Goal: Task Accomplishment & Management: Use online tool/utility

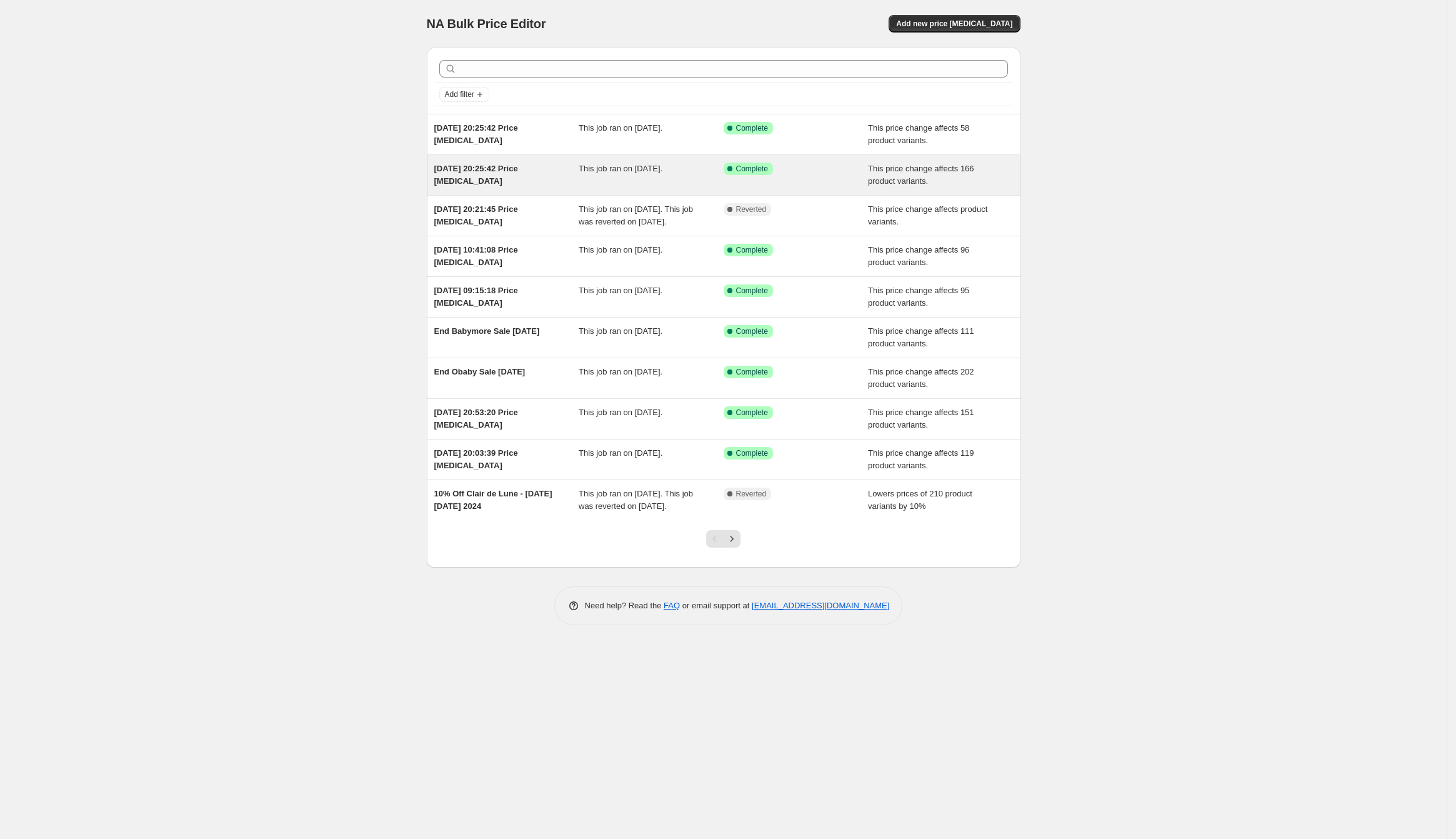
click at [461, 181] on span "[DATE] 20:25:42 Price [MEDICAL_DATA]" at bounding box center [477, 174] width 84 height 22
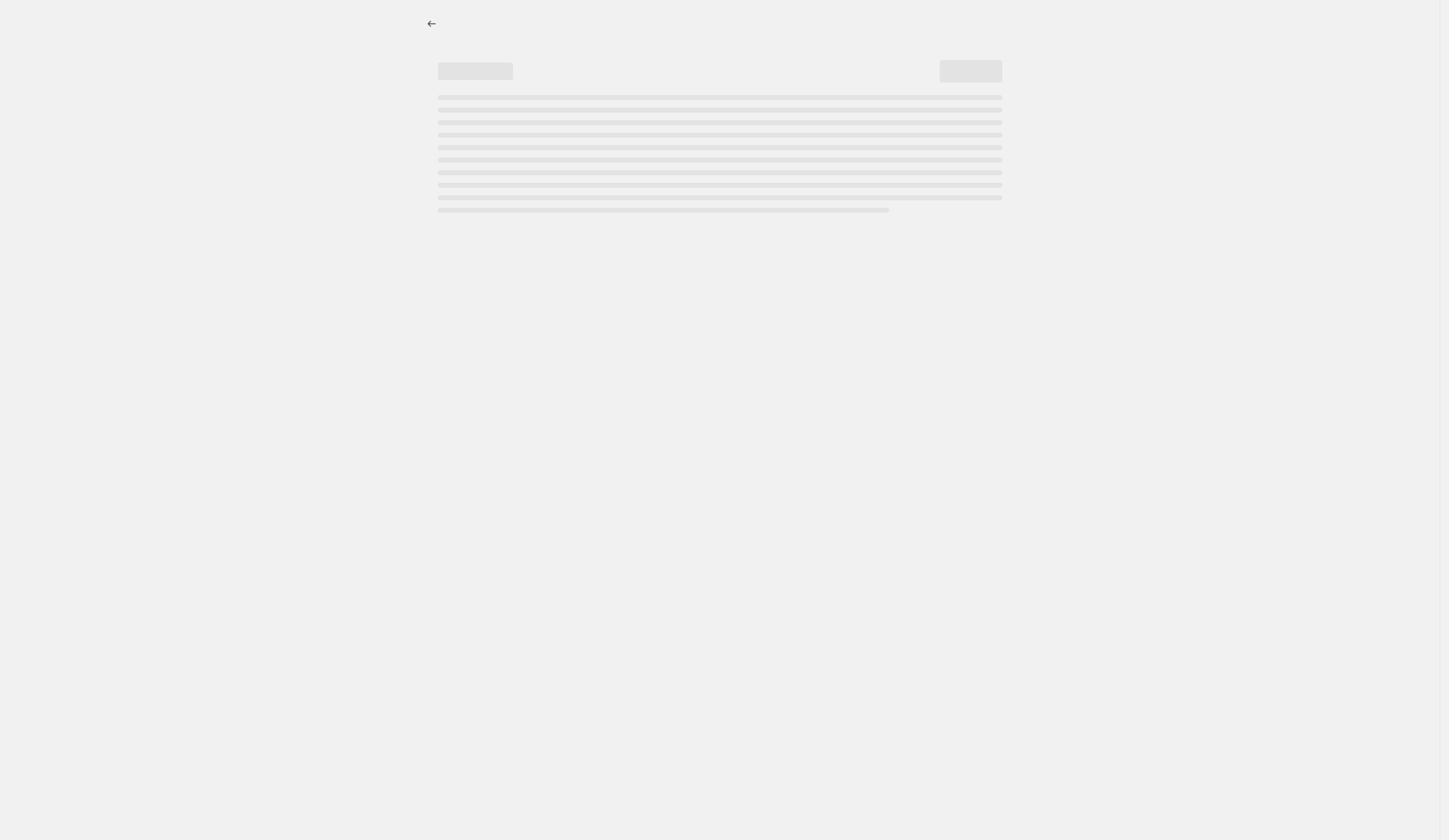
select select "ecap"
select select "remove"
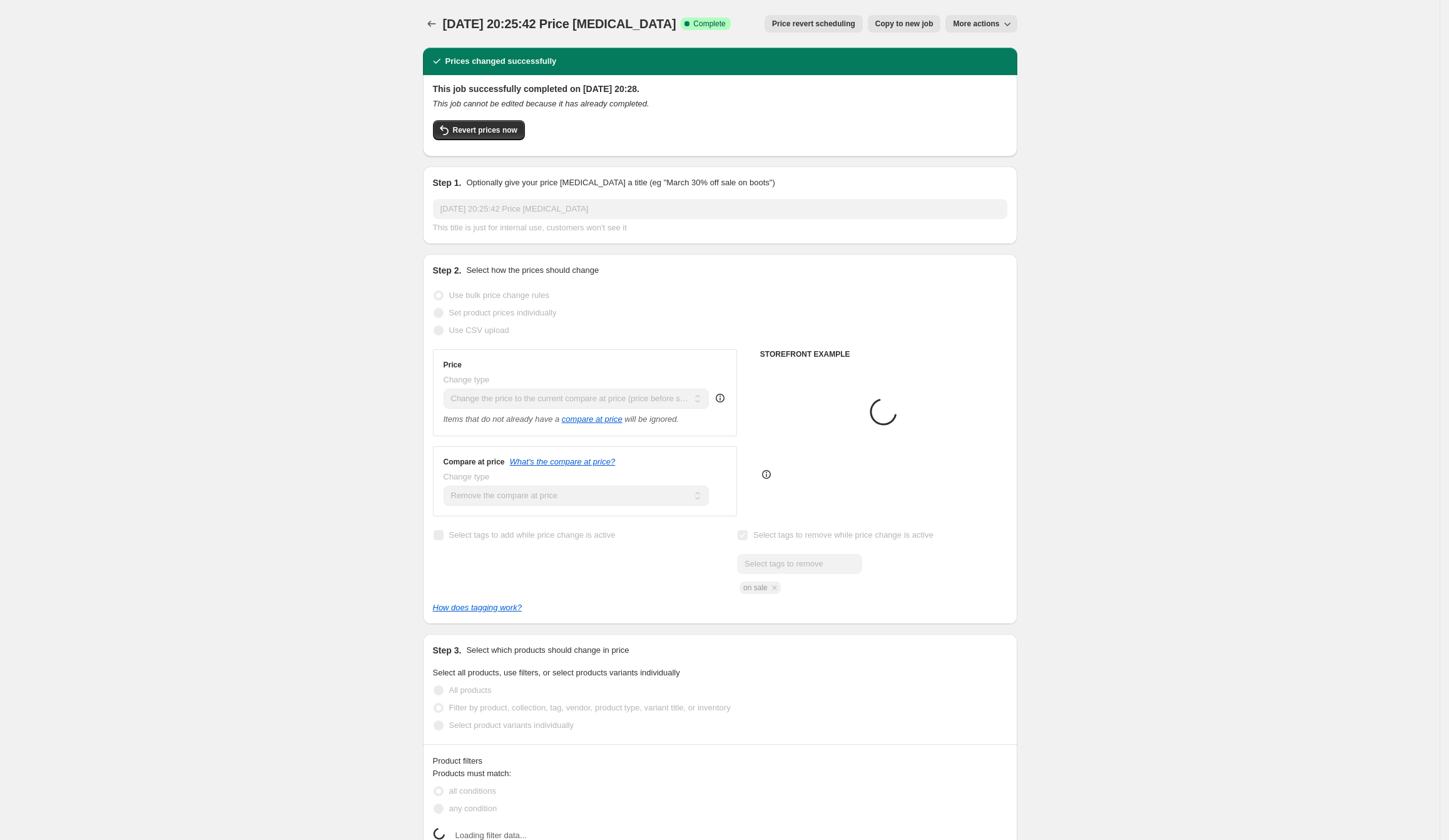
select select "vendor"
select select "tag"
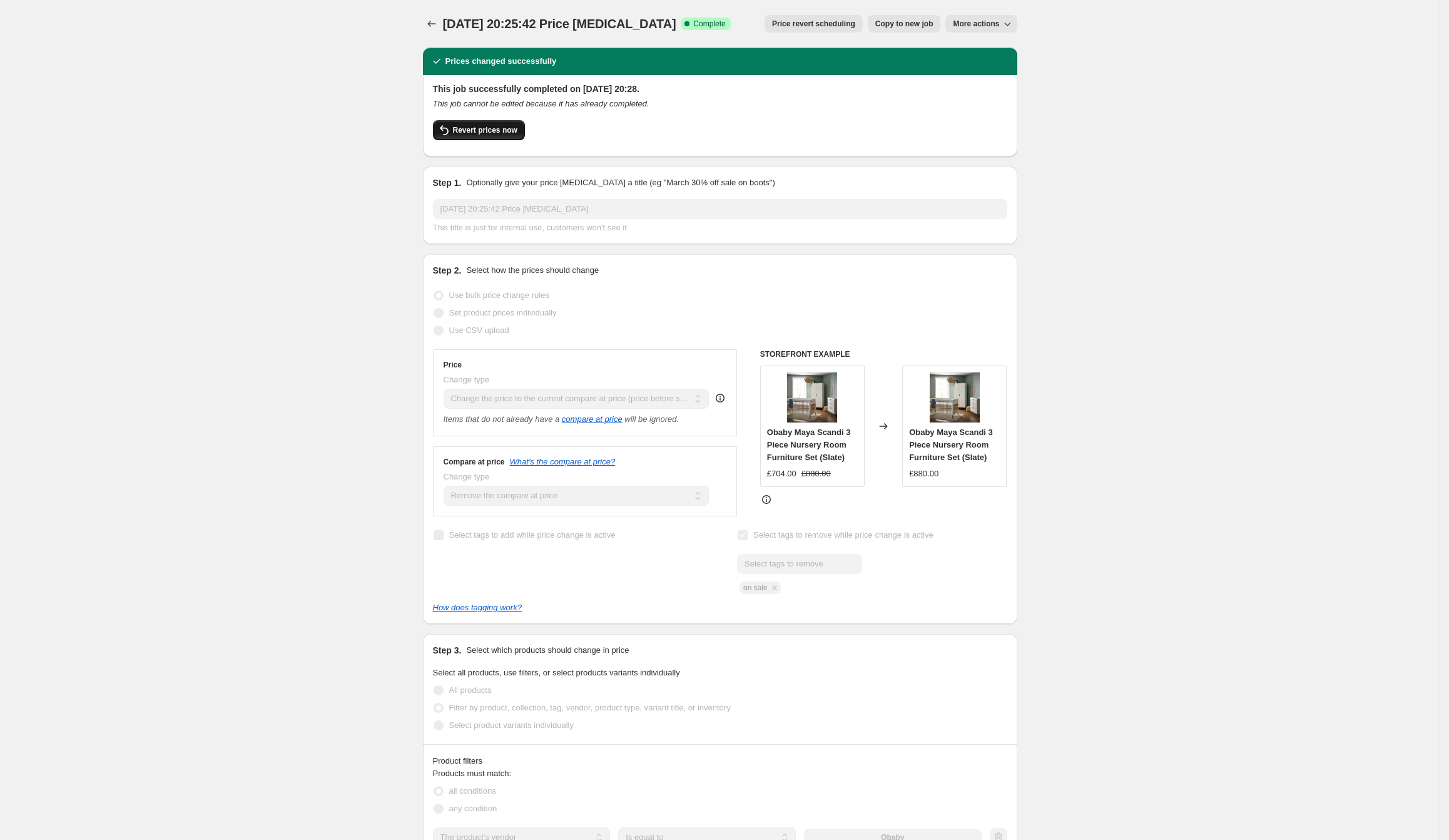
click at [498, 132] on span "Revert prices now" at bounding box center [485, 130] width 64 height 10
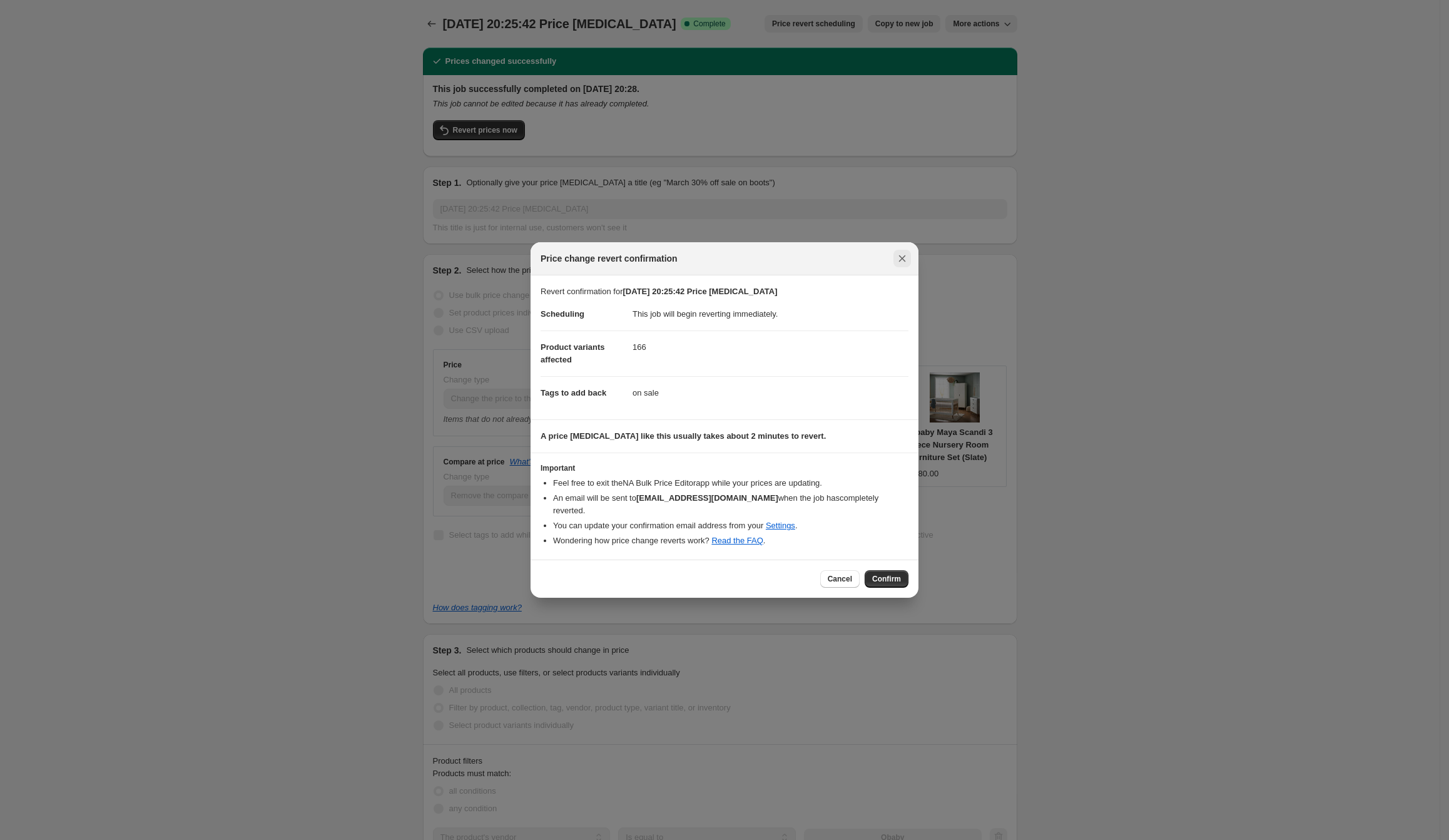
click at [900, 262] on icon "Close" at bounding box center [903, 258] width 7 height 7
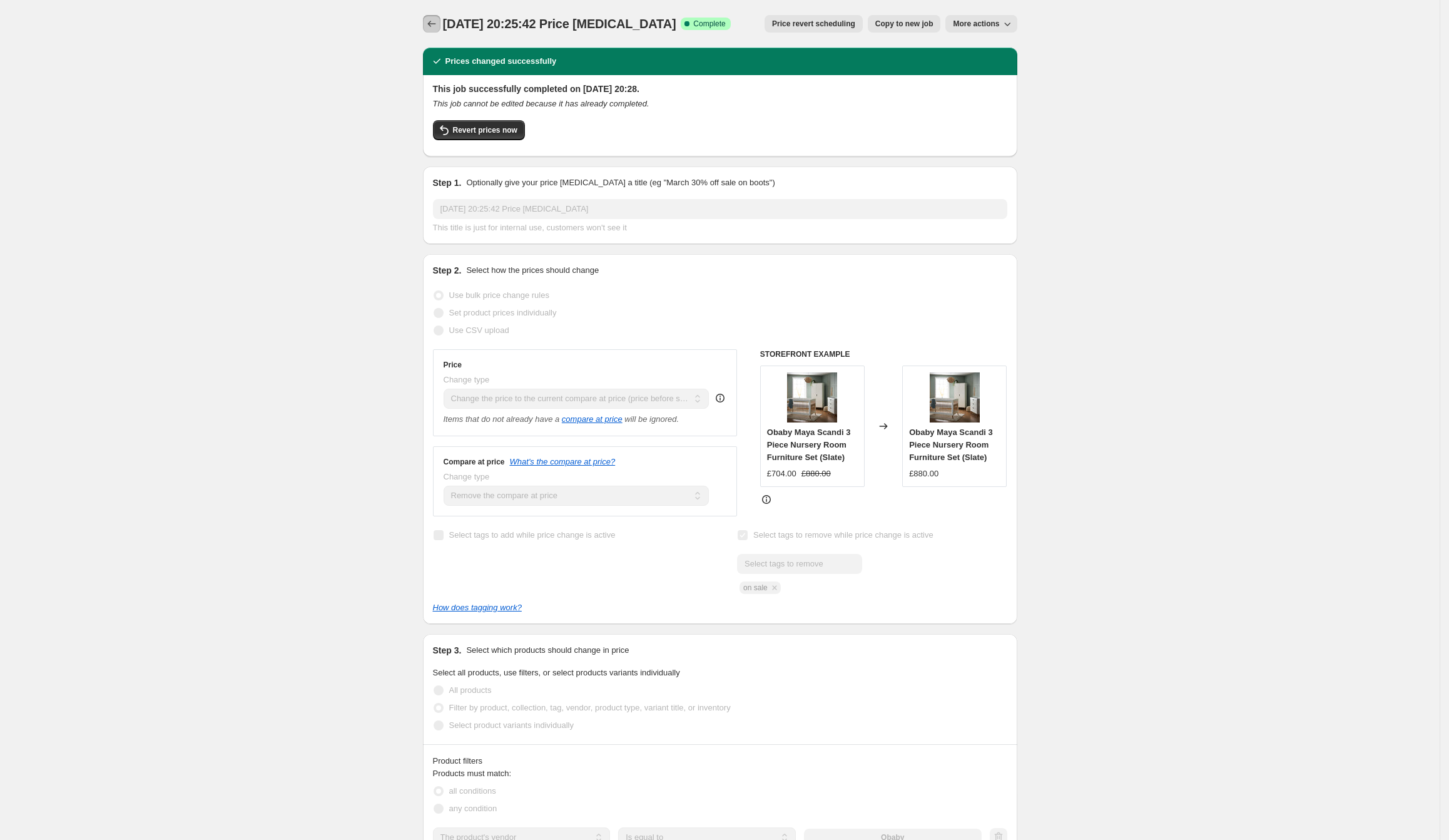
click at [435, 27] on icon "Price change jobs" at bounding box center [431, 23] width 12 height 12
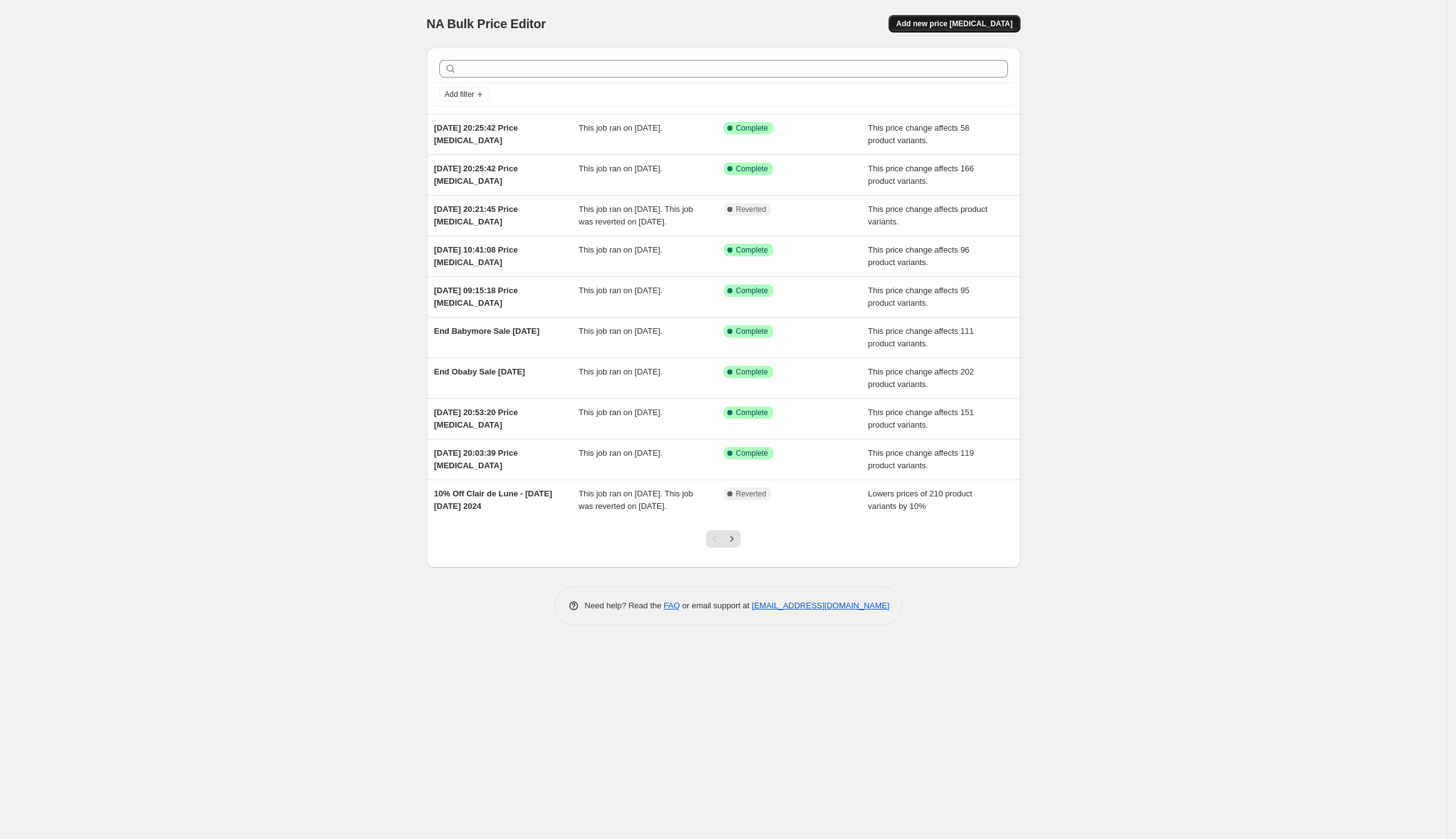
click at [962, 20] on span "Add new price [MEDICAL_DATA]" at bounding box center [954, 24] width 116 height 10
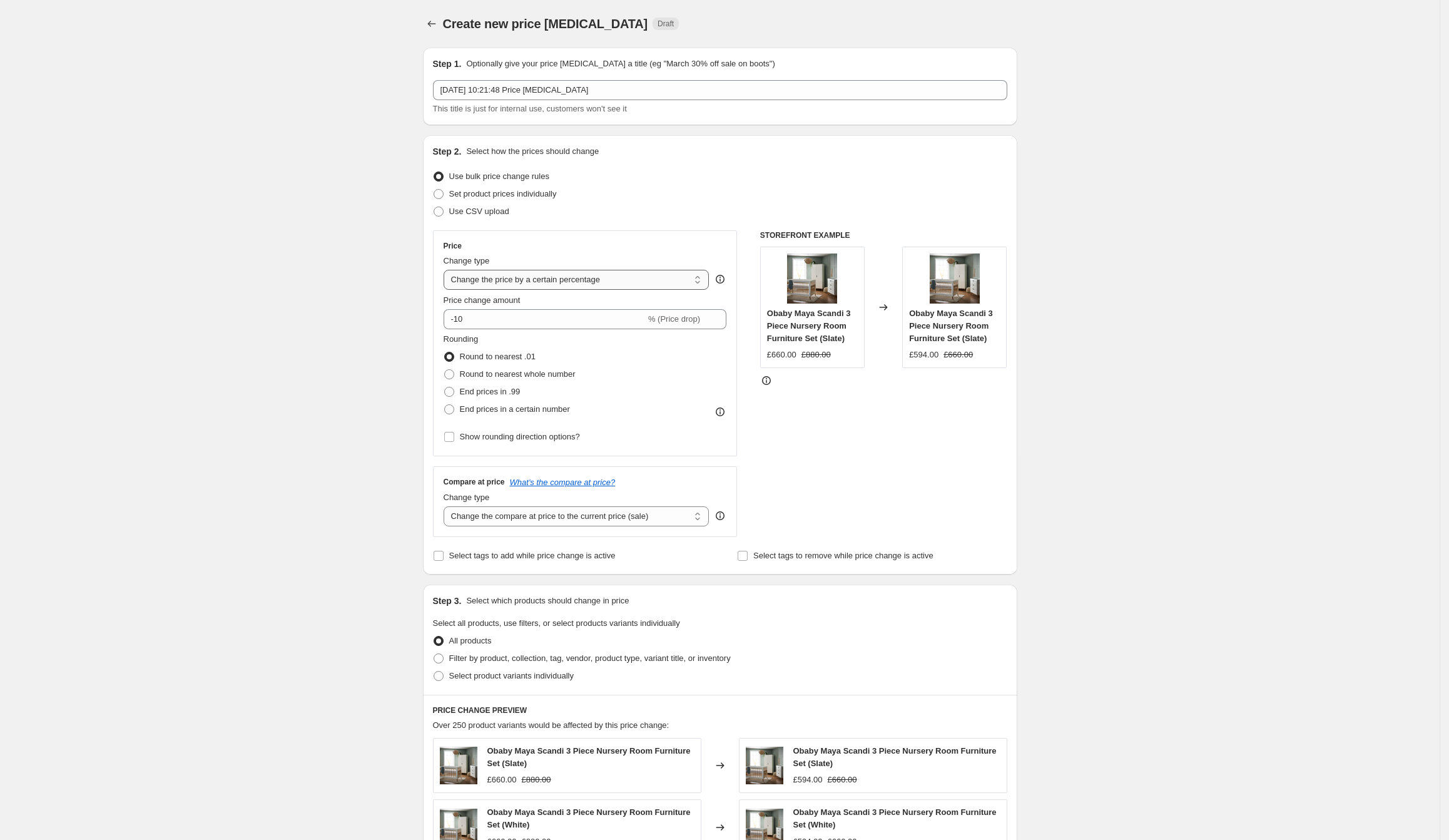
click at [574, 278] on select "Change the price to a certain amount Change the price by a certain amount Chang…" at bounding box center [576, 280] width 266 height 20
select select "ecap"
click at [448, 270] on select "Change the price to a certain amount Change the price by a certain amount Chang…" at bounding box center [576, 280] width 266 height 20
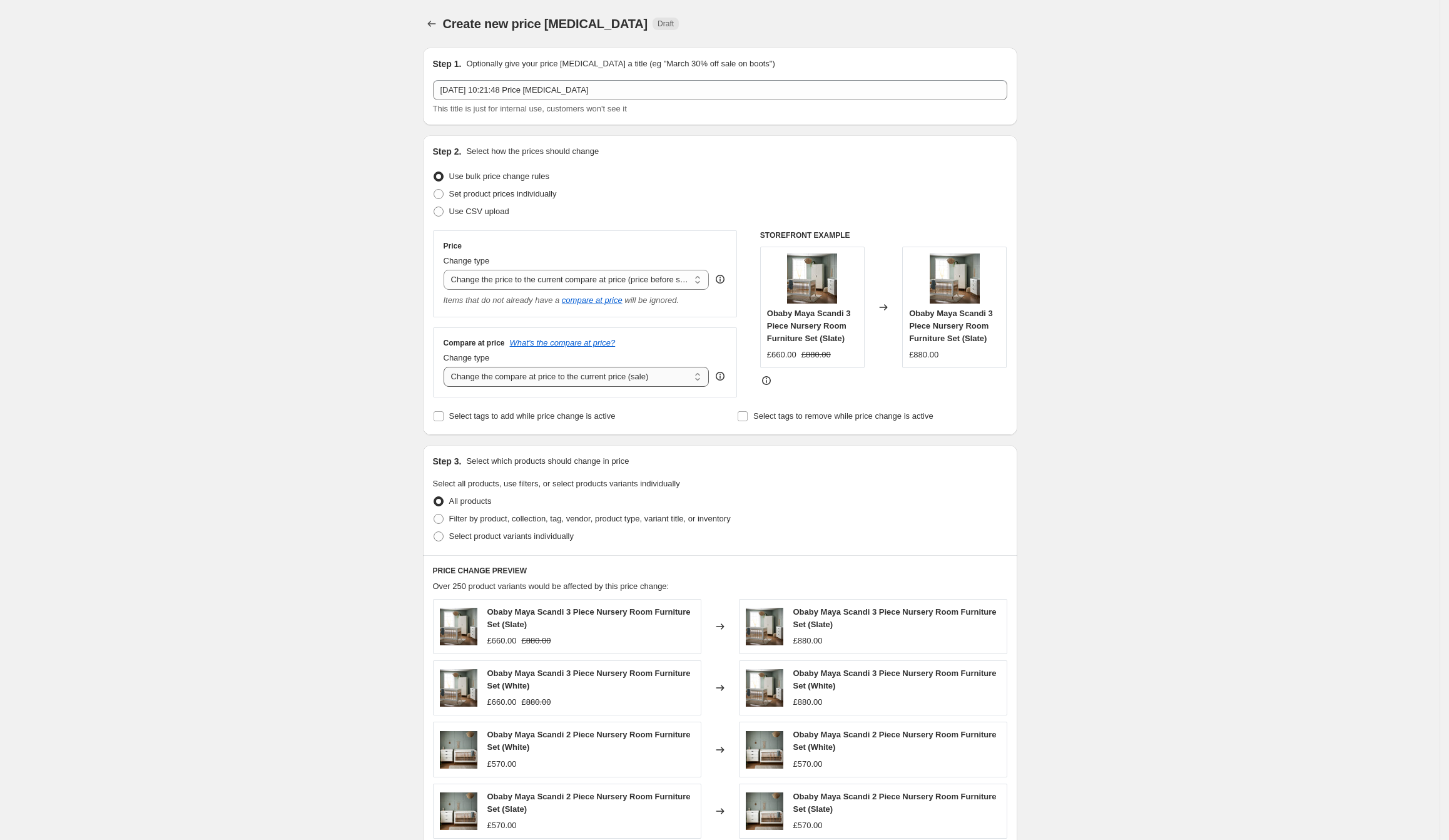
click at [503, 378] on select "Change the compare at price to the current price (sale) Change the compare at p…" at bounding box center [576, 377] width 266 height 20
select select "remove"
click at [448, 367] on select "Change the compare at price to the current price (sale) Change the compare at p…" at bounding box center [576, 377] width 266 height 20
click at [318, 417] on div "Create new price change job. This page is ready Create new price change job Dra…" at bounding box center [720, 564] width 1440 height 1128
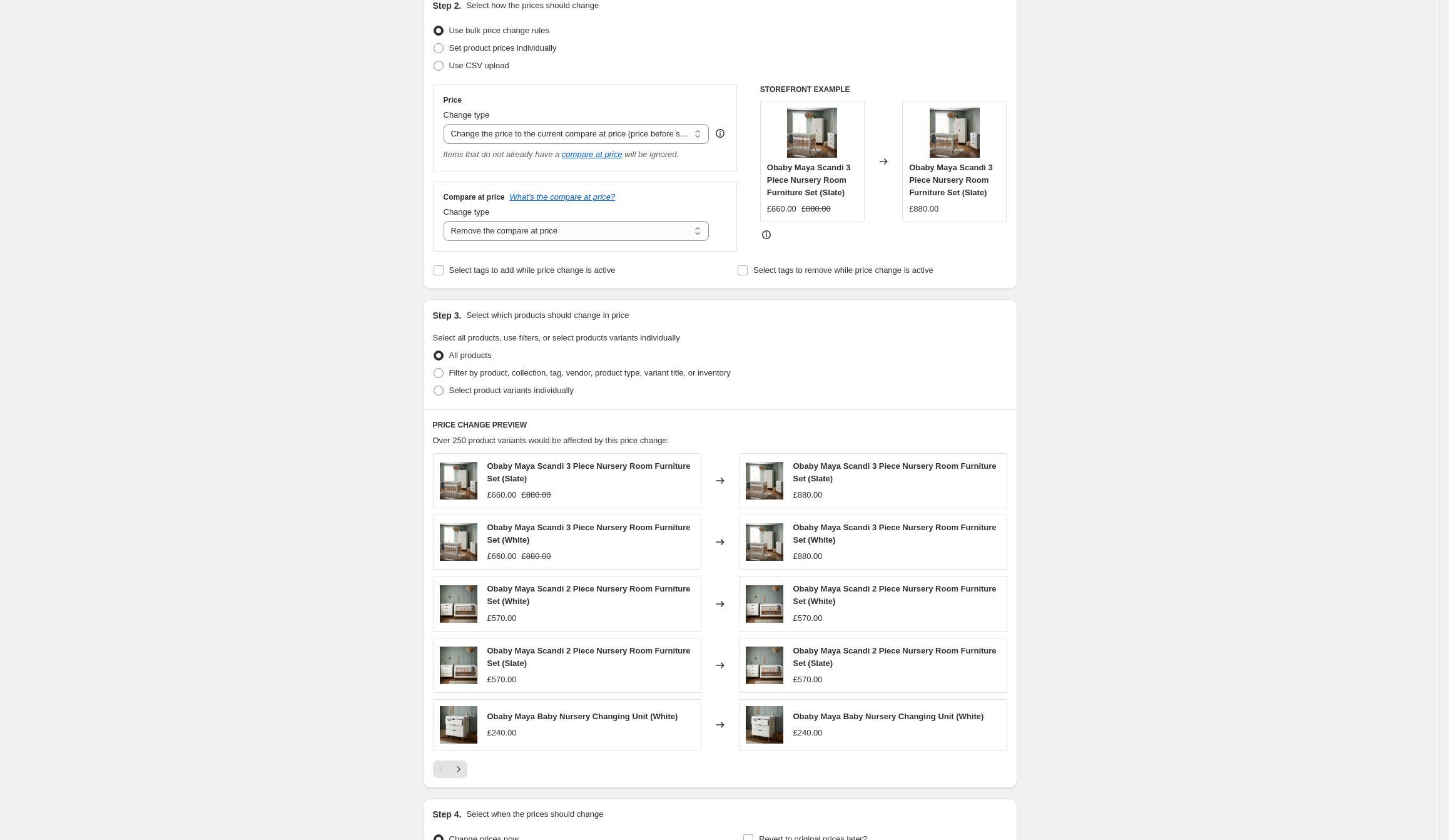
scroll to position [151, 0]
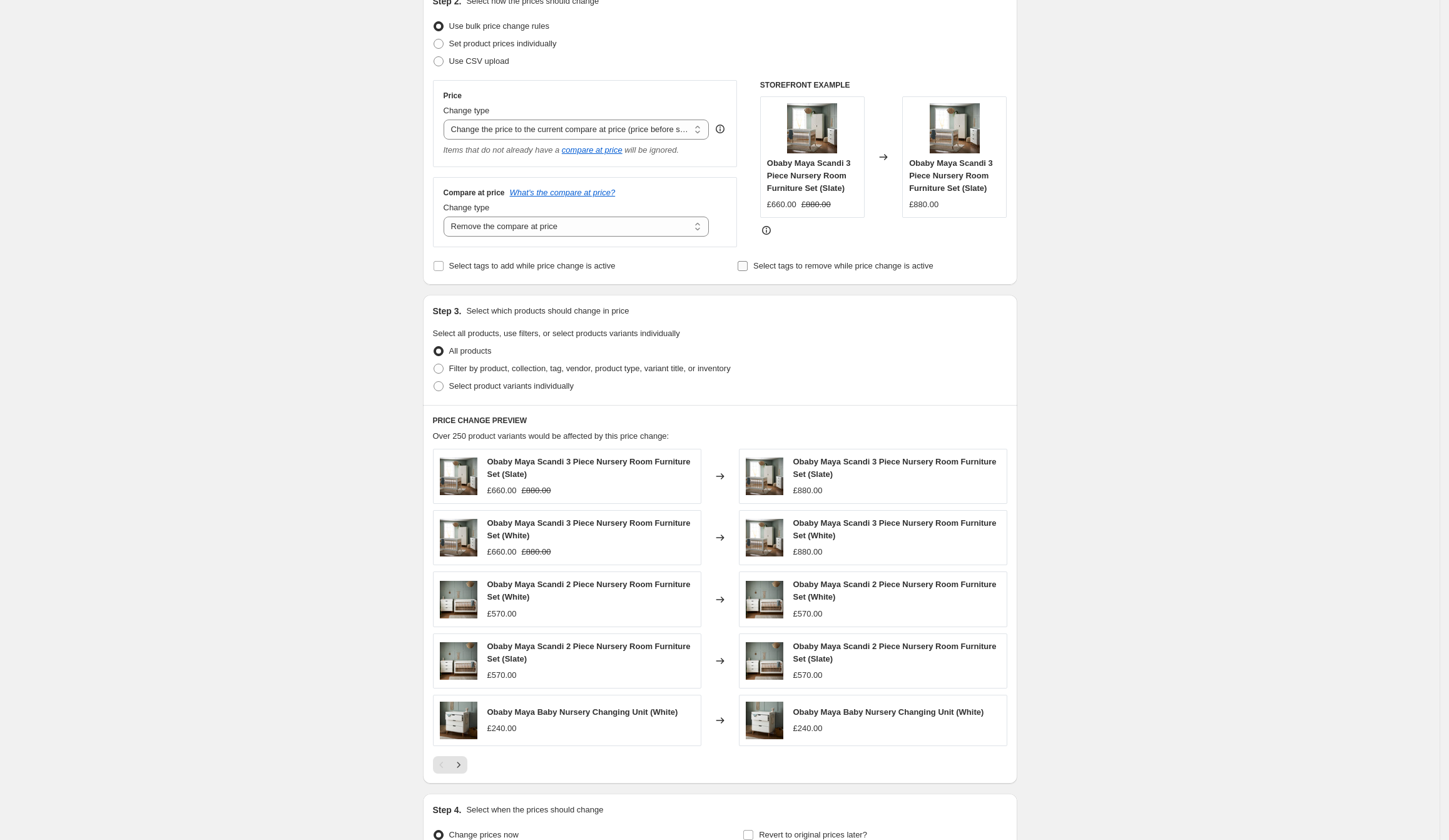
click at [934, 267] on span "Select tags to remove while price change is active" at bounding box center [843, 265] width 180 height 9
click at [748, 267] on input "Select tags to remove while price change is active" at bounding box center [743, 266] width 10 height 10
checkbox input "true"
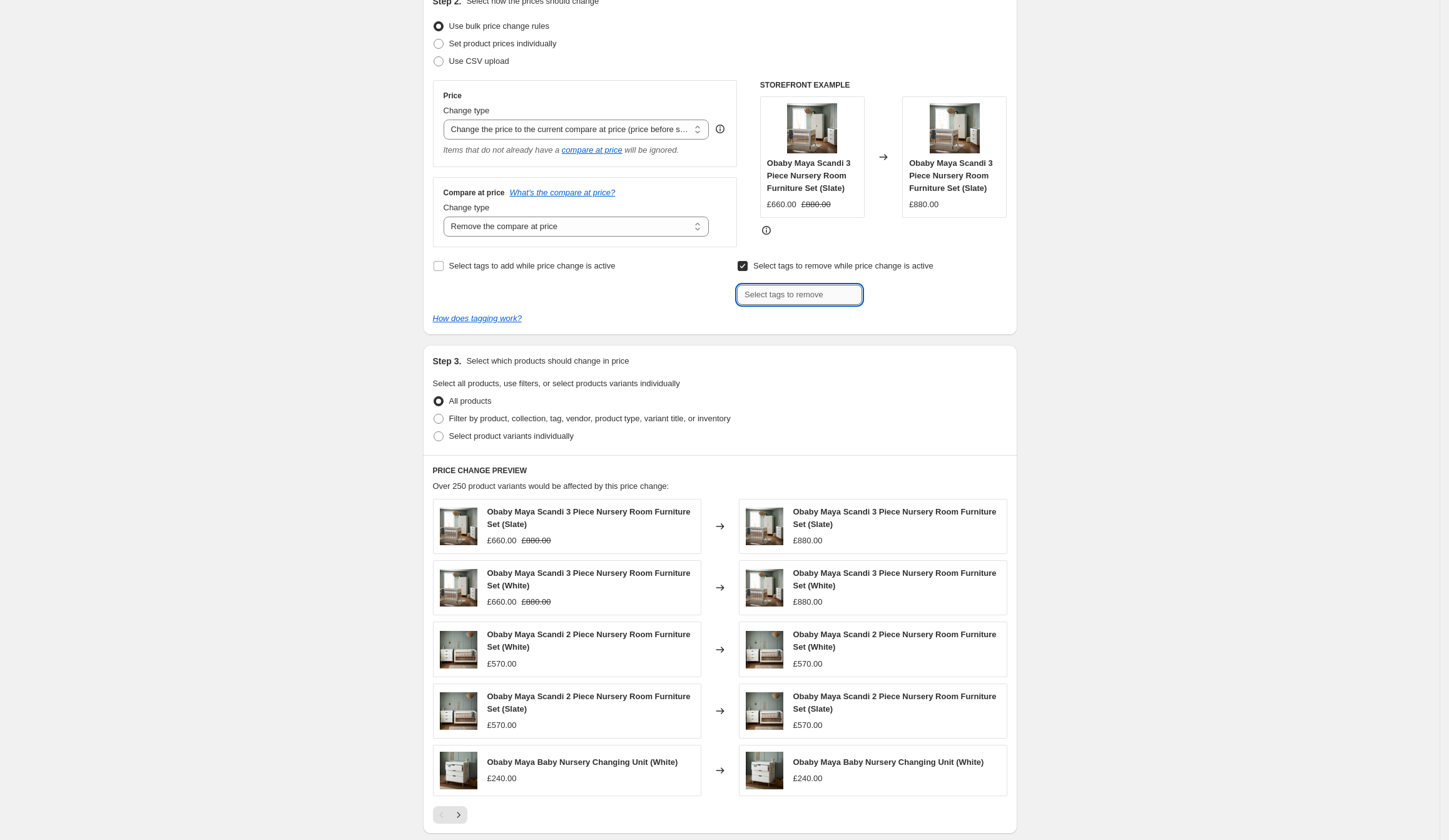
click at [834, 297] on input "text" at bounding box center [800, 295] width 125 height 20
type input "on sale"
click at [915, 297] on span "on sale" at bounding box center [903, 293] width 26 height 9
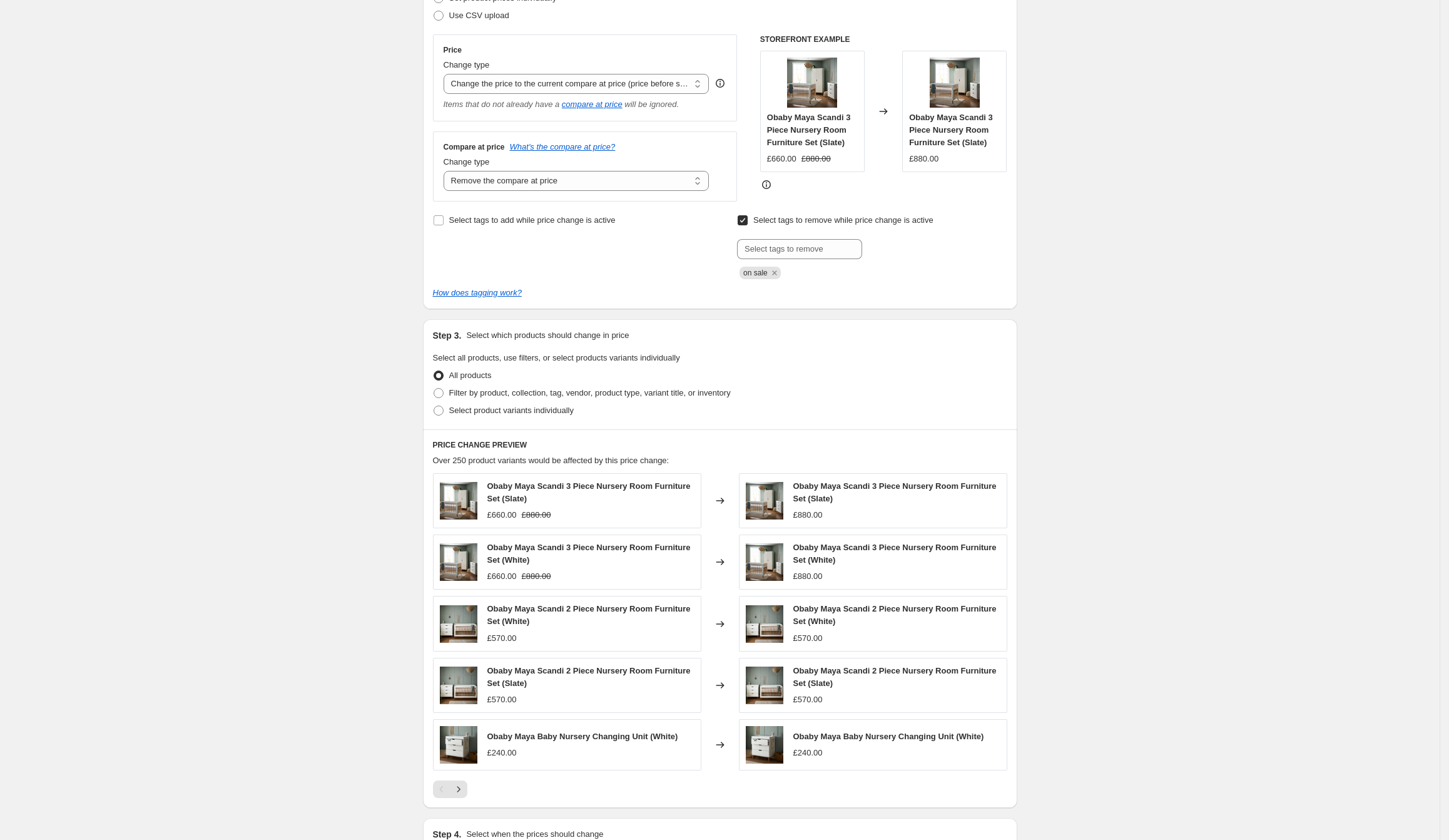
scroll to position [197, 0]
click at [498, 388] on span "Filter by product, collection, tag, vendor, product type, variant title, or inv…" at bounding box center [590, 391] width 281 height 9
click at [434, 388] on input "Filter by product, collection, tag, vendor, product type, variant title, or inv…" at bounding box center [434, 387] width 1 height 1
radio input "true"
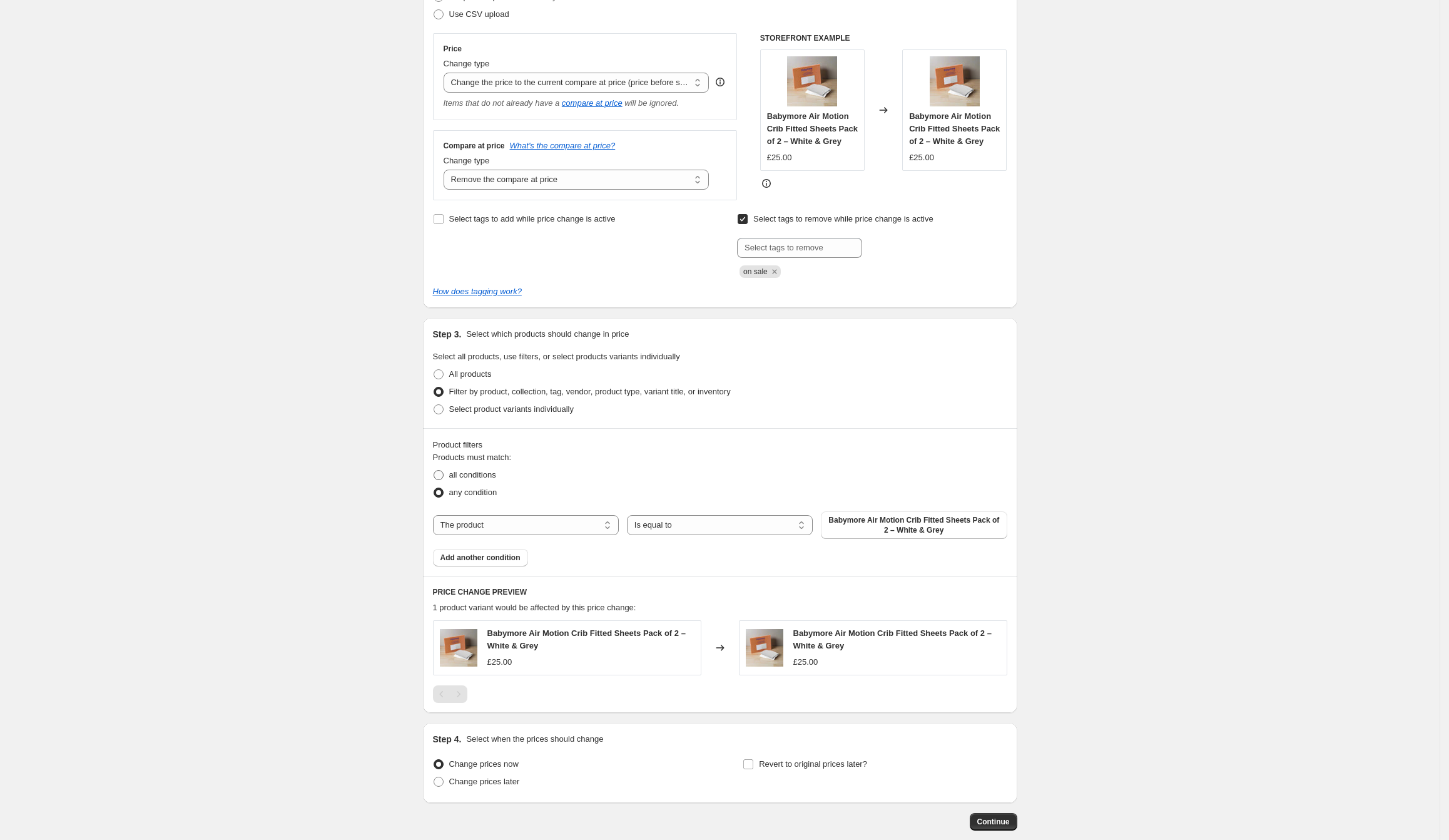
click at [484, 471] on span "all conditions" at bounding box center [472, 474] width 47 height 9
click at [434, 471] on input "all conditions" at bounding box center [434, 470] width 1 height 1
radio input "true"
click at [537, 527] on select "The product The product's collection The product's tag The product's vendor The…" at bounding box center [526, 525] width 186 height 20
select select "vendor"
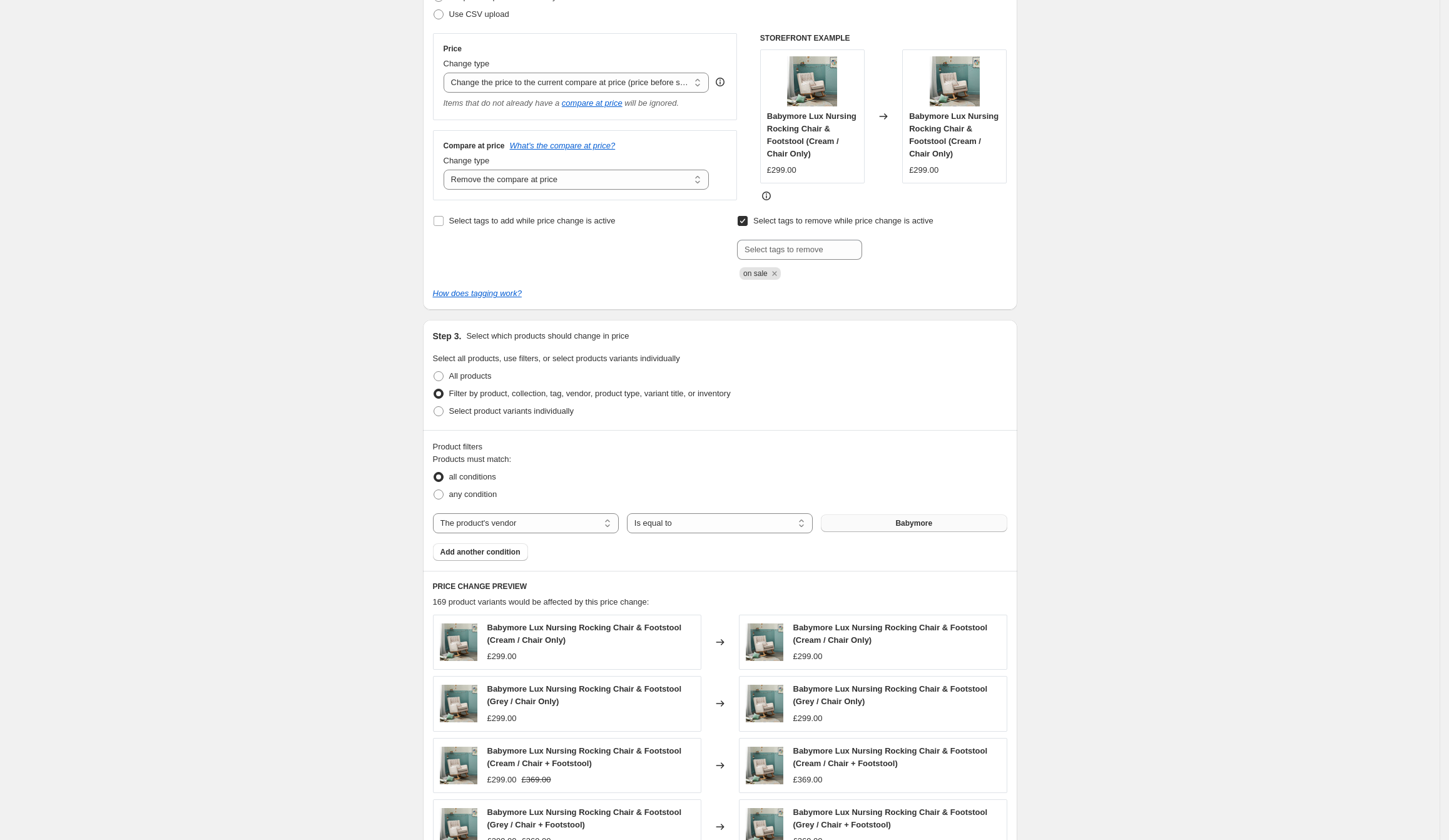
click at [903, 527] on span "Babymore" at bounding box center [913, 523] width 37 height 10
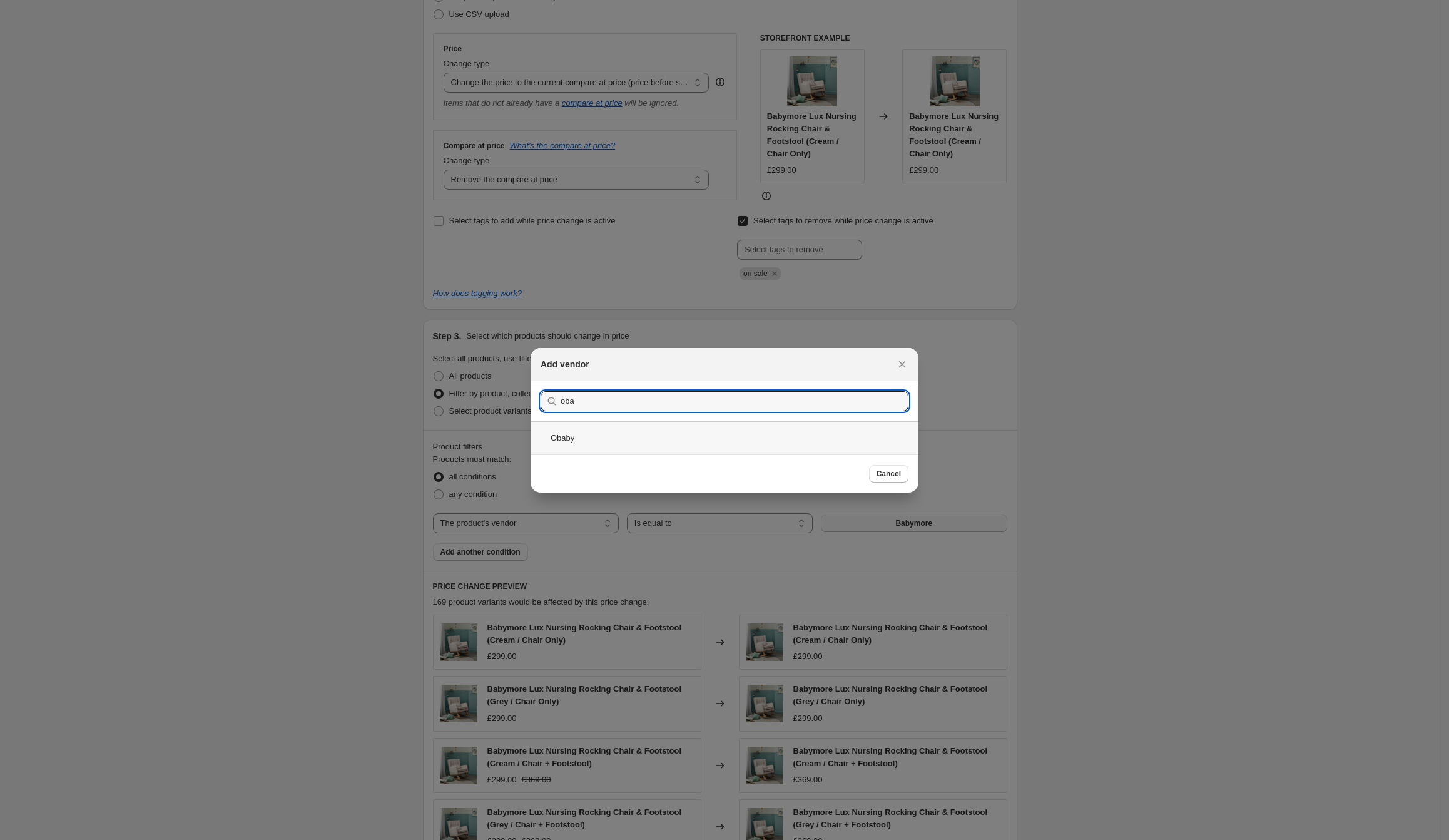
type input "oba"
click at [616, 440] on div "Obaby" at bounding box center [725, 438] width 388 height 33
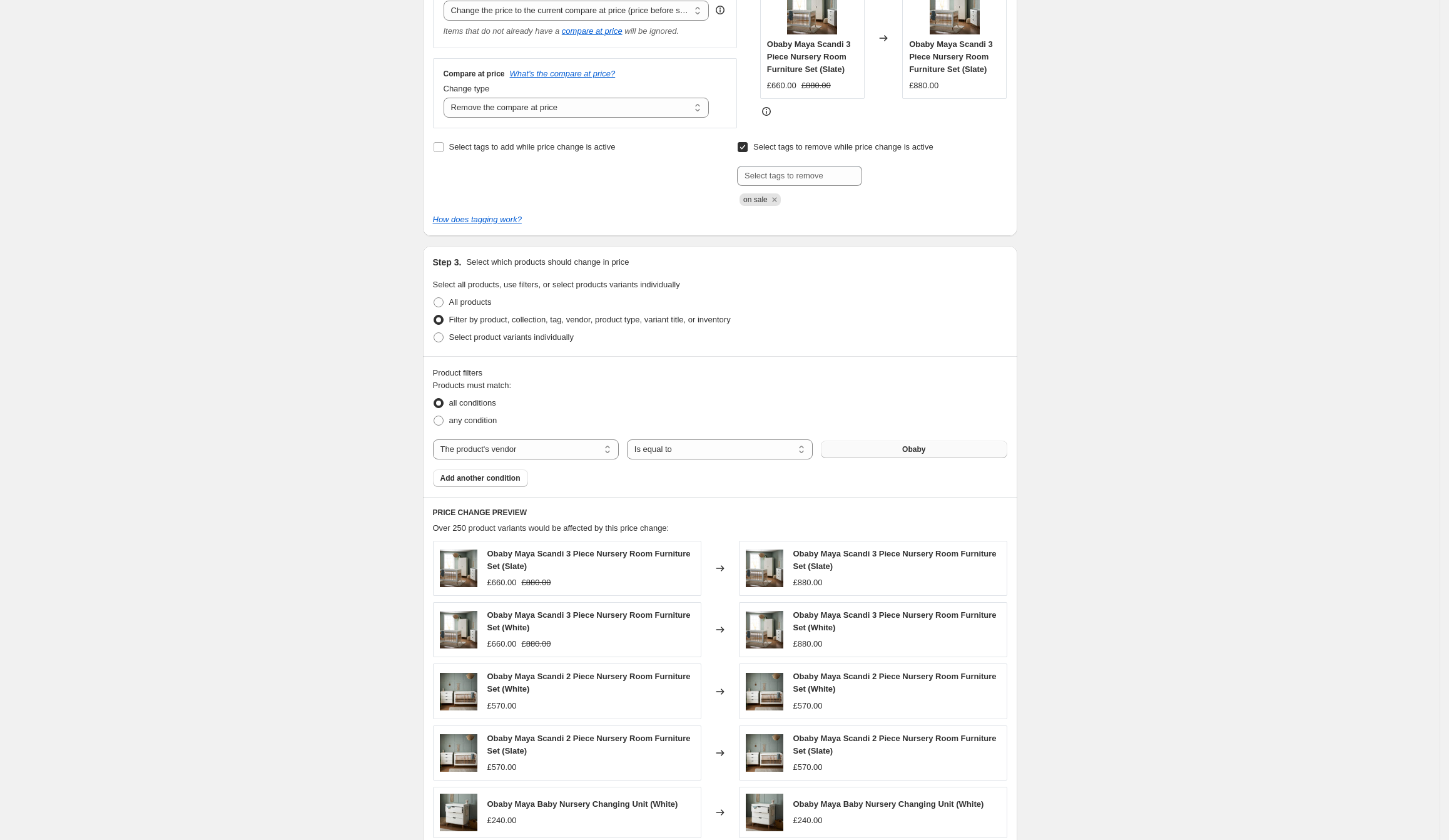
scroll to position [271, 0]
click at [504, 477] on span "Add another condition" at bounding box center [480, 476] width 80 height 10
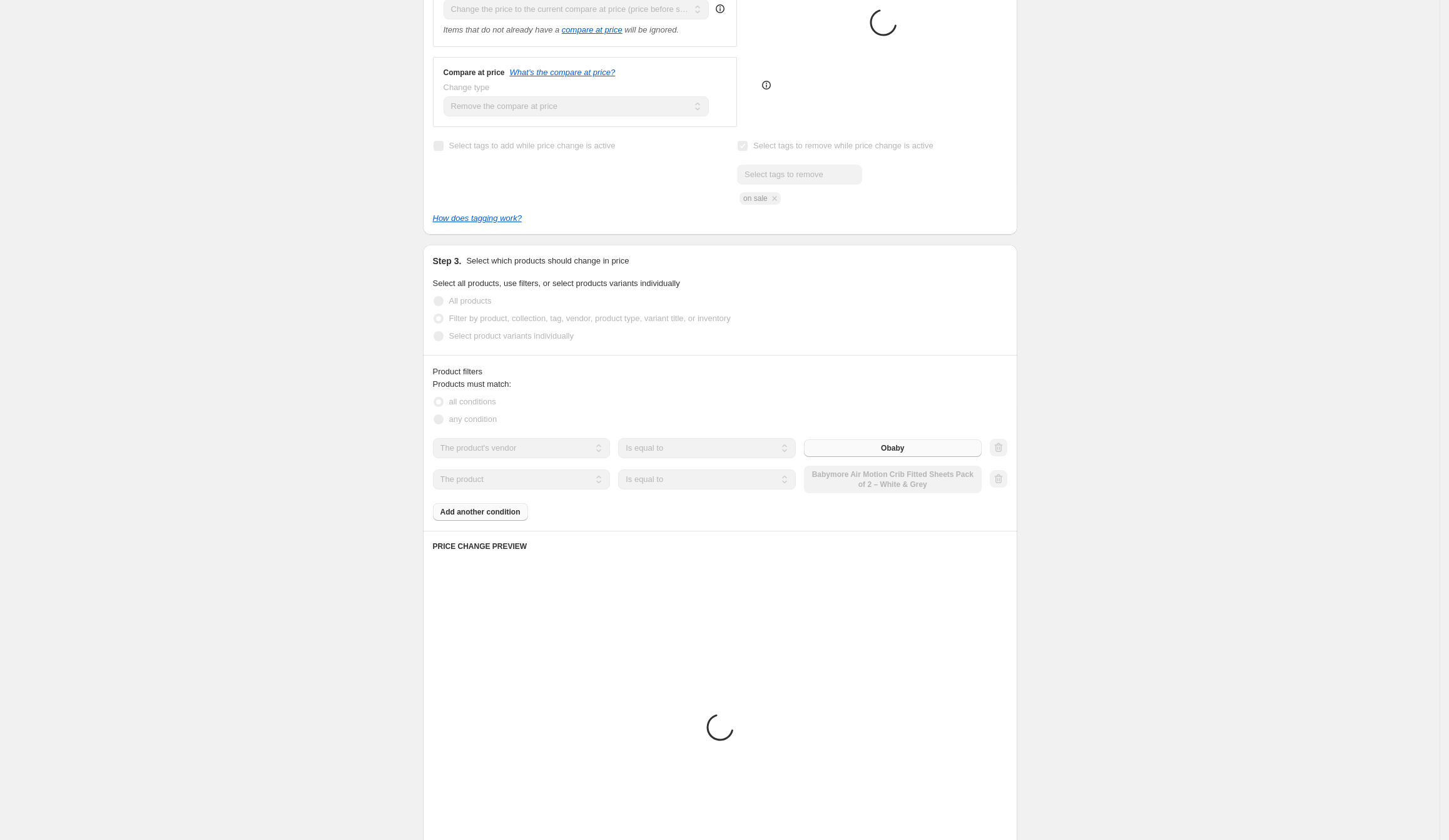
scroll to position [200, 0]
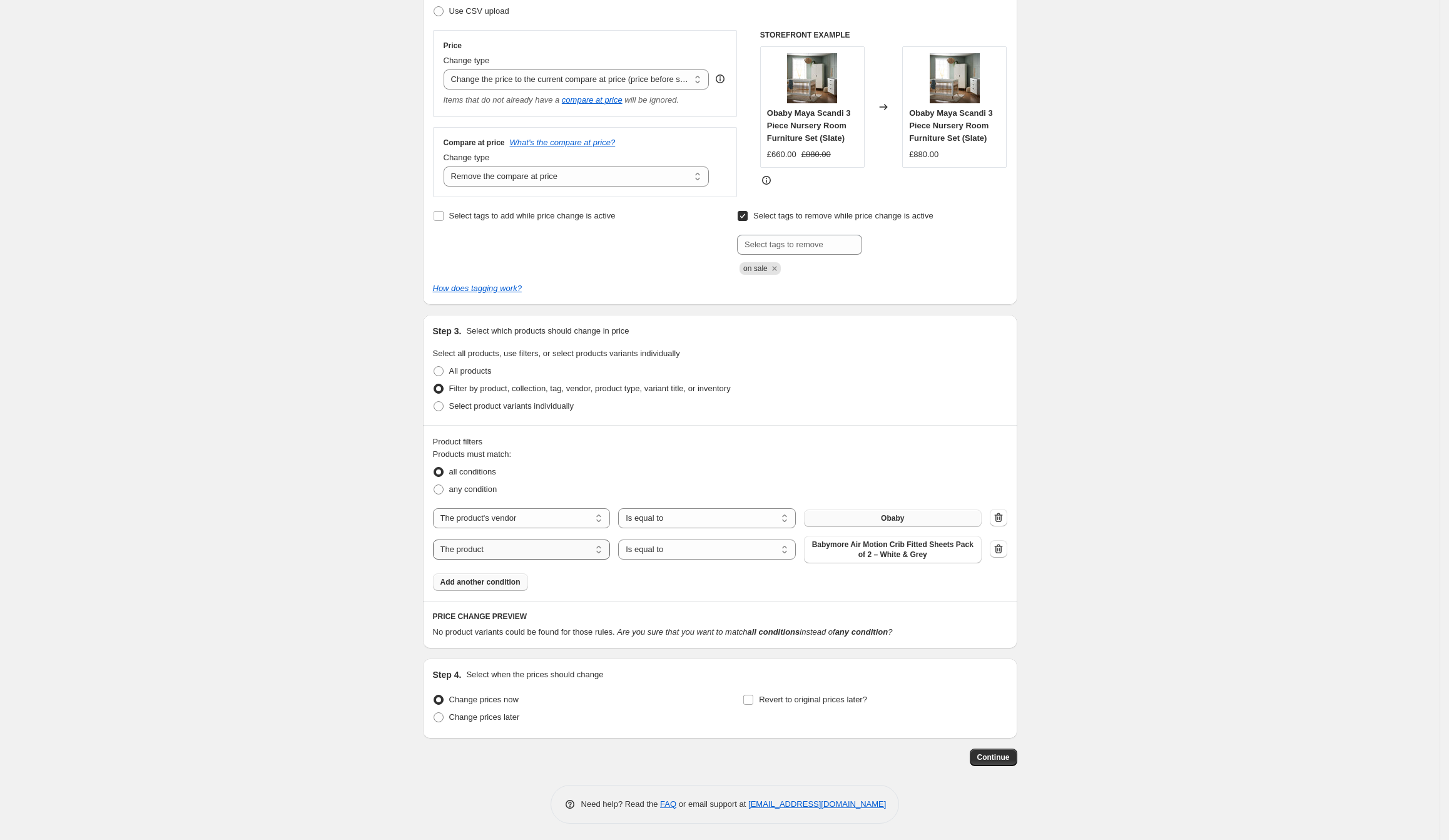
click at [529, 552] on select "The product The product's collection The product's tag The product's vendor The…" at bounding box center [522, 550] width 178 height 20
select select "tag"
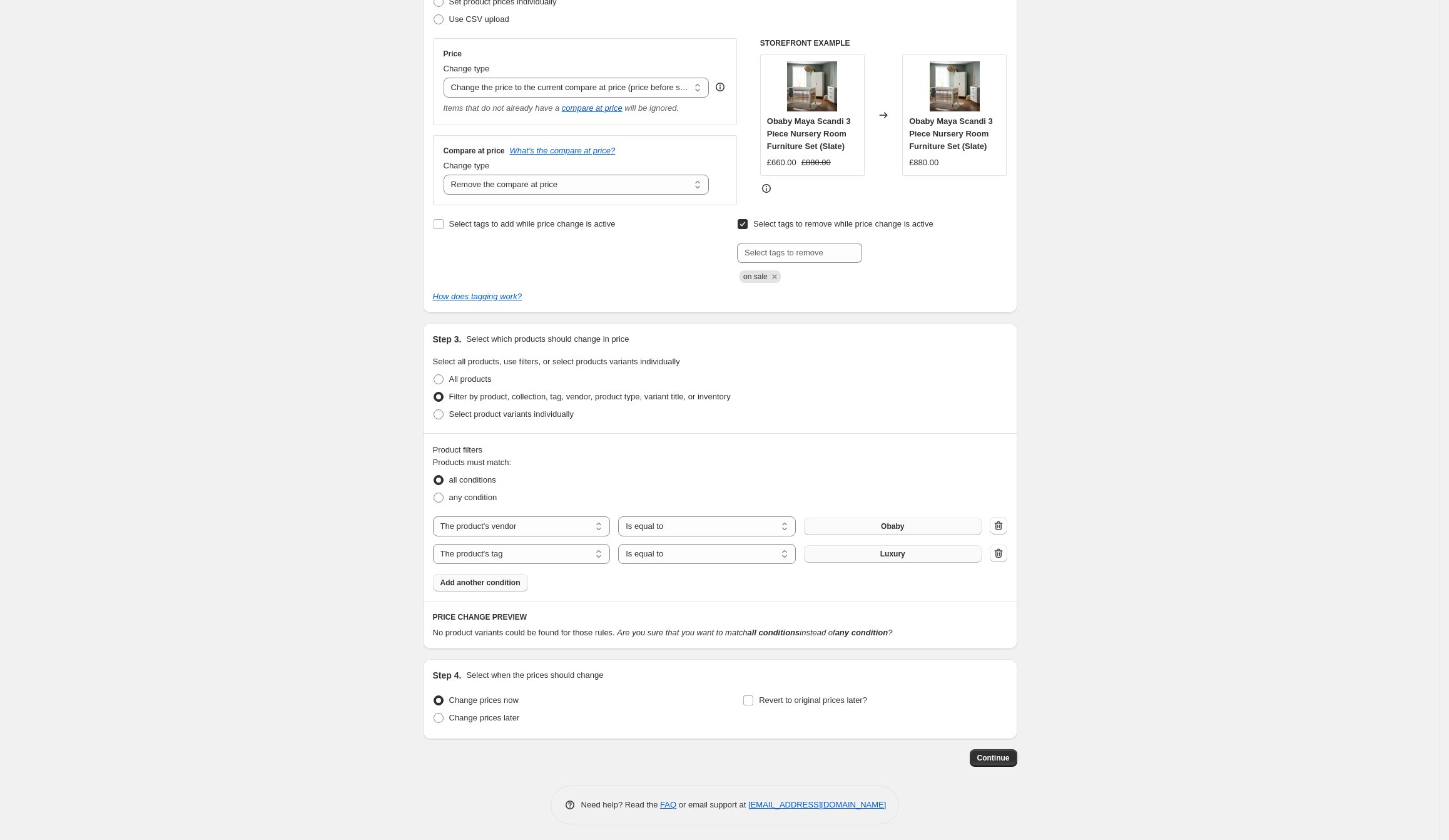
click at [913, 550] on button "Luxury" at bounding box center [893, 553] width 178 height 17
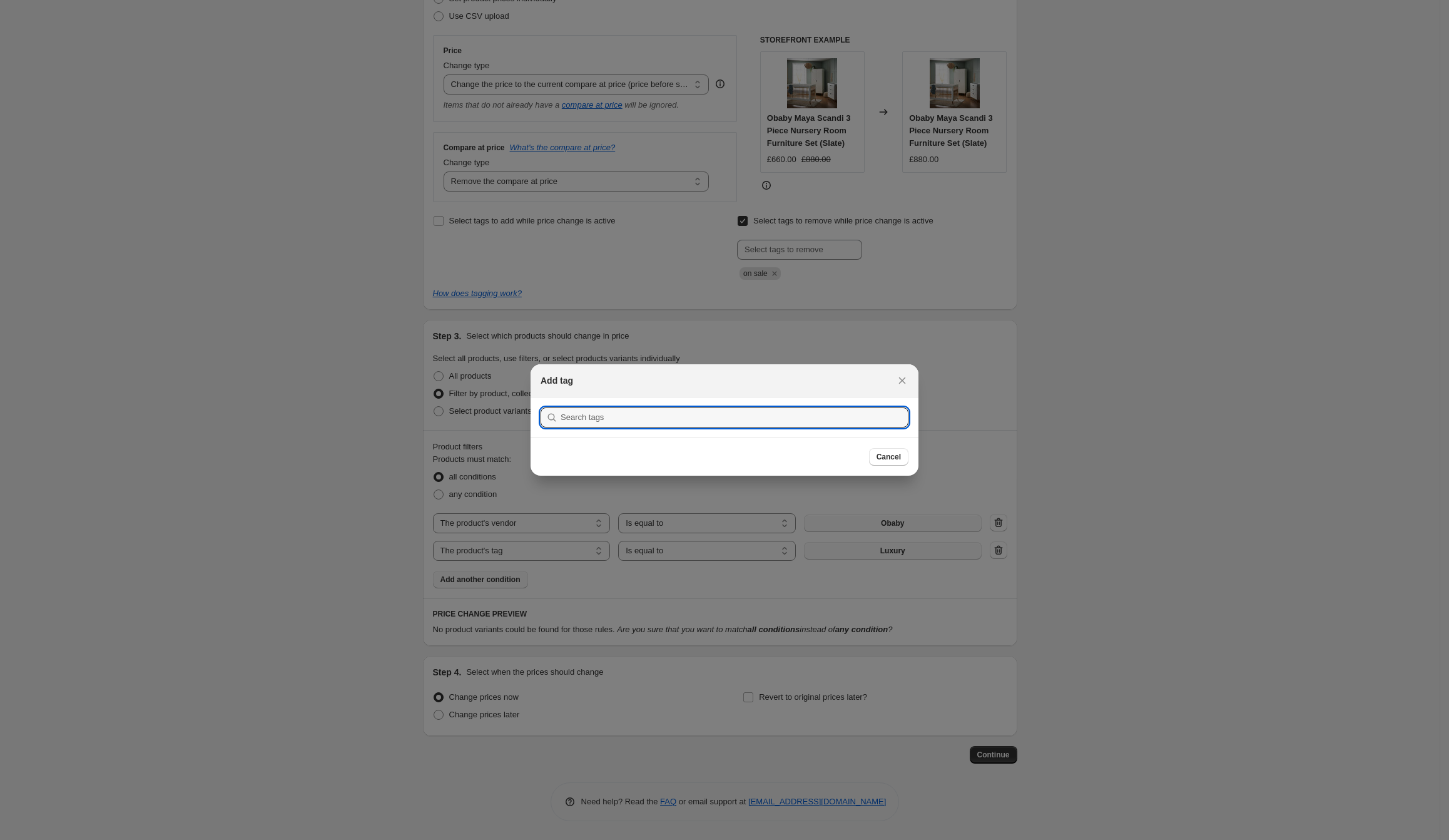
scroll to position [0, 0]
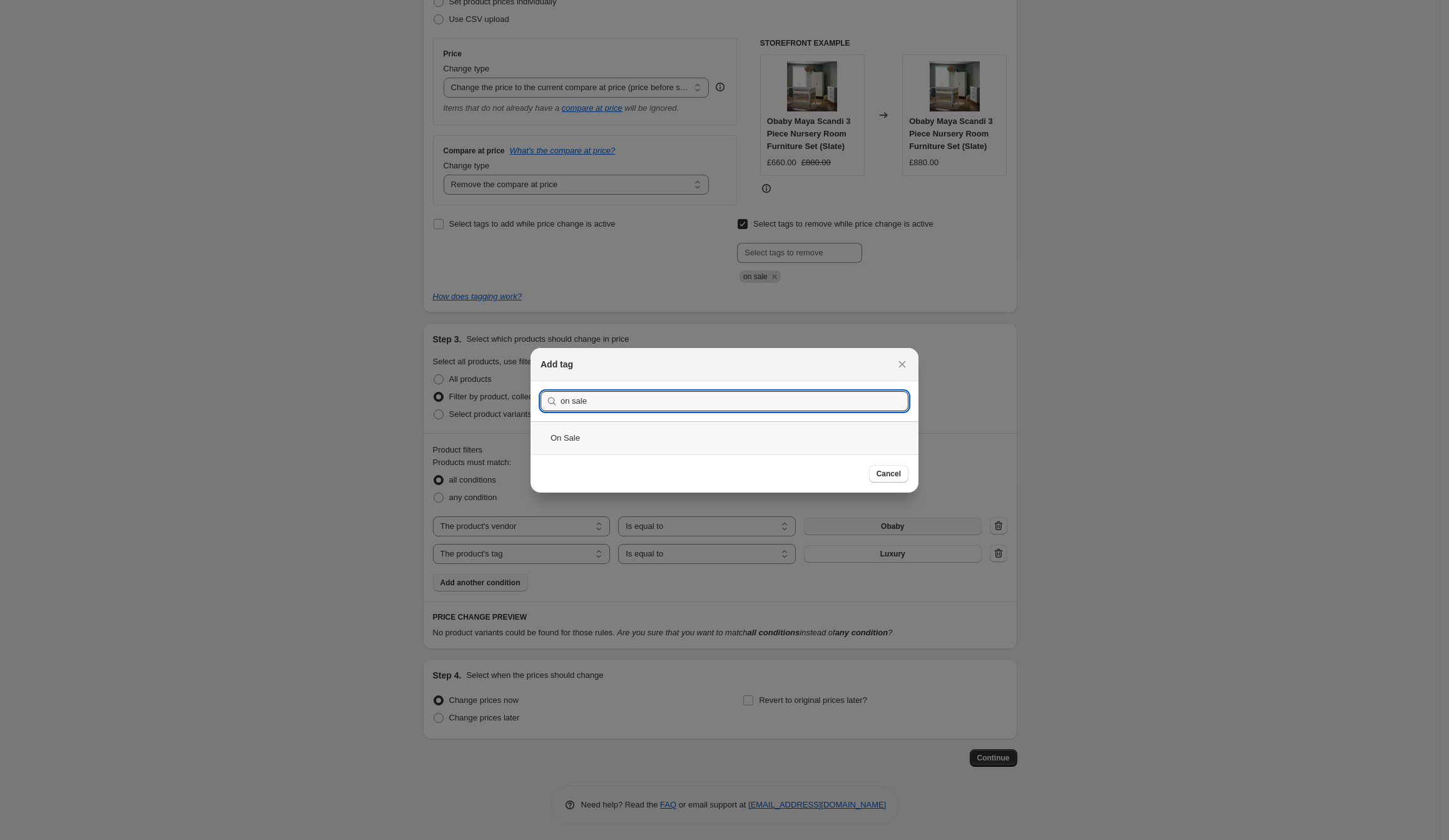
type input "on sale"
click at [691, 442] on div "On Sale" at bounding box center [725, 438] width 388 height 33
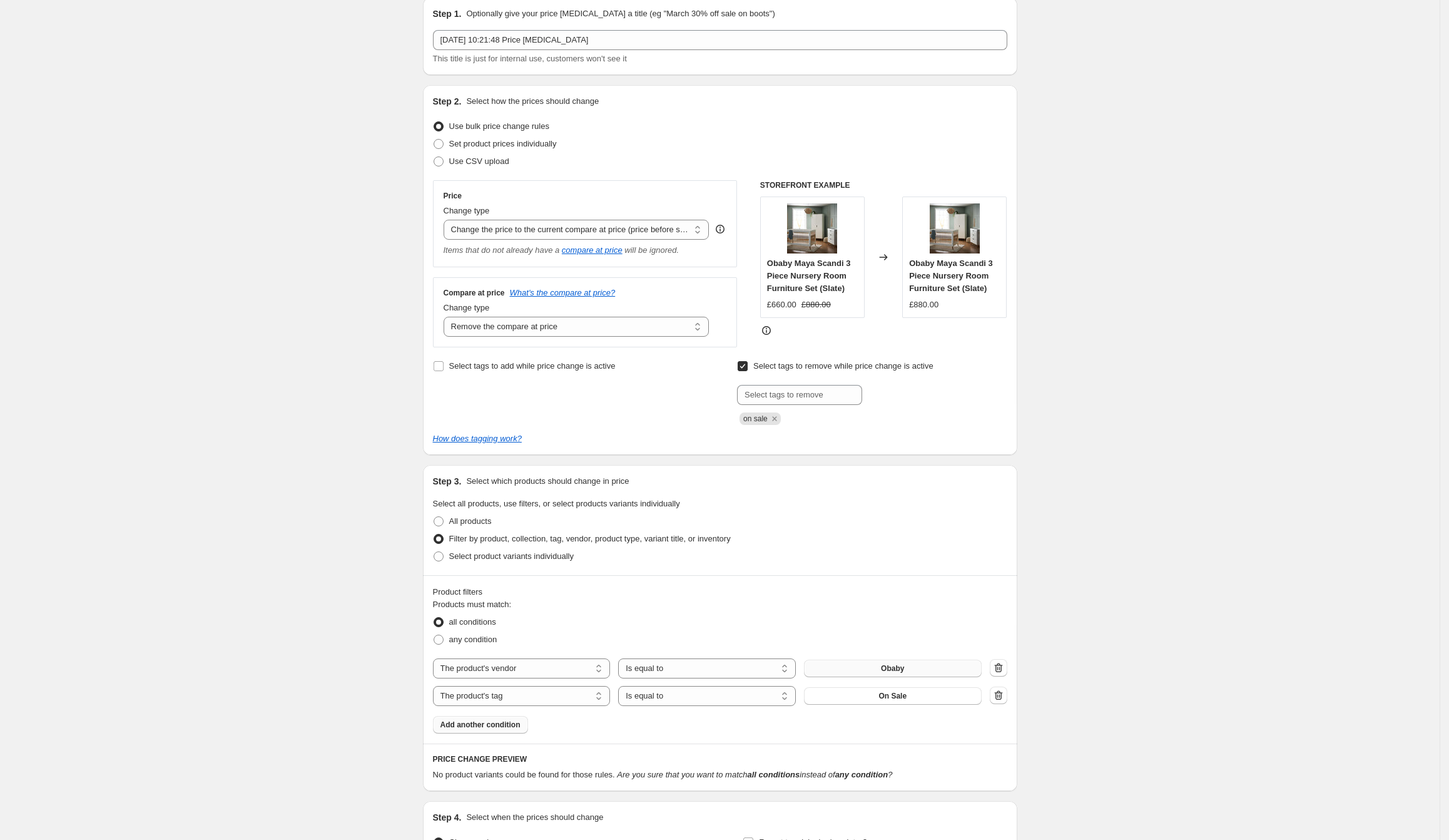
scroll to position [192, 0]
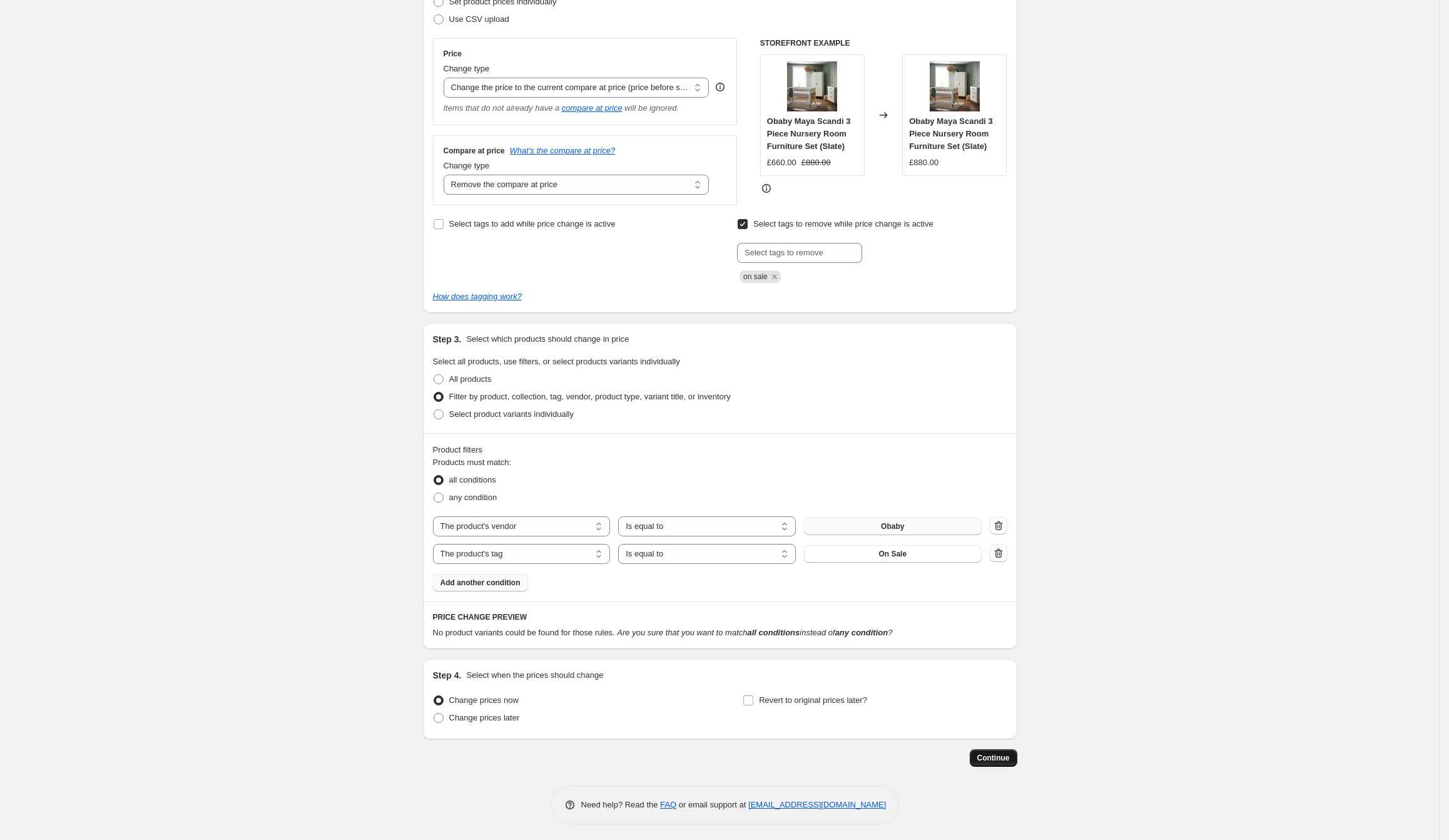
click at [1006, 760] on span "Continue" at bounding box center [994, 758] width 33 height 10
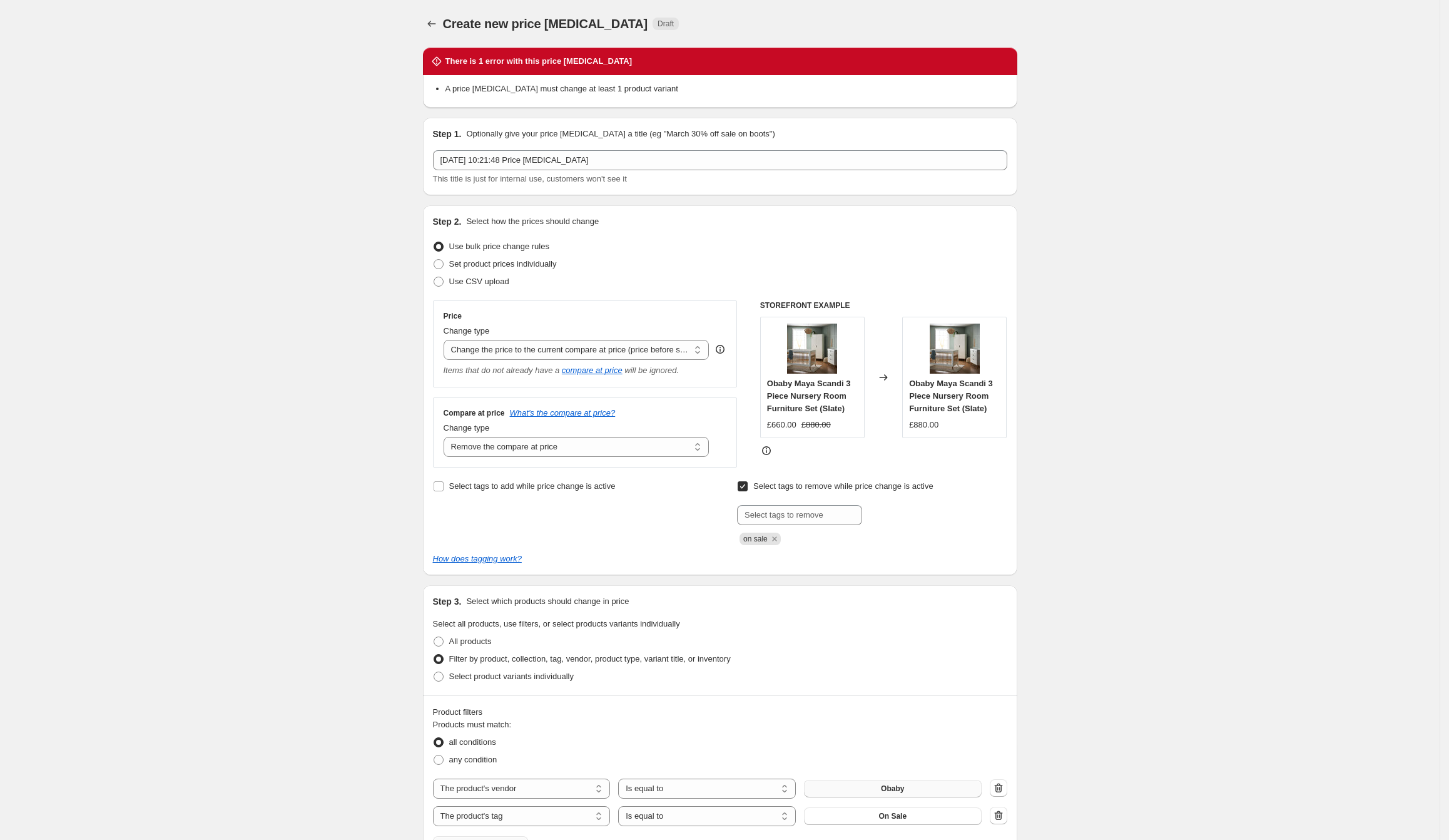
scroll to position [279, 0]
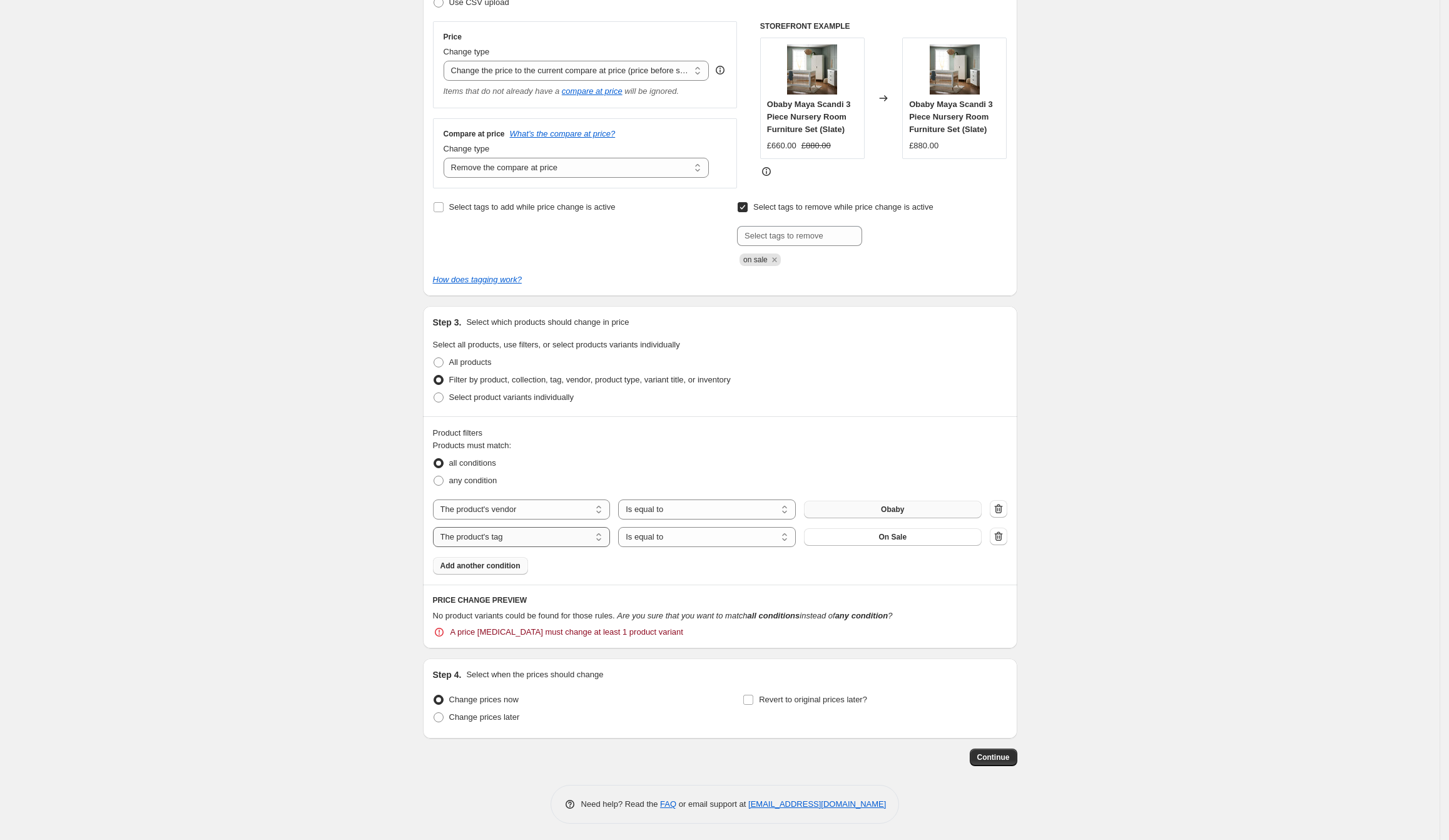
click at [525, 537] on select "The product The product's collection The product's tag The product's vendor The…" at bounding box center [522, 536] width 178 height 20
click at [475, 480] on span "any condition" at bounding box center [473, 480] width 49 height 9
click at [434, 476] on input "any condition" at bounding box center [434, 476] width 1 height 1
radio input "true"
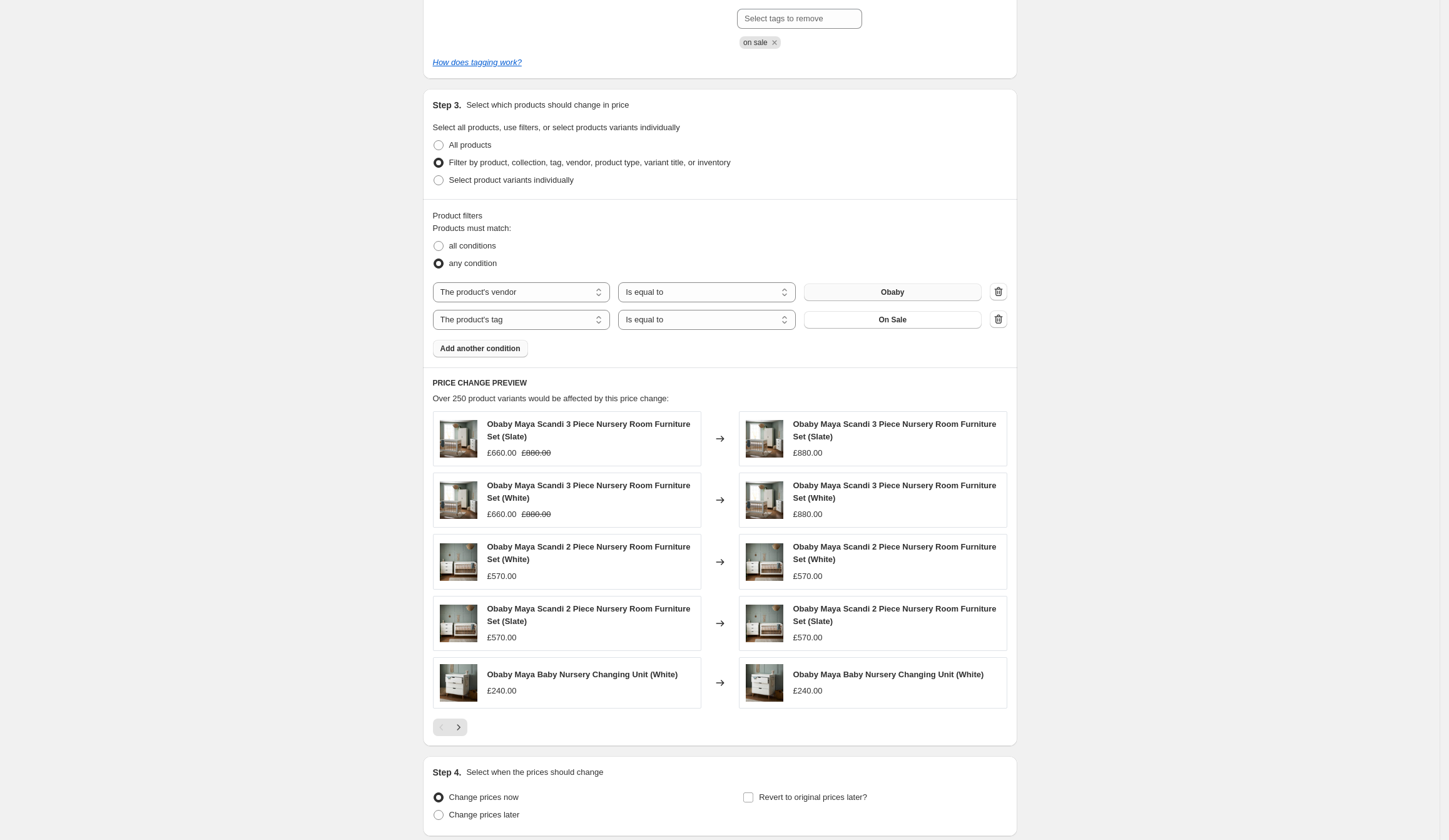
scroll to position [522, 0]
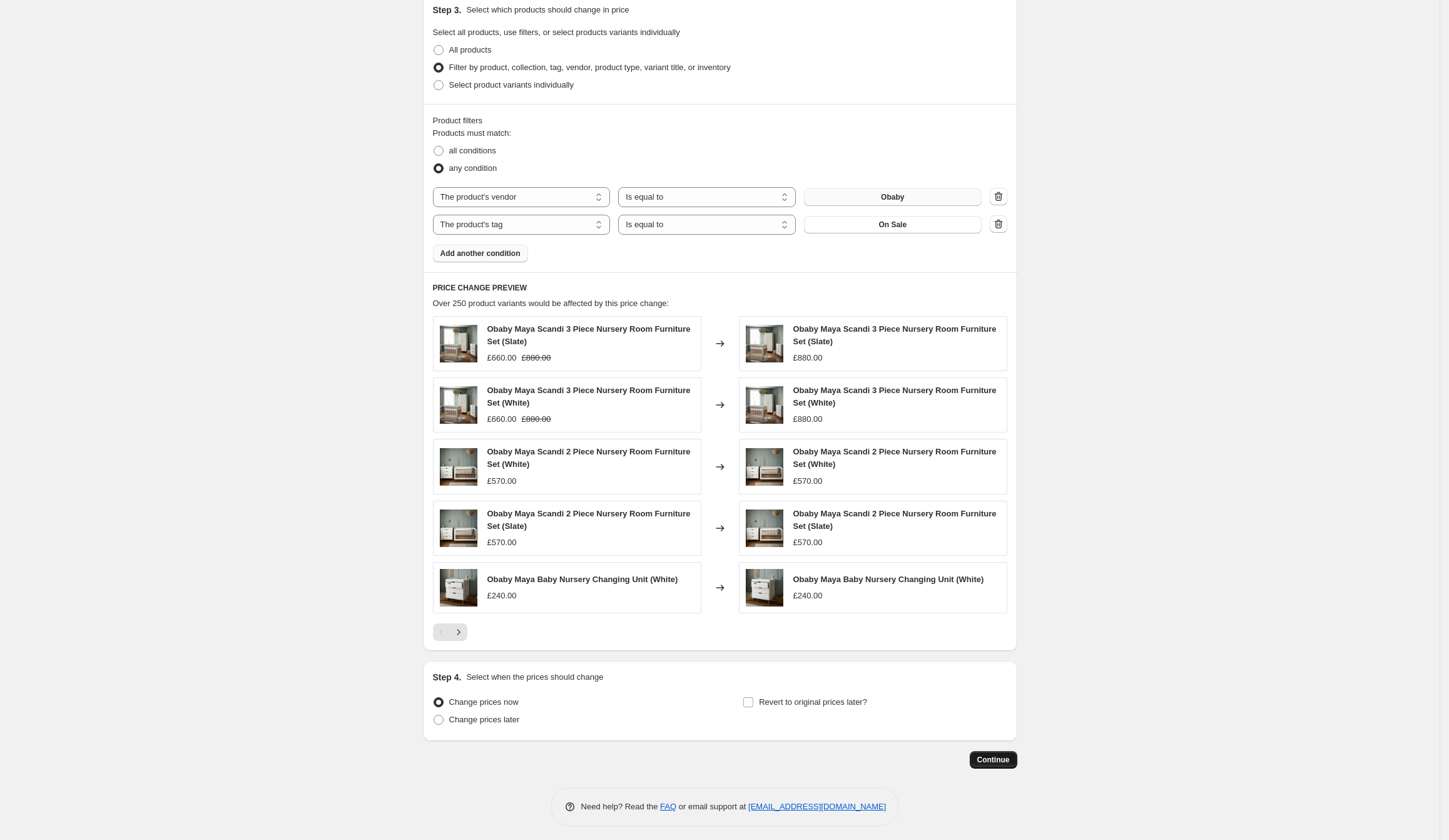
click at [981, 757] on span "Continue" at bounding box center [994, 759] width 33 height 10
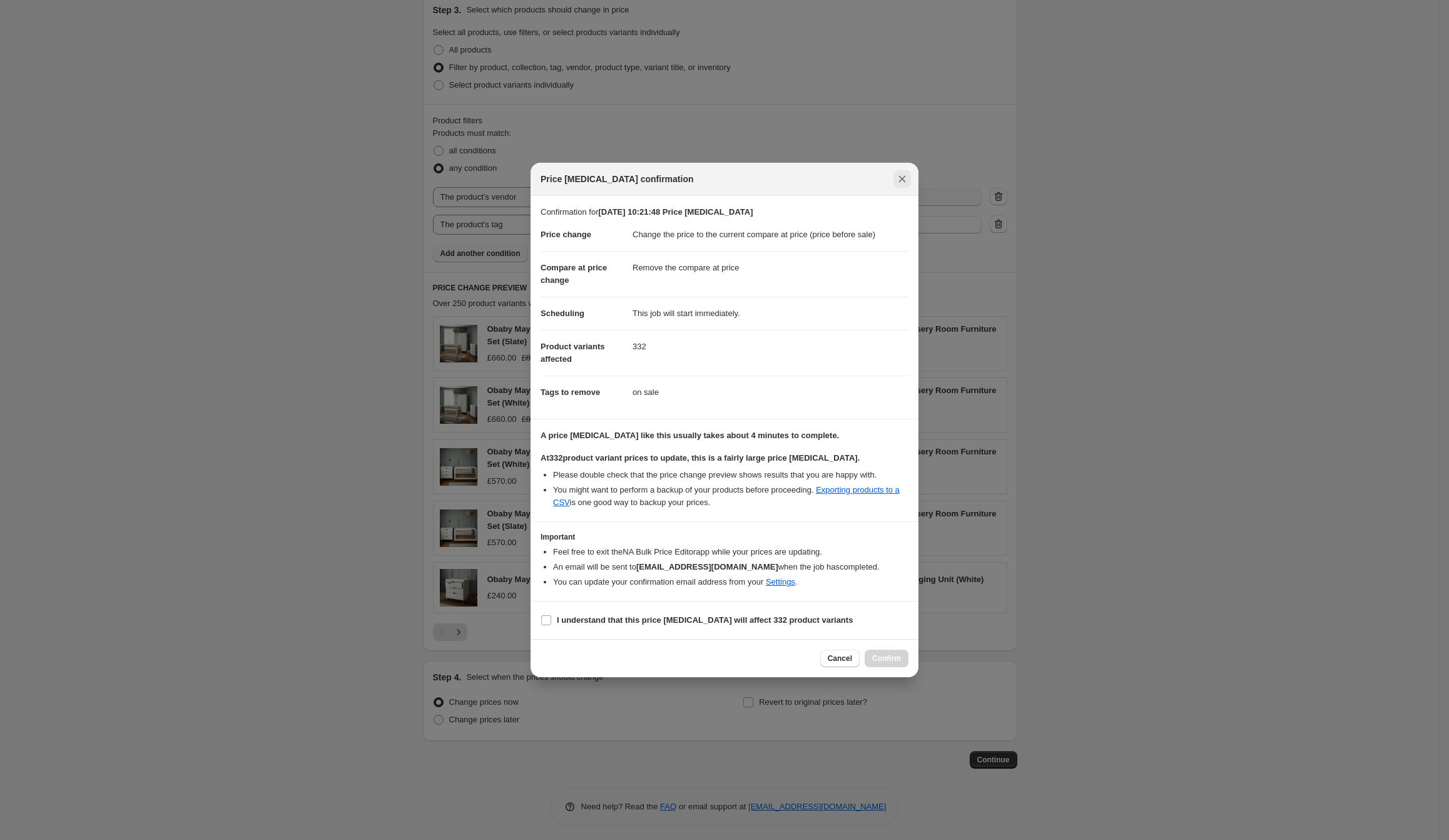
click at [903, 183] on icon "Close" at bounding box center [902, 179] width 12 height 12
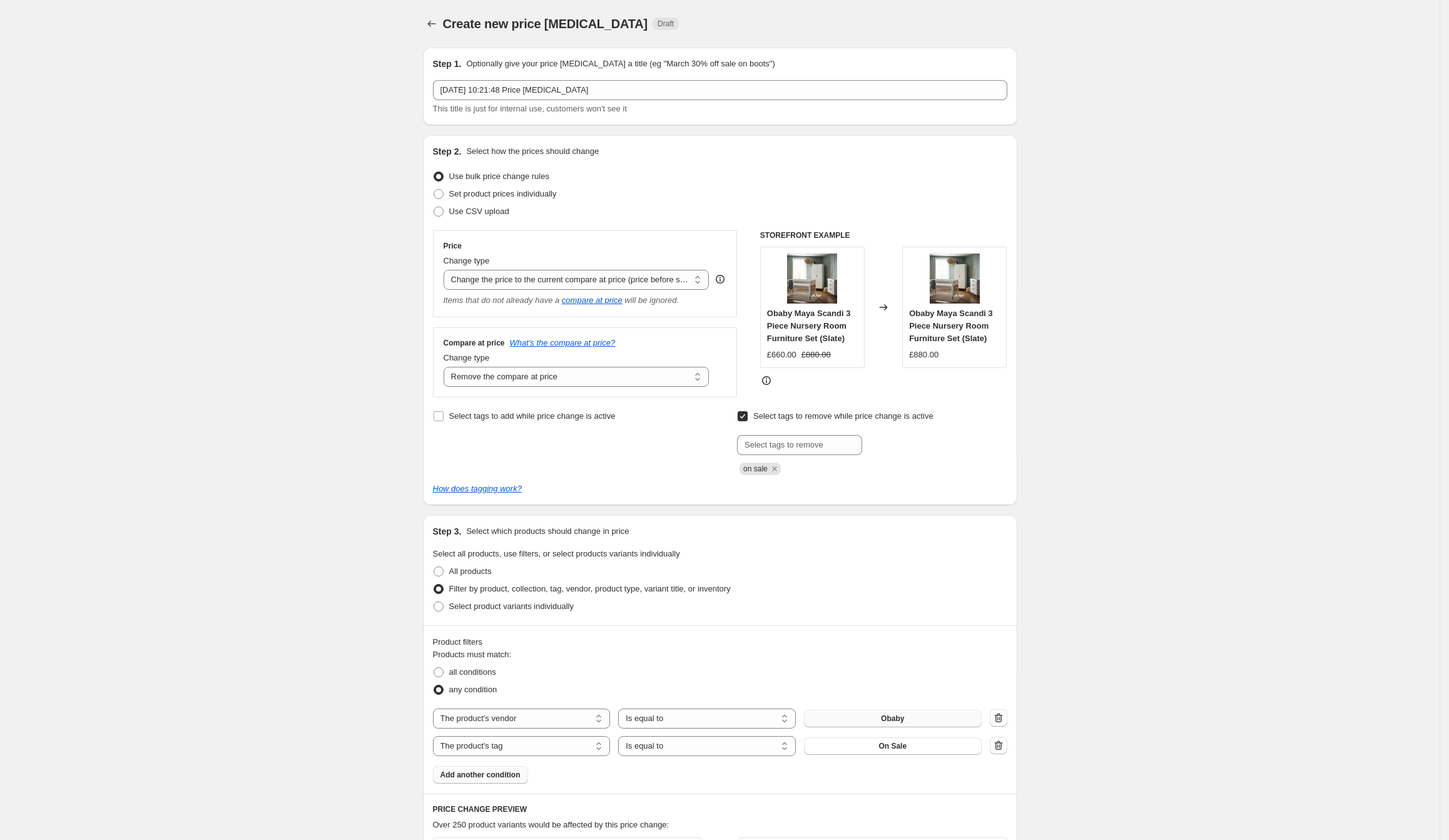
scroll to position [522, 0]
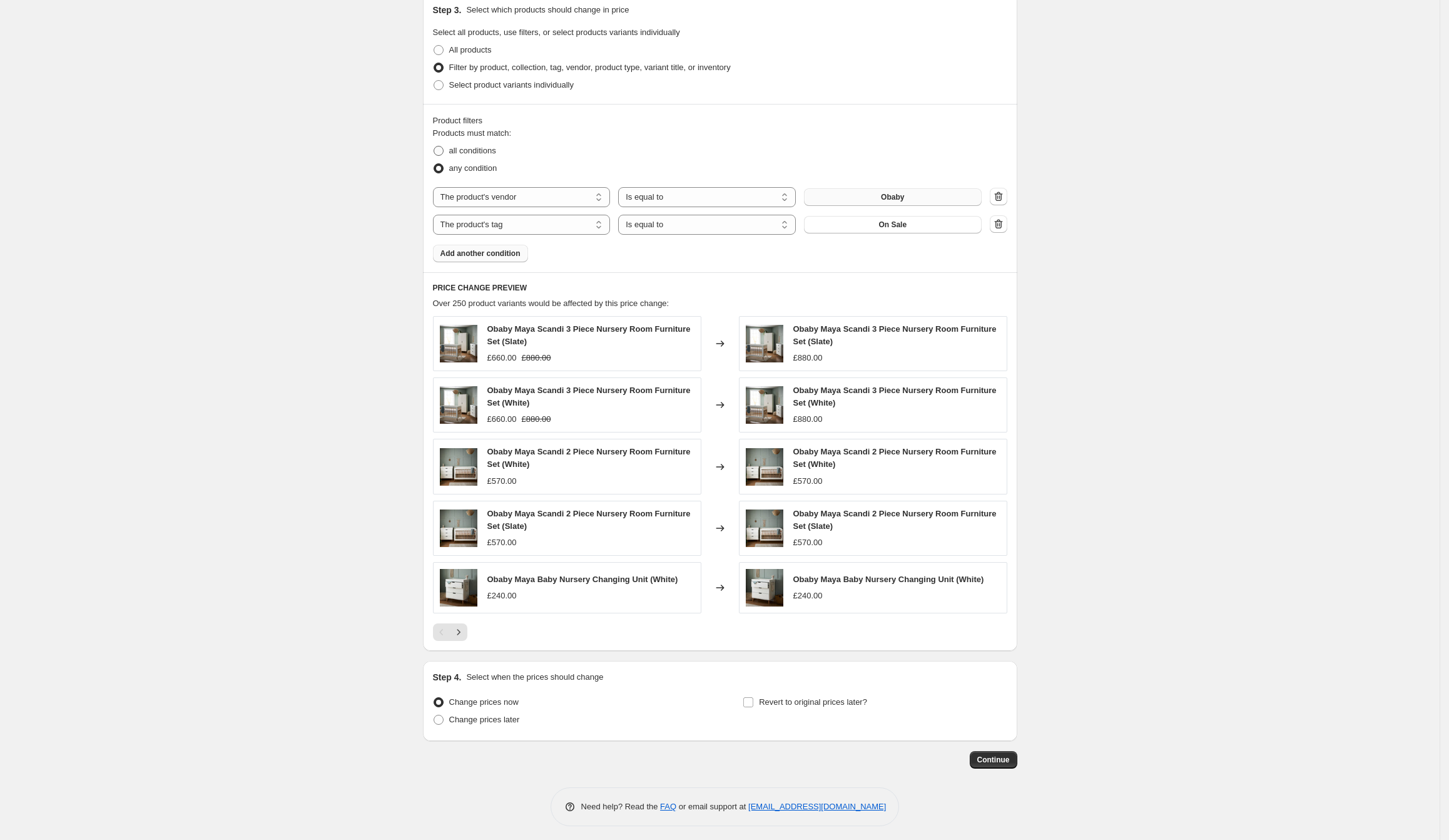
click at [486, 149] on span "all conditions" at bounding box center [472, 150] width 47 height 9
click at [434, 146] on input "all conditions" at bounding box center [434, 146] width 1 height 1
radio input "true"
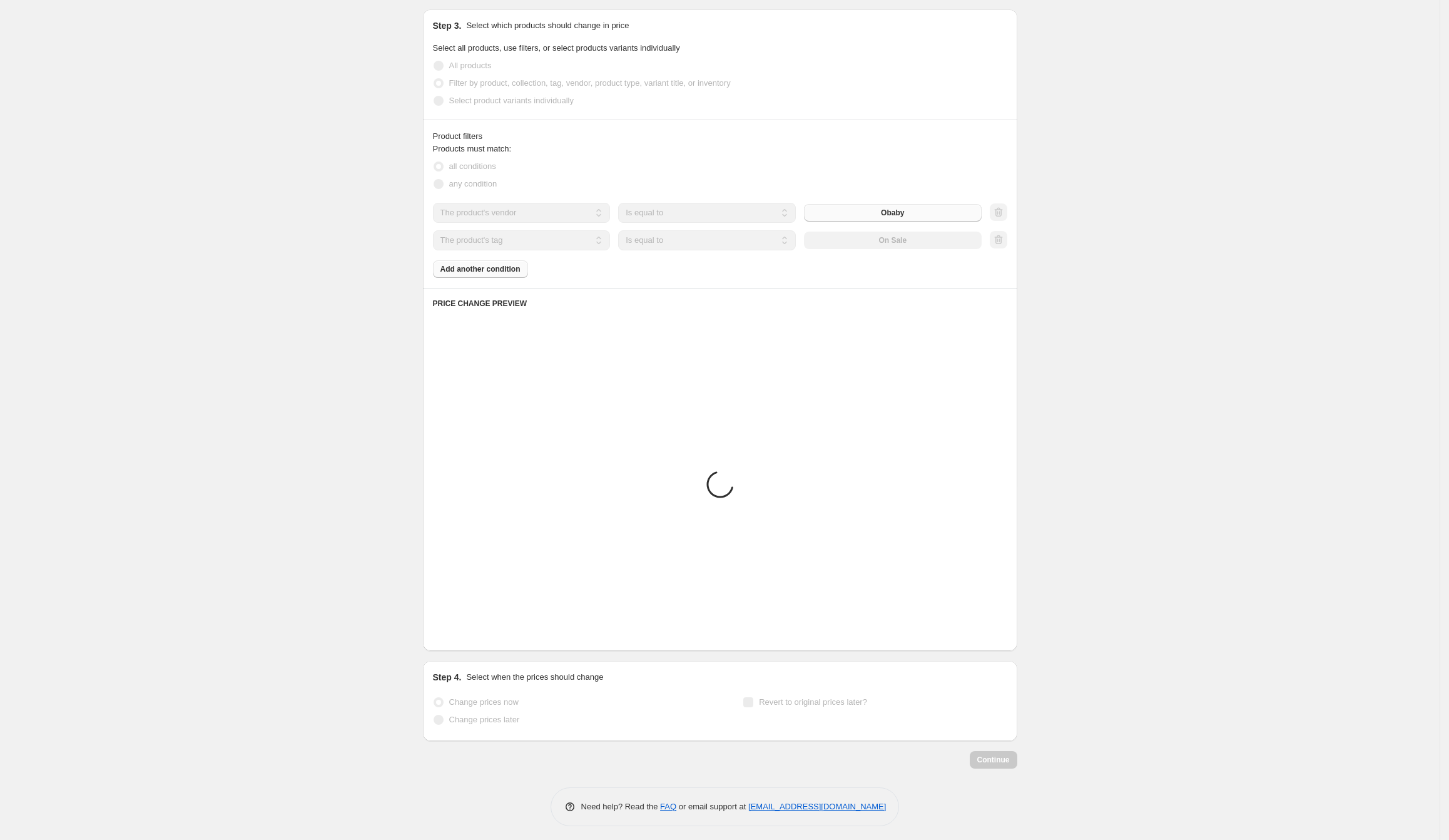
scroll to position [192, 0]
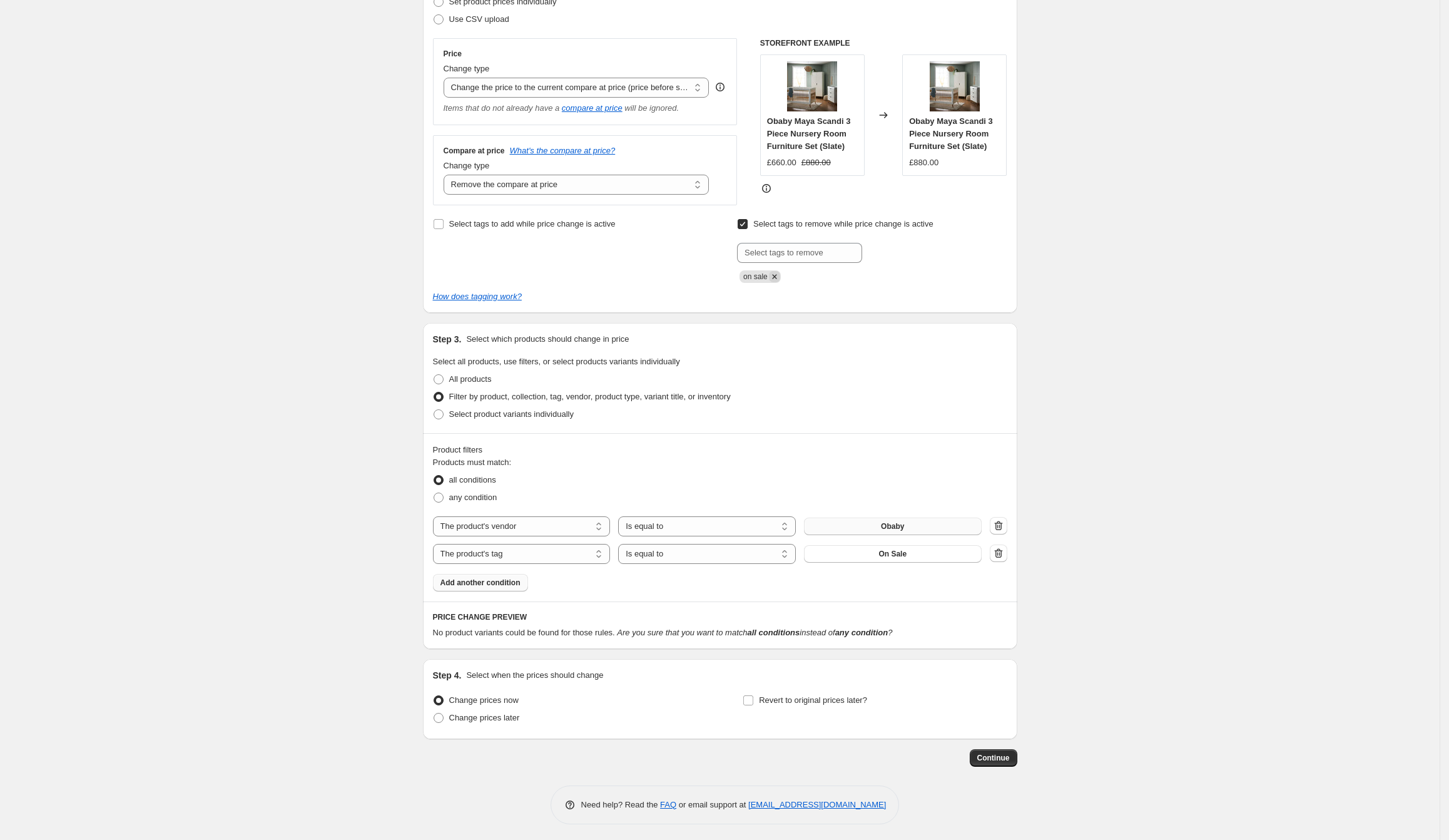
click at [777, 275] on icon "Remove on sale" at bounding box center [774, 276] width 4 height 4
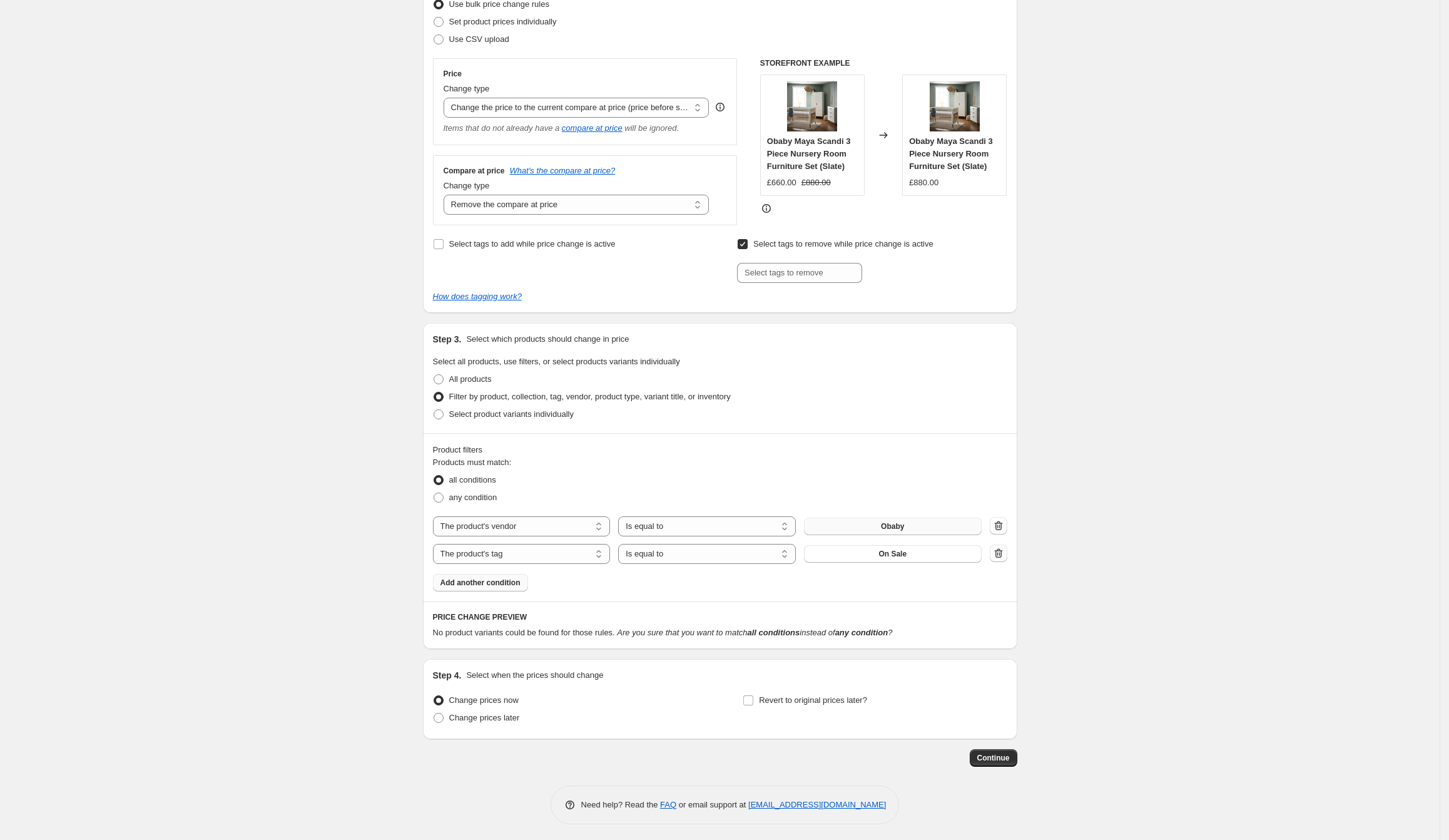
scroll to position [0, 0]
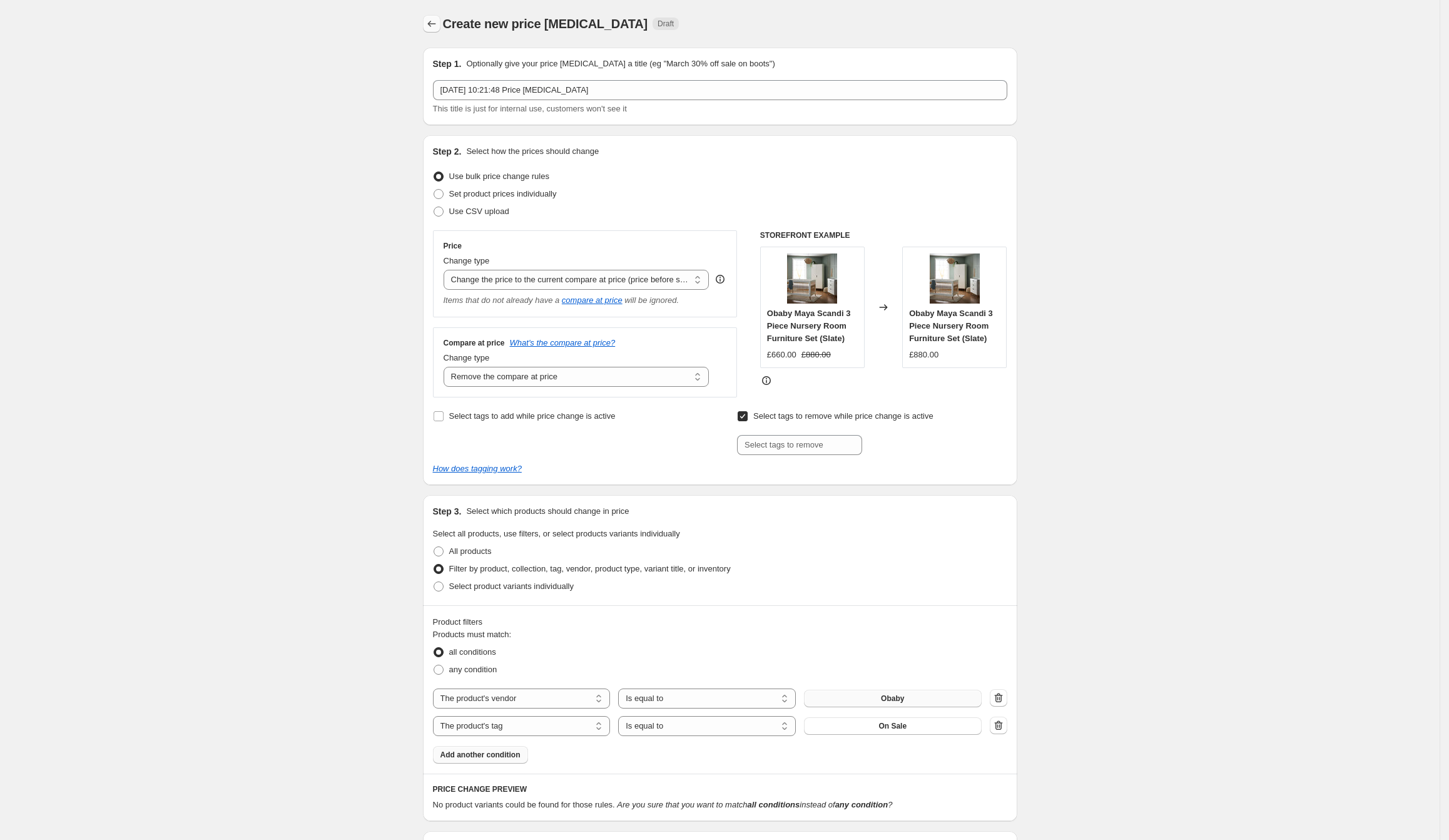
click at [434, 30] on button "Price change jobs" at bounding box center [431, 23] width 17 height 17
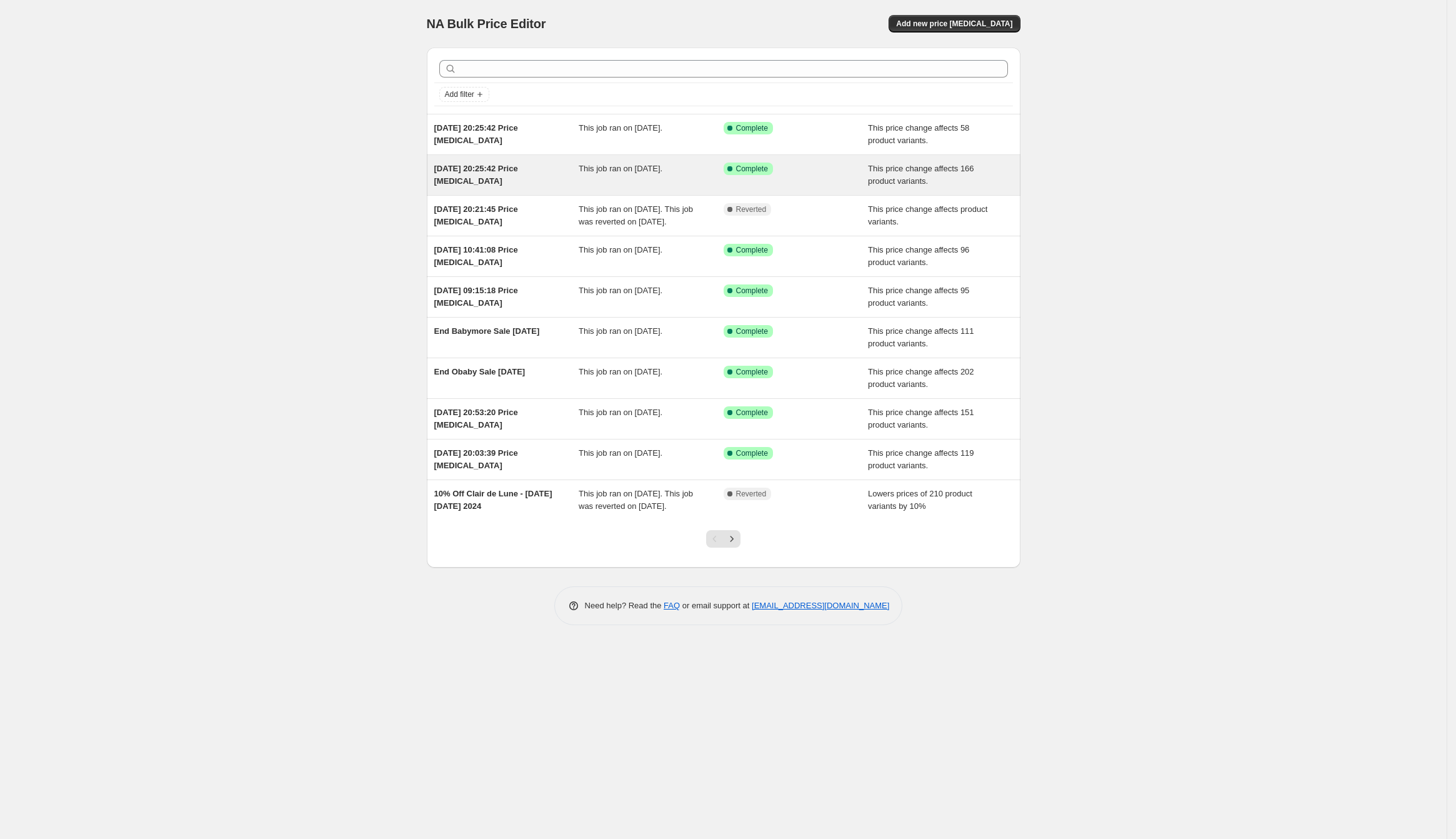
click at [492, 172] on span "[DATE] 20:25:42 Price [MEDICAL_DATA]" at bounding box center [477, 174] width 84 height 22
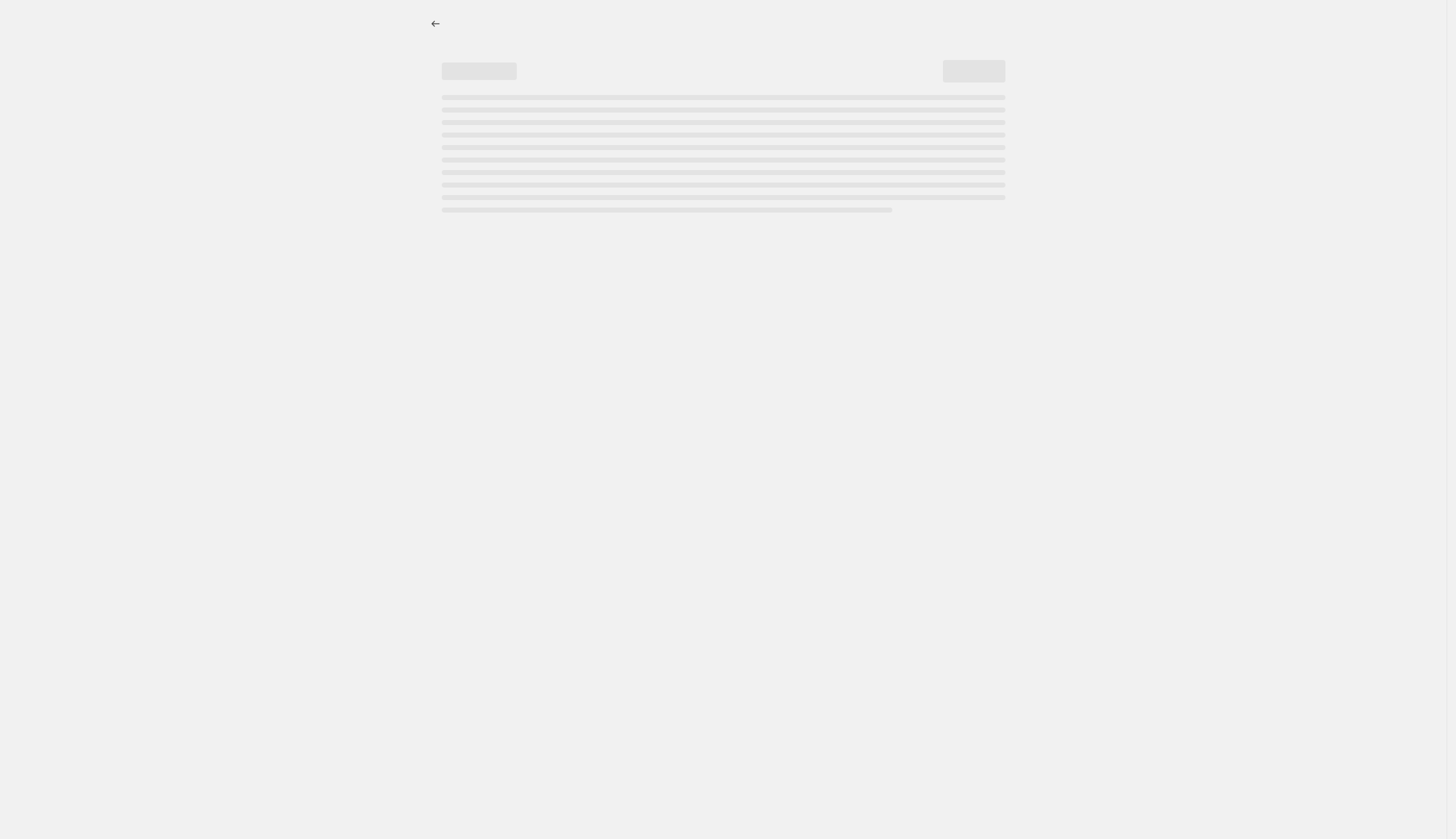
select select "ecap"
select select "remove"
select select "vendor"
select select "tag"
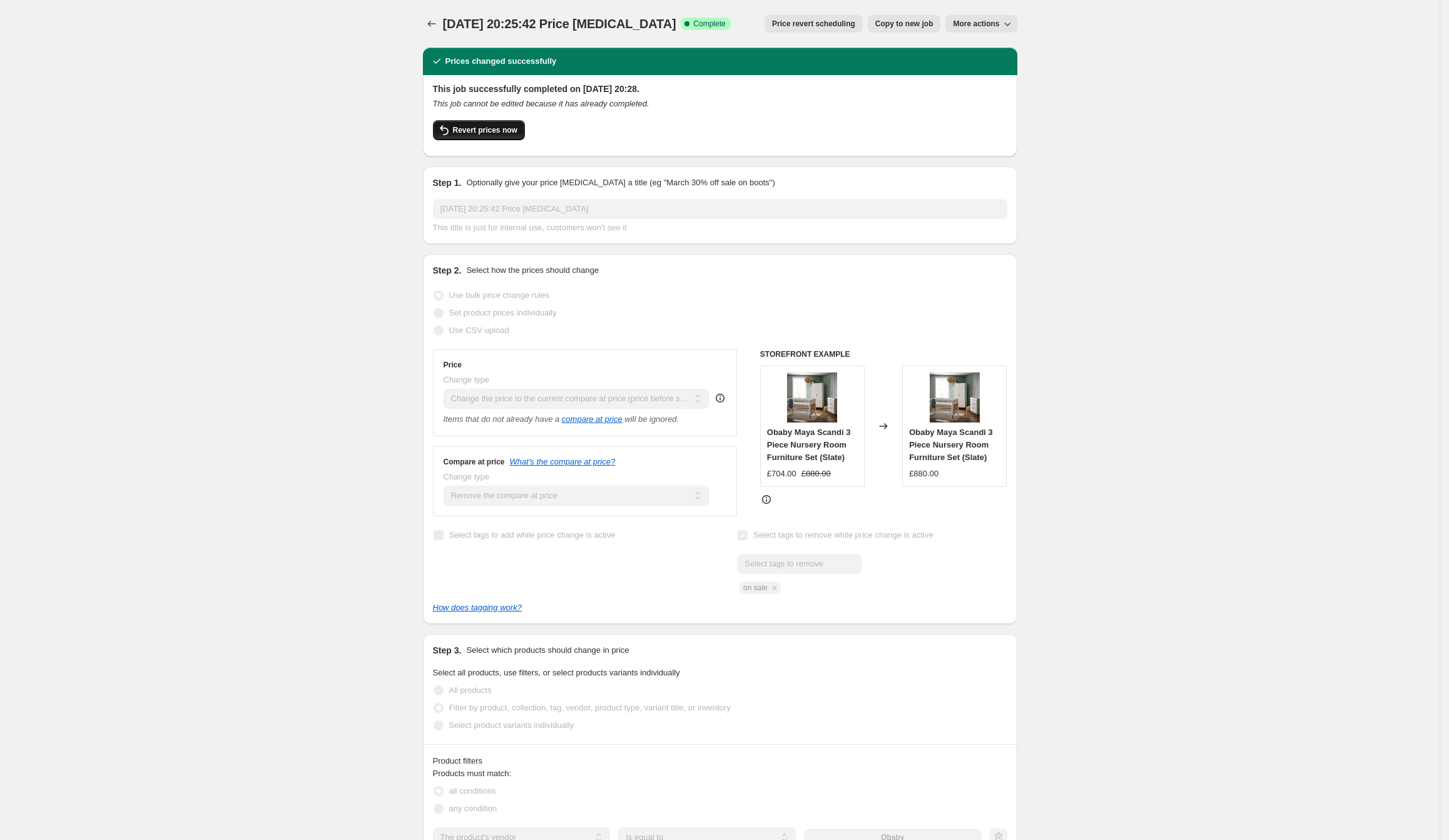
click at [506, 137] on button "Revert prices now" at bounding box center [479, 130] width 92 height 20
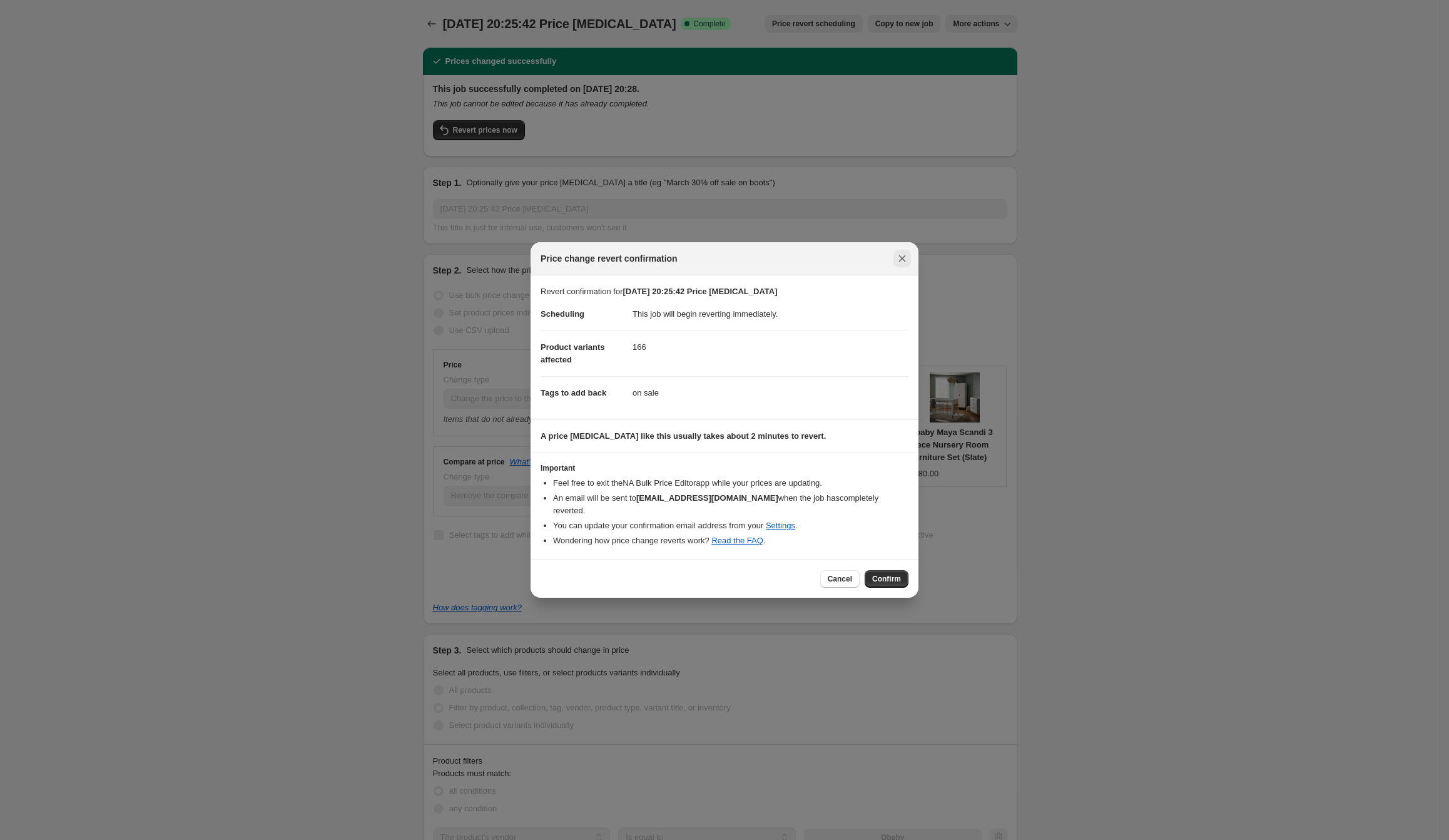
click at [909, 267] on button "Close" at bounding box center [902, 258] width 17 height 17
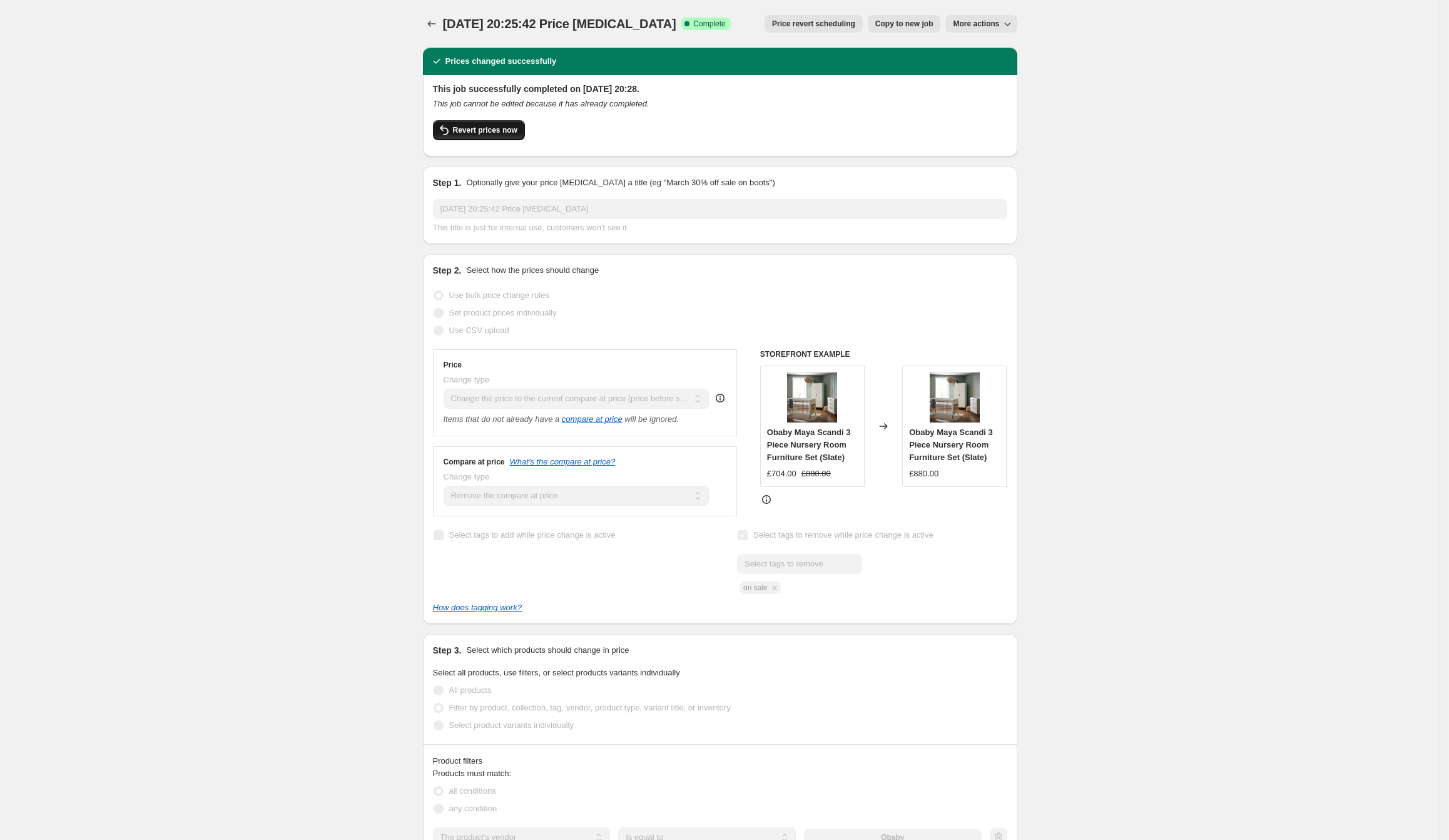
click at [511, 135] on span "Revert prices now" at bounding box center [485, 130] width 64 height 10
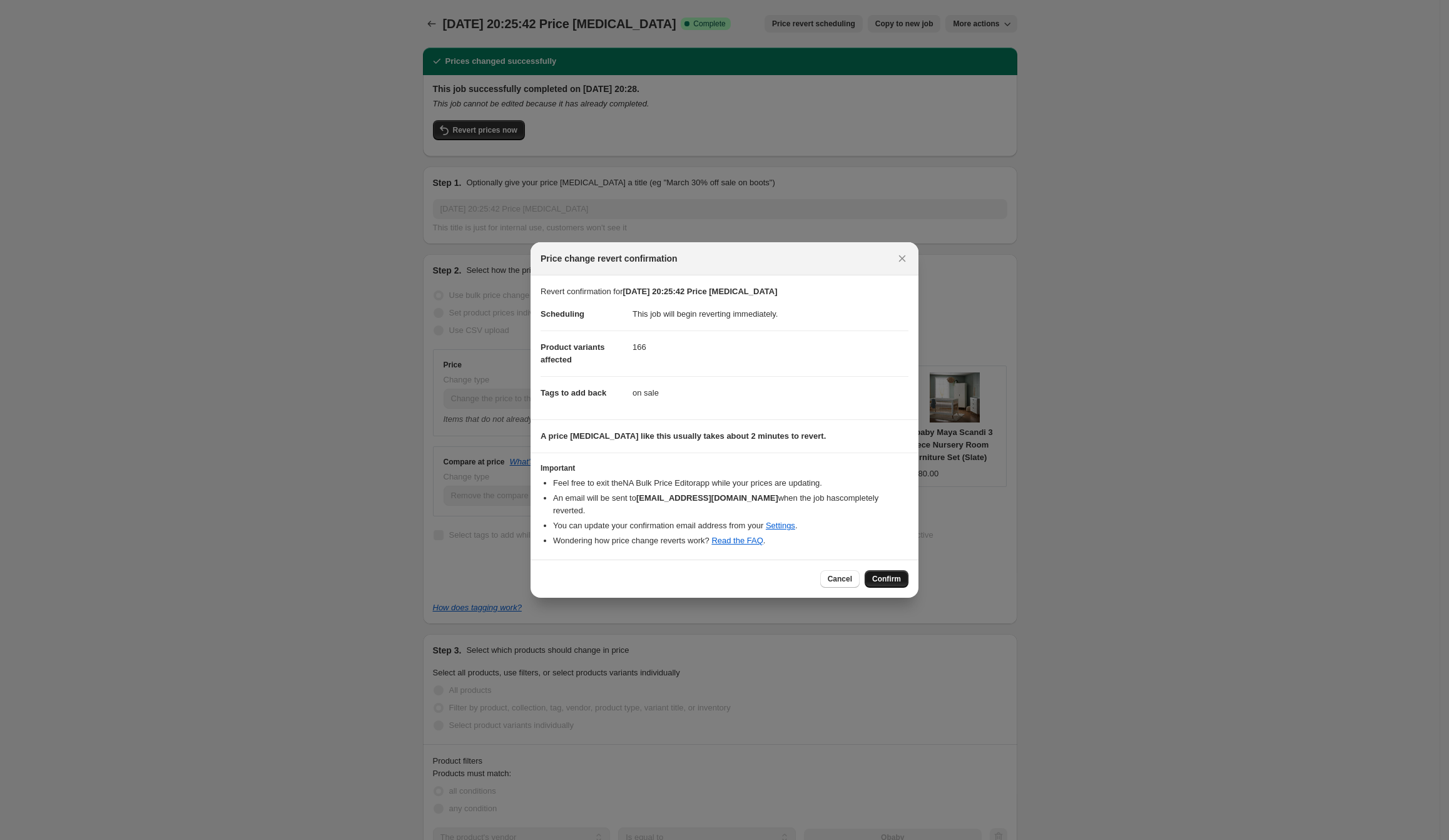
click at [880, 575] on span "Confirm" at bounding box center [886, 578] width 29 height 10
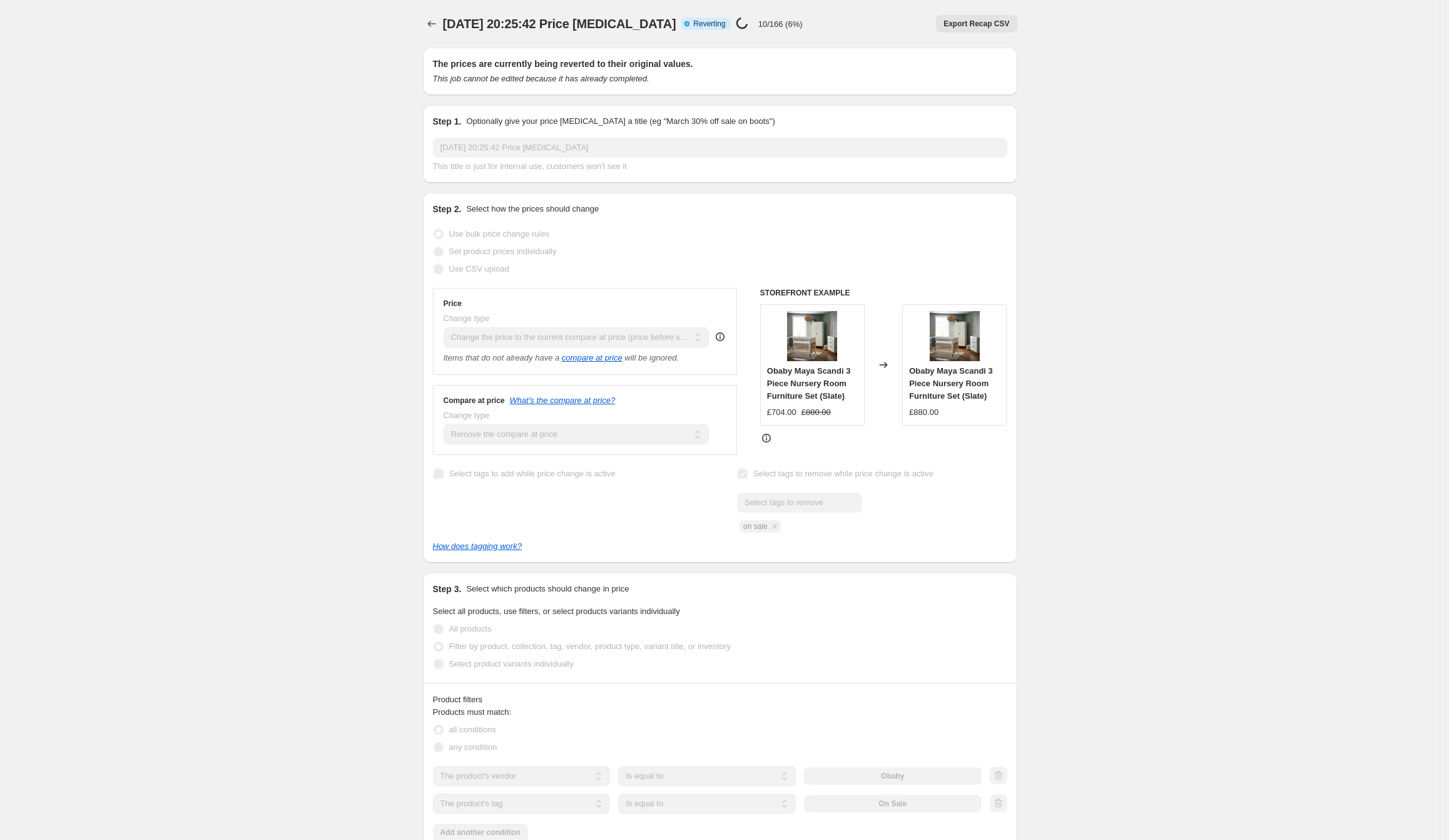
click at [421, 26] on div "3 Jul 2025, 20:25:42 Price change job. This page is ready 3 Jul 2025, 20:25:42 …" at bounding box center [720, 698] width 625 height 1396
click at [436, 26] on icon "Price change jobs" at bounding box center [431, 23] width 12 height 12
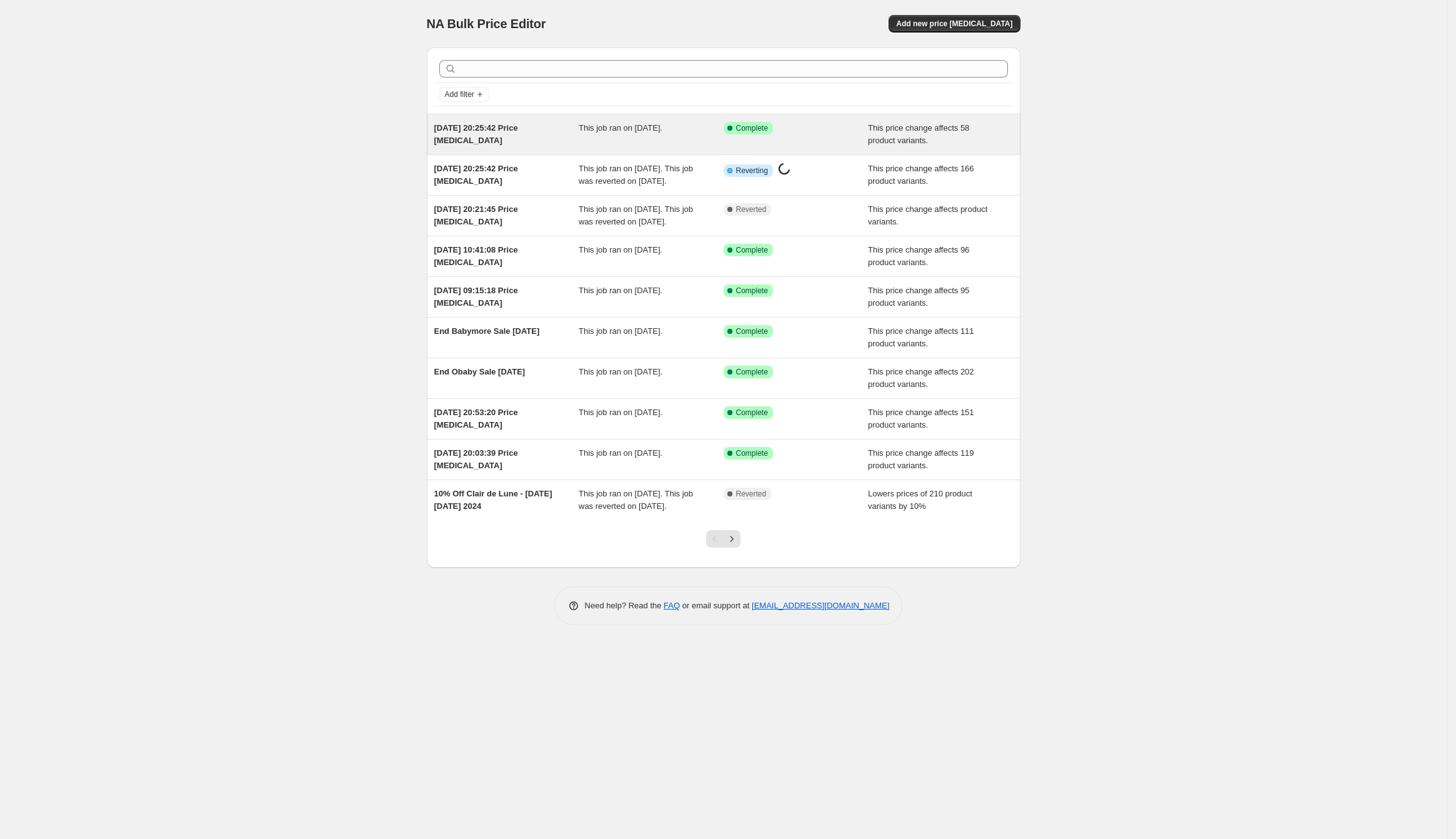
click at [477, 124] on span "[DATE] 20:25:42 Price [MEDICAL_DATA]" at bounding box center [477, 134] width 84 height 22
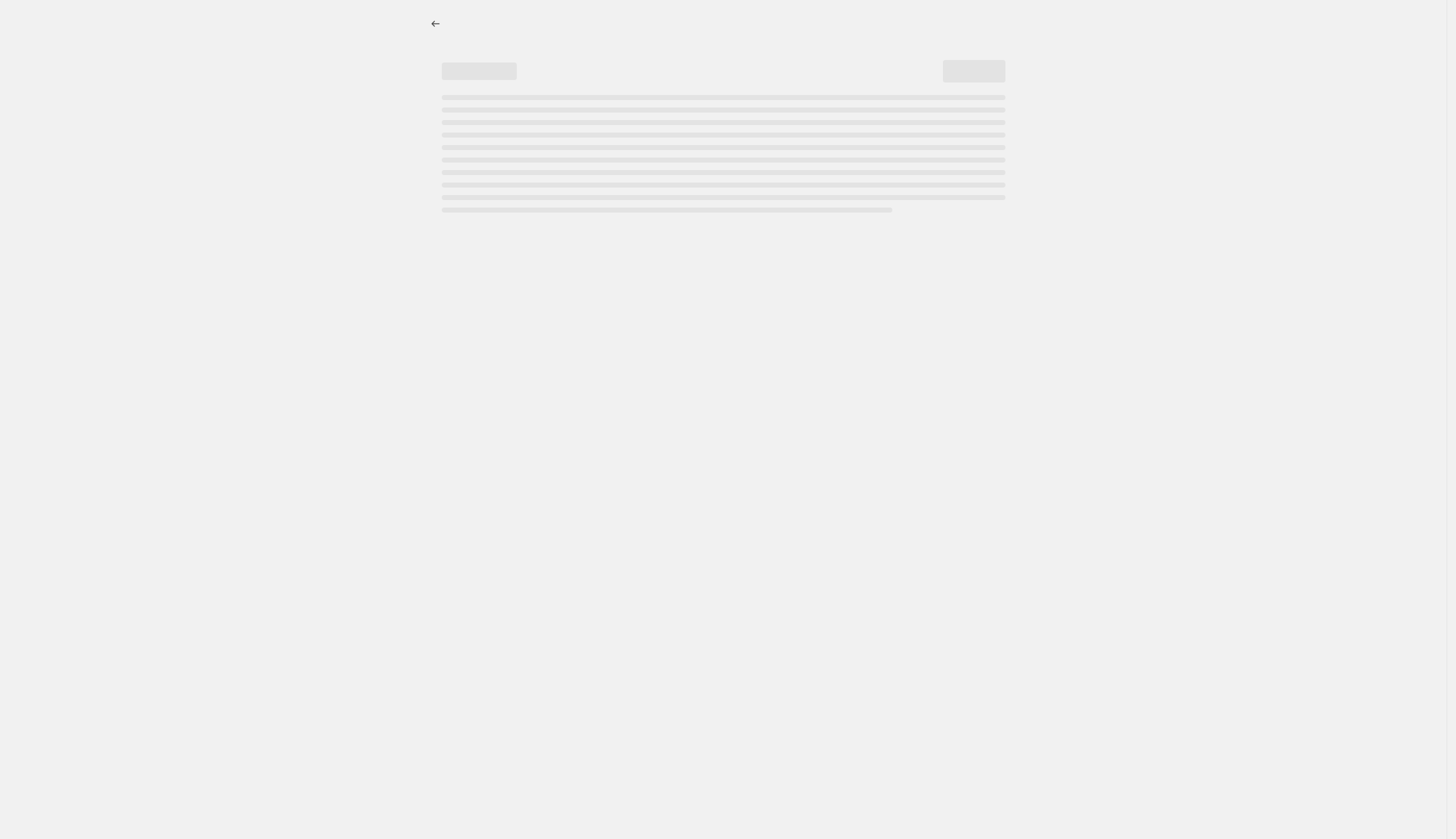
select select "ecap"
select select "remove"
select select "vendor"
select select "tag"
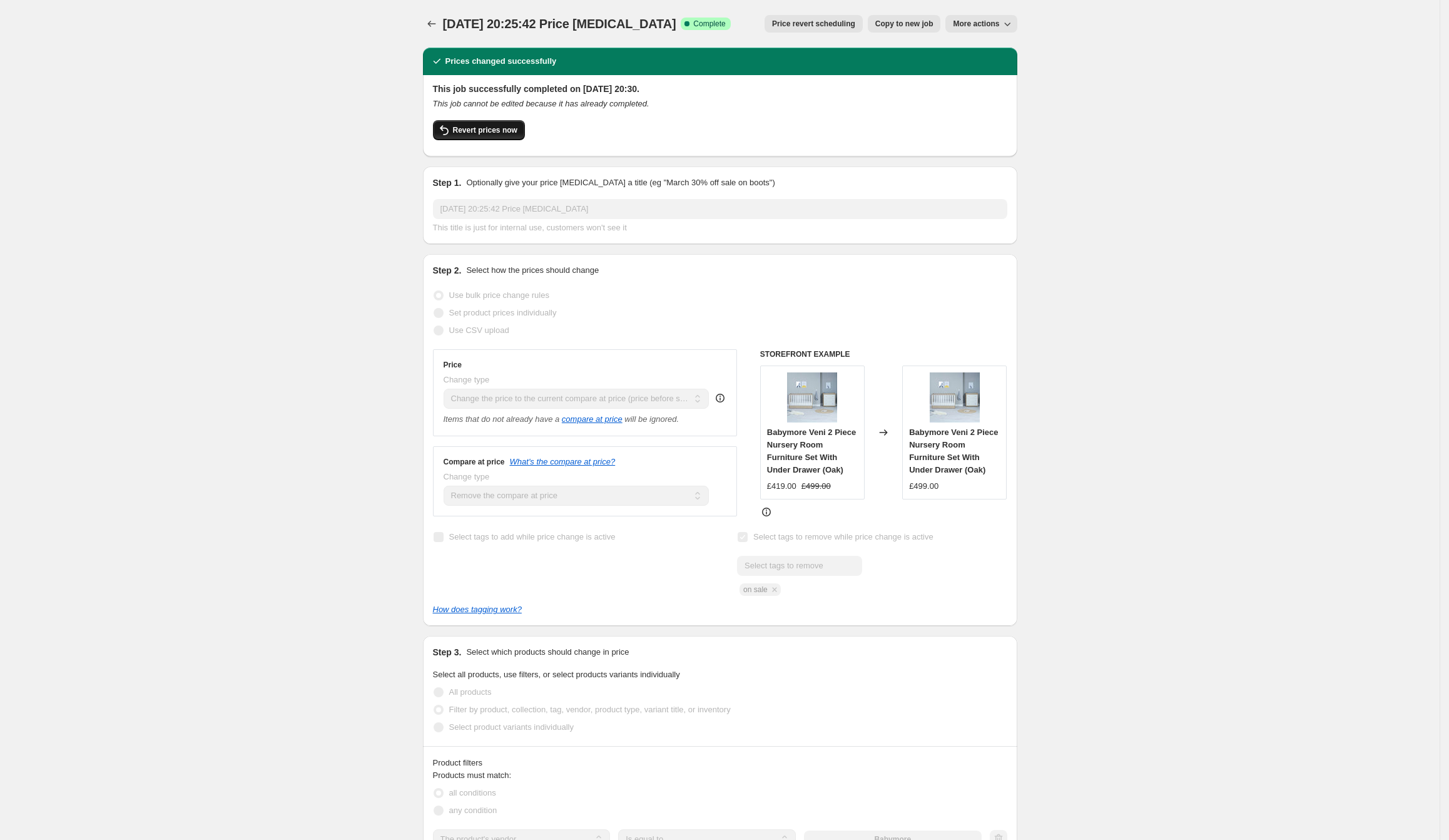
click at [513, 132] on span "Revert prices now" at bounding box center [485, 130] width 64 height 10
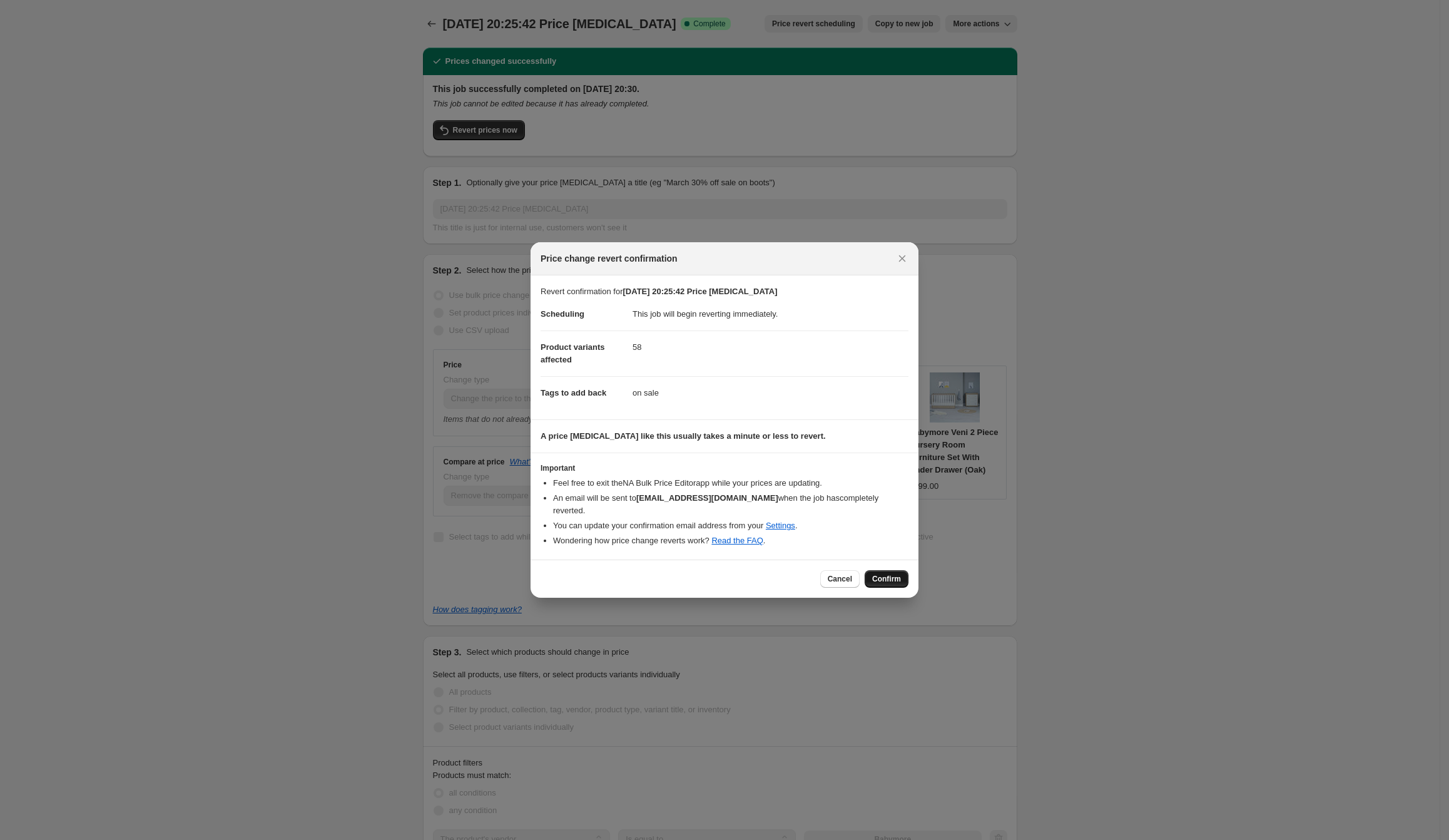
click at [885, 573] on span "Confirm" at bounding box center [886, 578] width 29 height 10
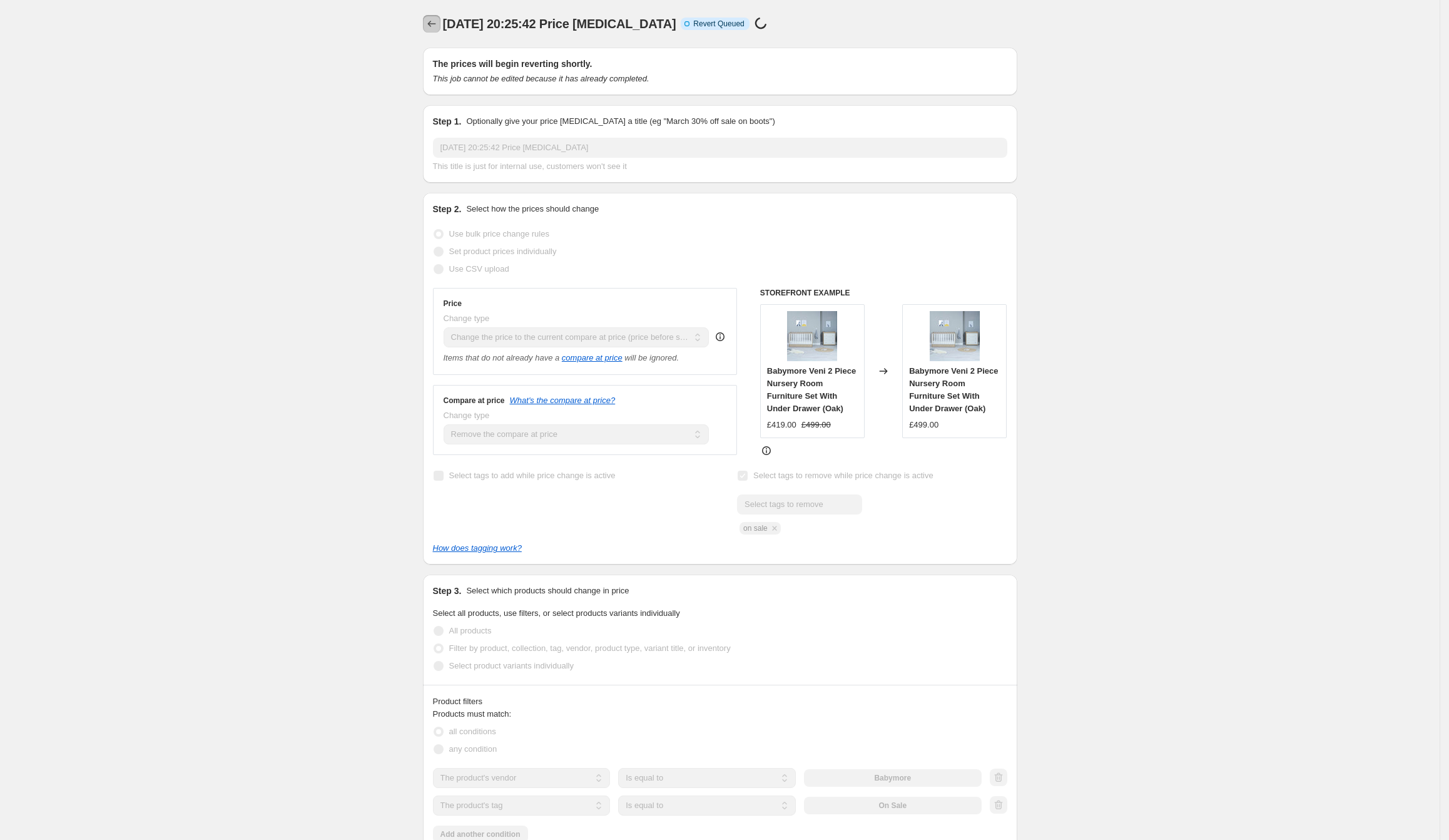
click at [435, 17] on button "Price change jobs" at bounding box center [431, 23] width 17 height 17
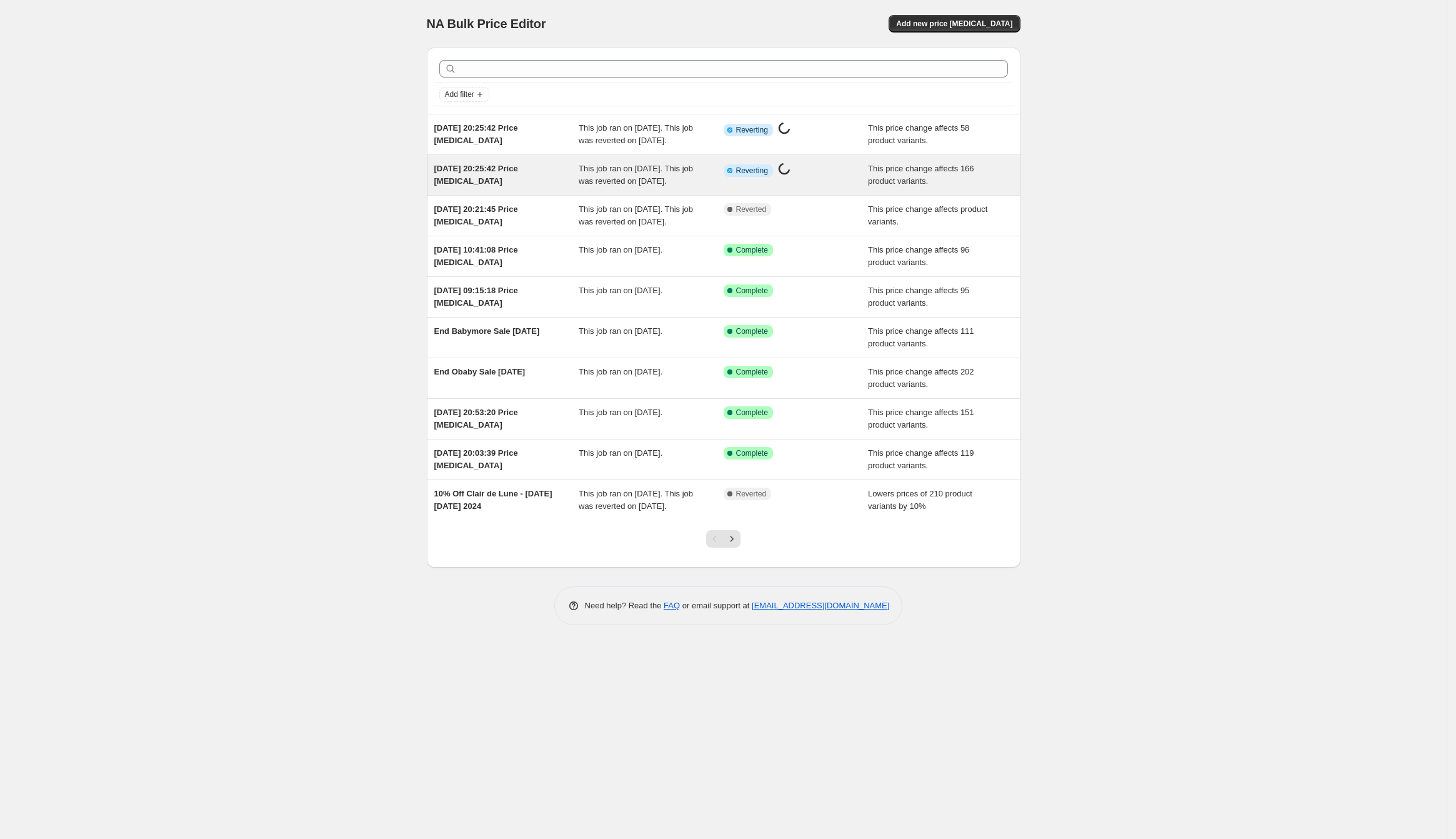
click at [458, 186] on div "[DATE] 20:25:42 Price [MEDICAL_DATA]" at bounding box center [507, 175] width 145 height 25
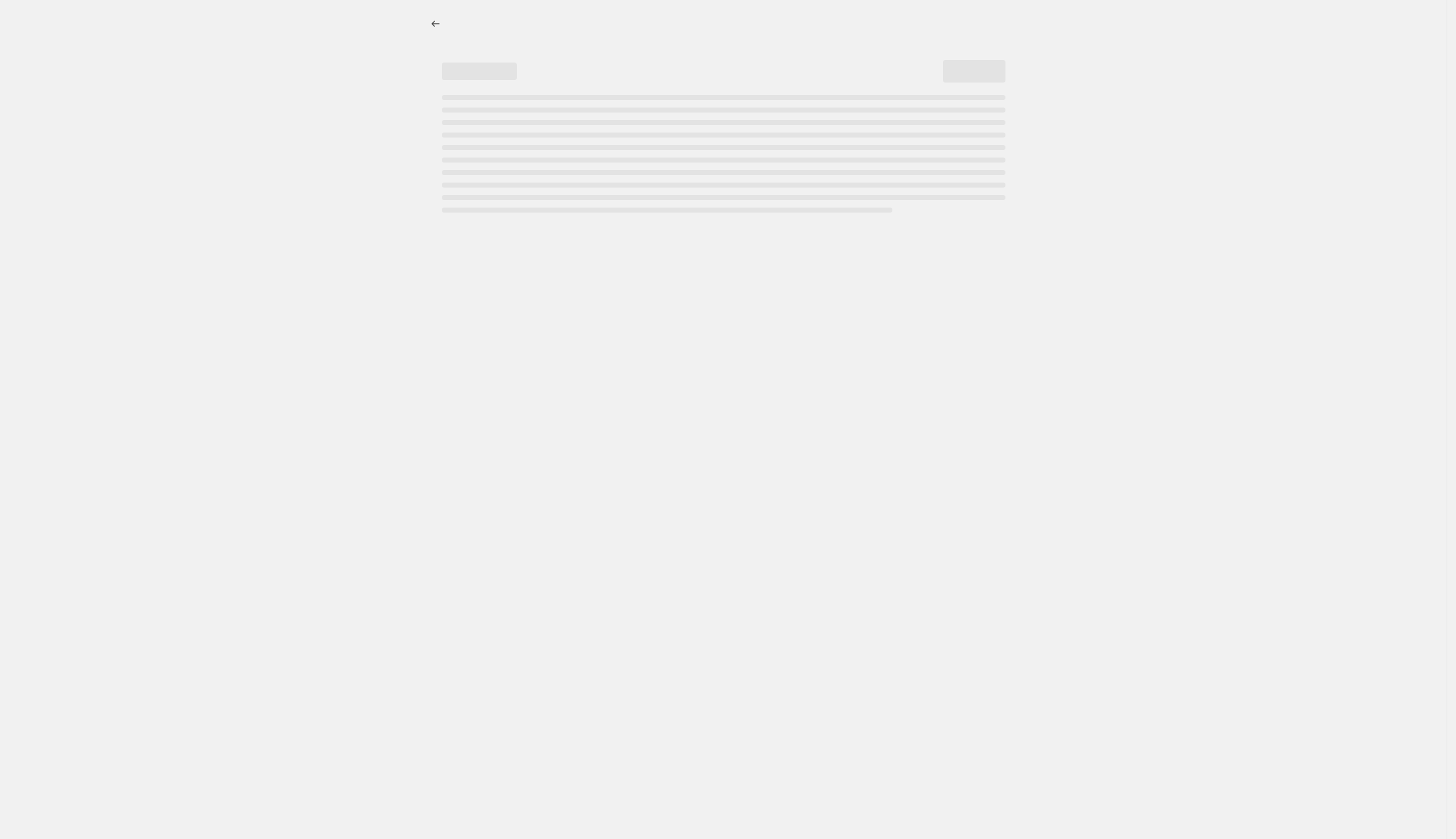
select select "ecap"
select select "remove"
select select "vendor"
select select "tag"
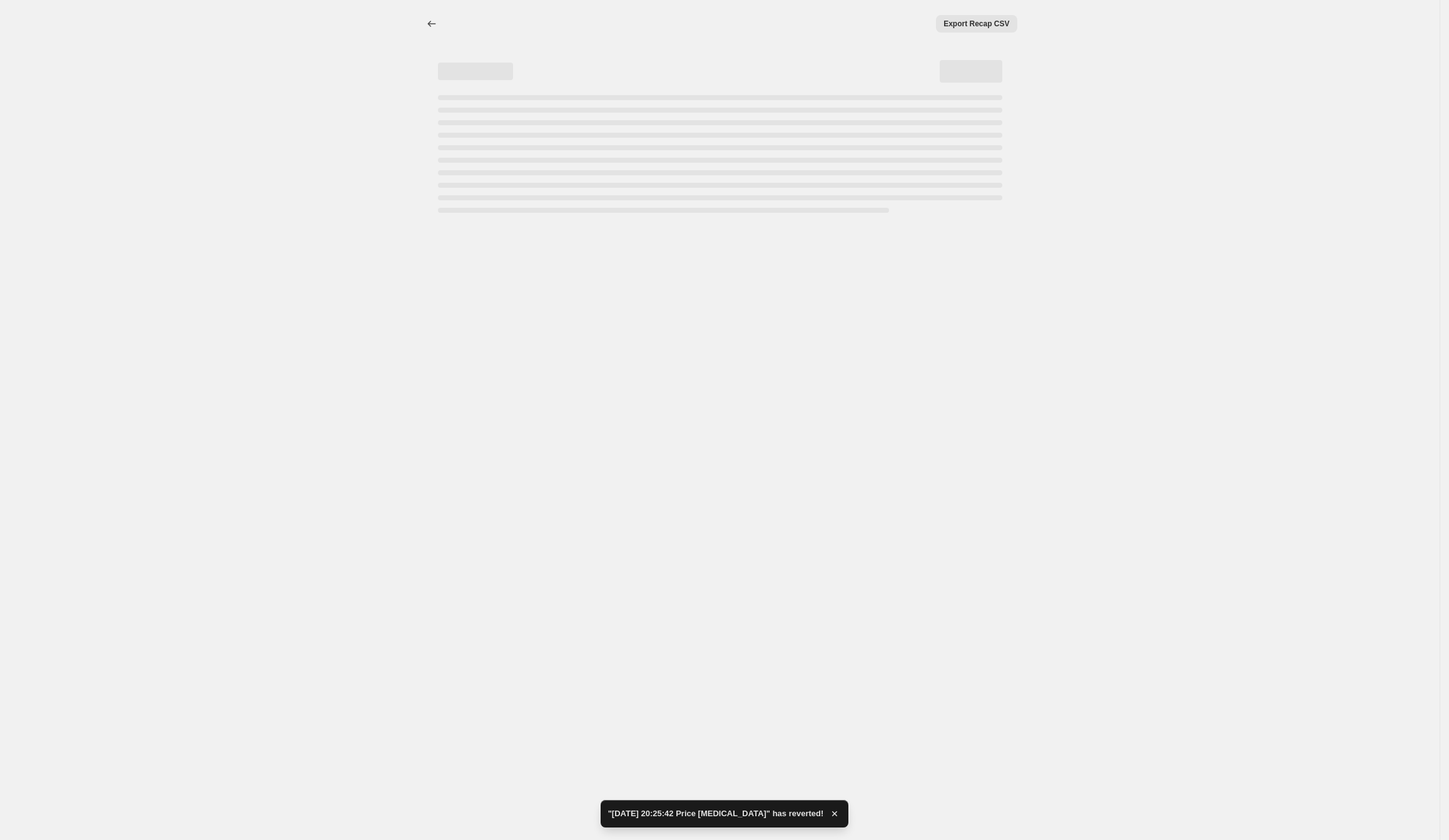
select select "ecap"
select select "remove"
select select "vendor"
select select "tag"
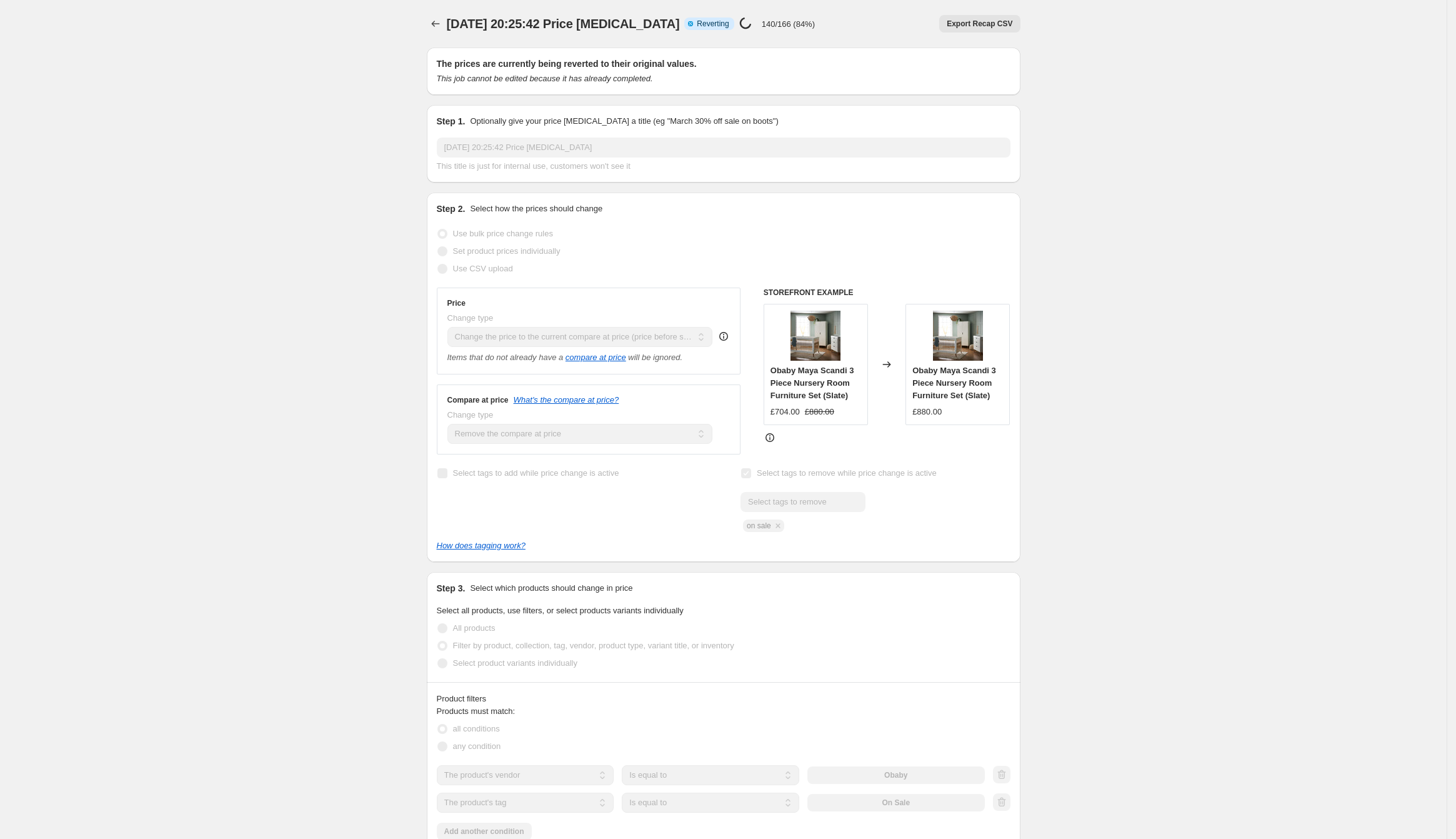
select select "ecap"
select select "remove"
select select "vendor"
select select "tag"
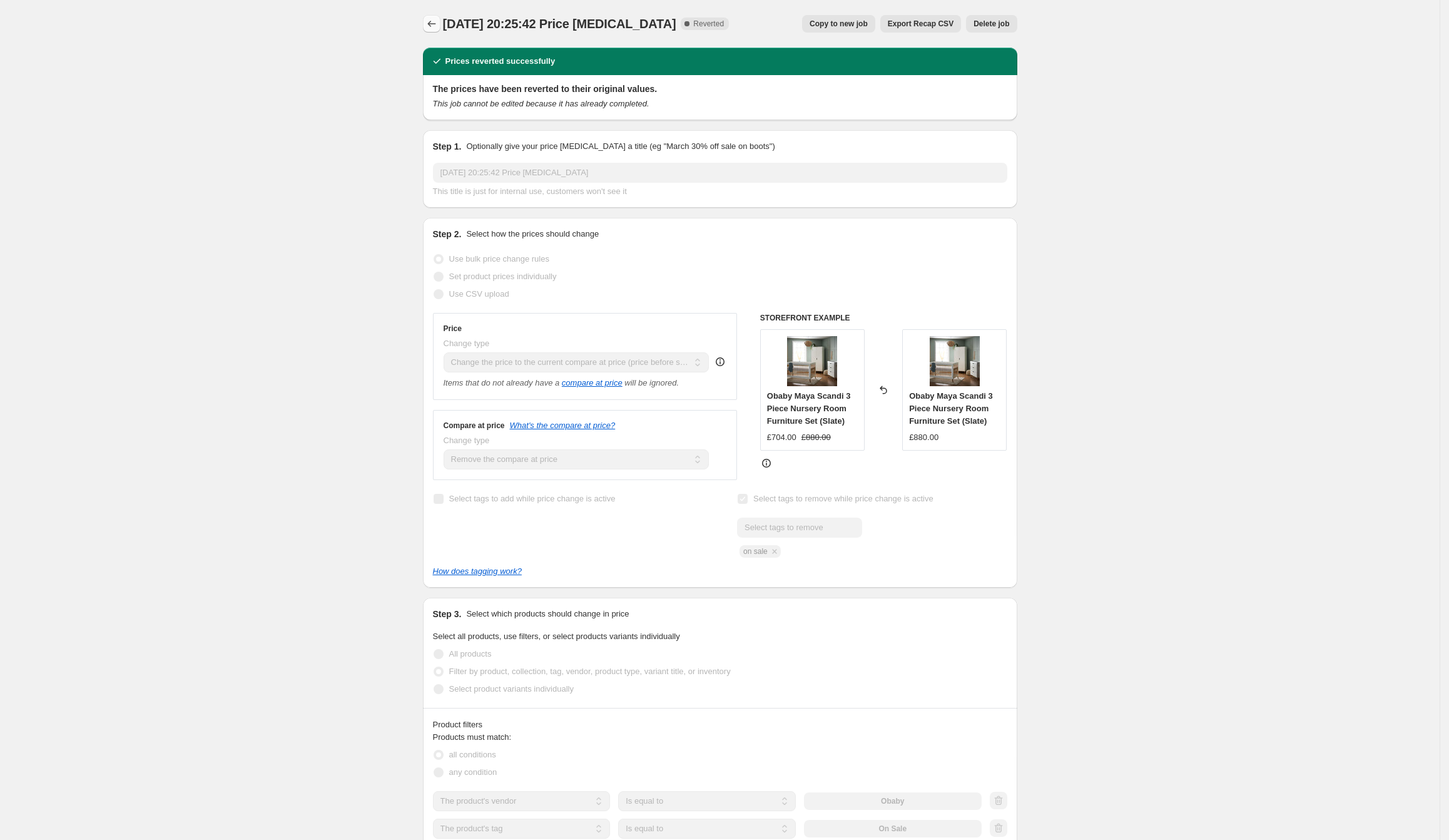
click at [430, 17] on button "Price change jobs" at bounding box center [431, 23] width 17 height 17
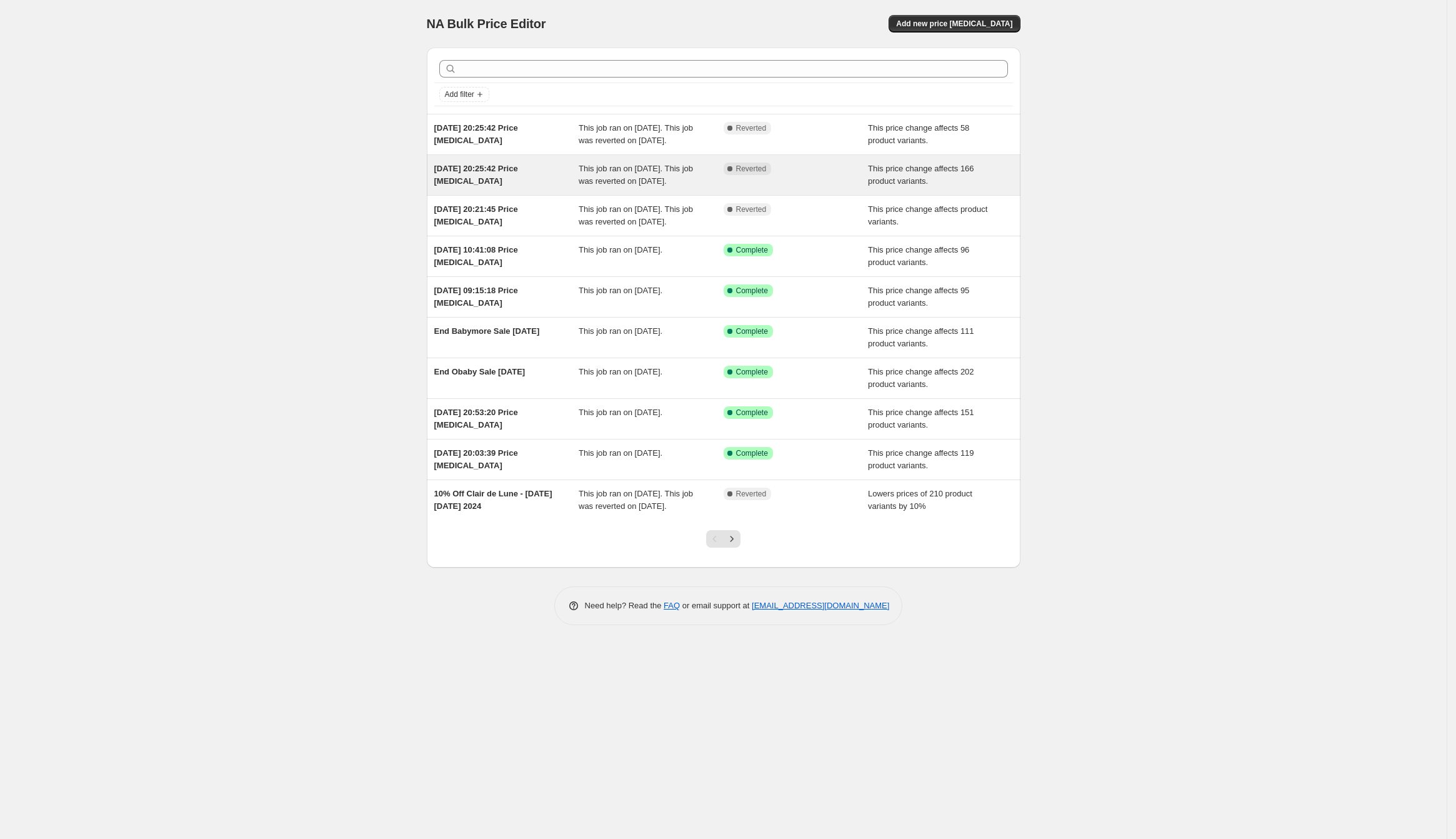
click at [484, 176] on span "[DATE] 20:25:42 Price [MEDICAL_DATA]" at bounding box center [477, 174] width 84 height 22
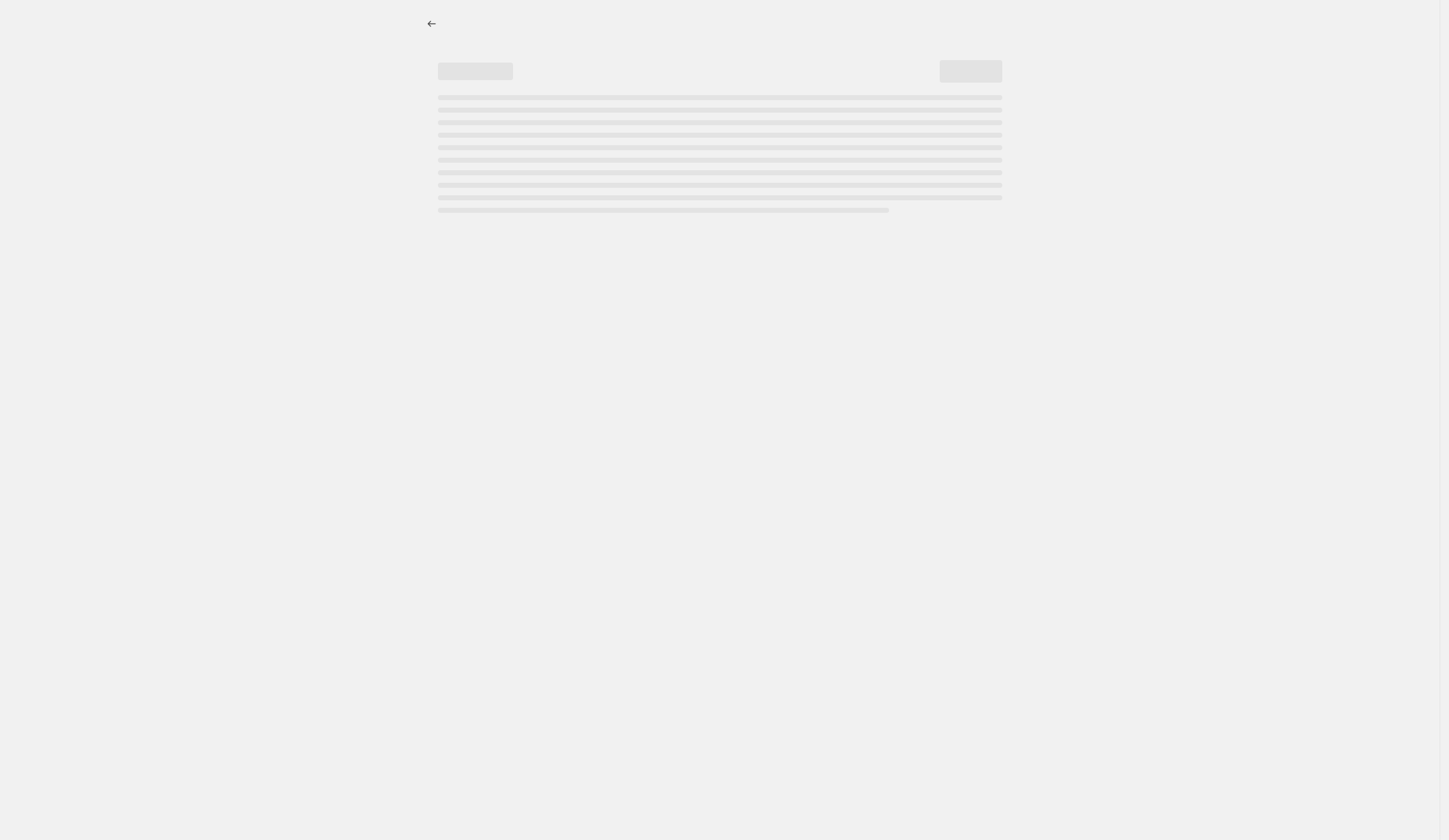
select select "ecap"
select select "remove"
select select "vendor"
select select "tag"
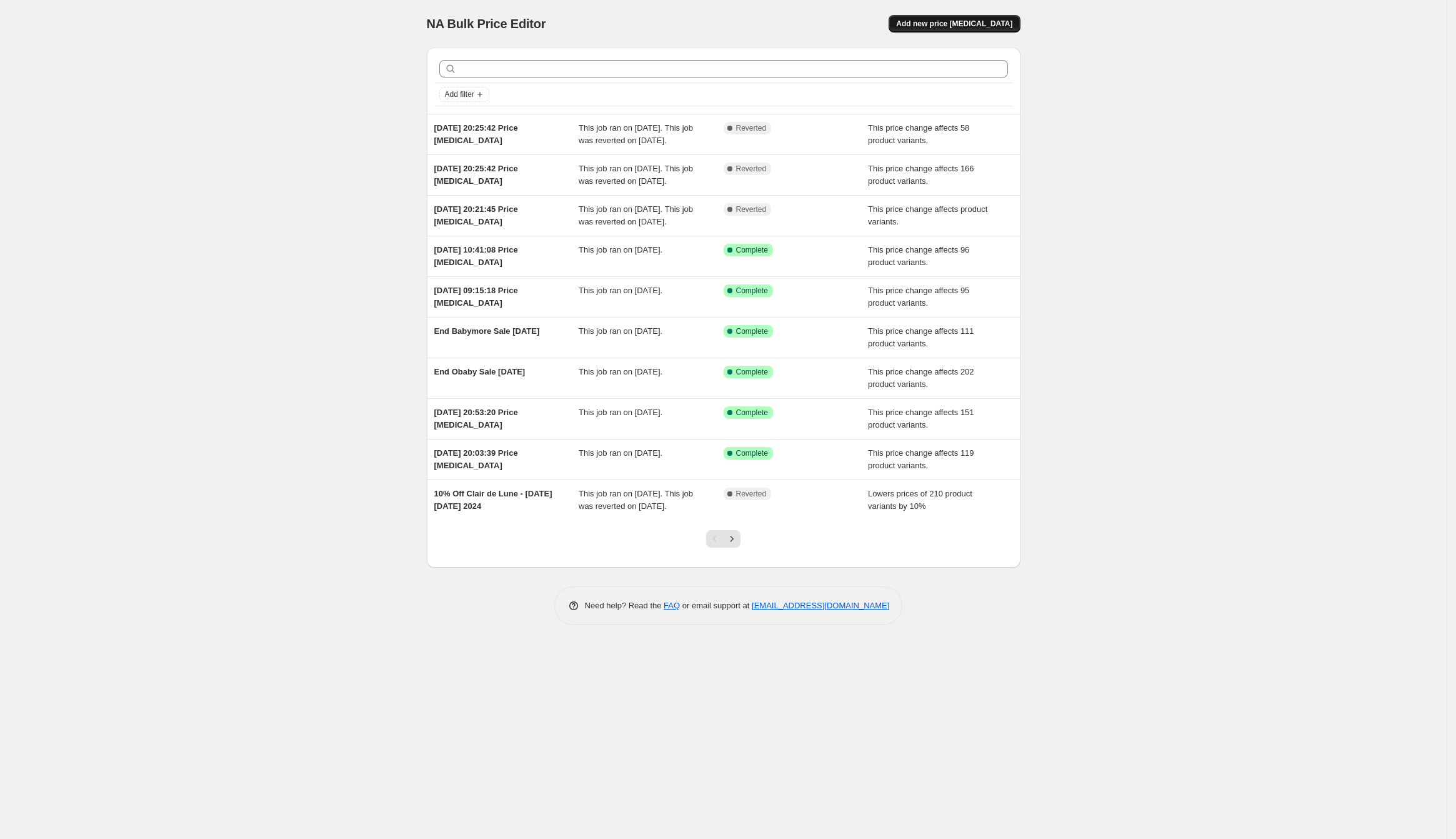
click at [993, 25] on span "Add new price [MEDICAL_DATA]" at bounding box center [954, 24] width 116 height 10
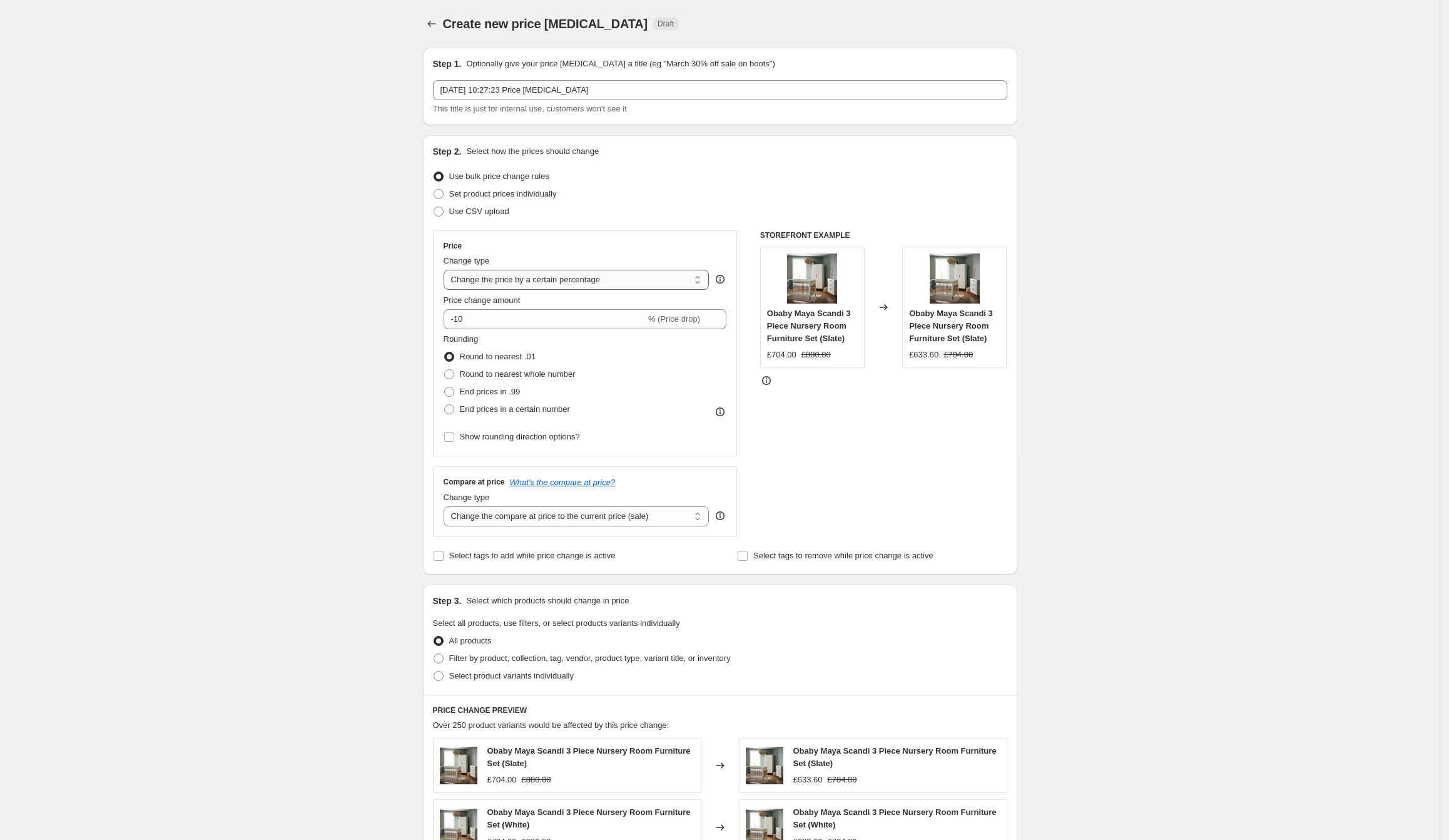
click at [521, 270] on select "Change the price to a certain amount Change the price by a certain amount Chang…" at bounding box center [576, 280] width 266 height 20
select select "ecap"
click at [448, 270] on select "Change the price to a certain amount Change the price by a certain amount Chang…" at bounding box center [576, 280] width 266 height 20
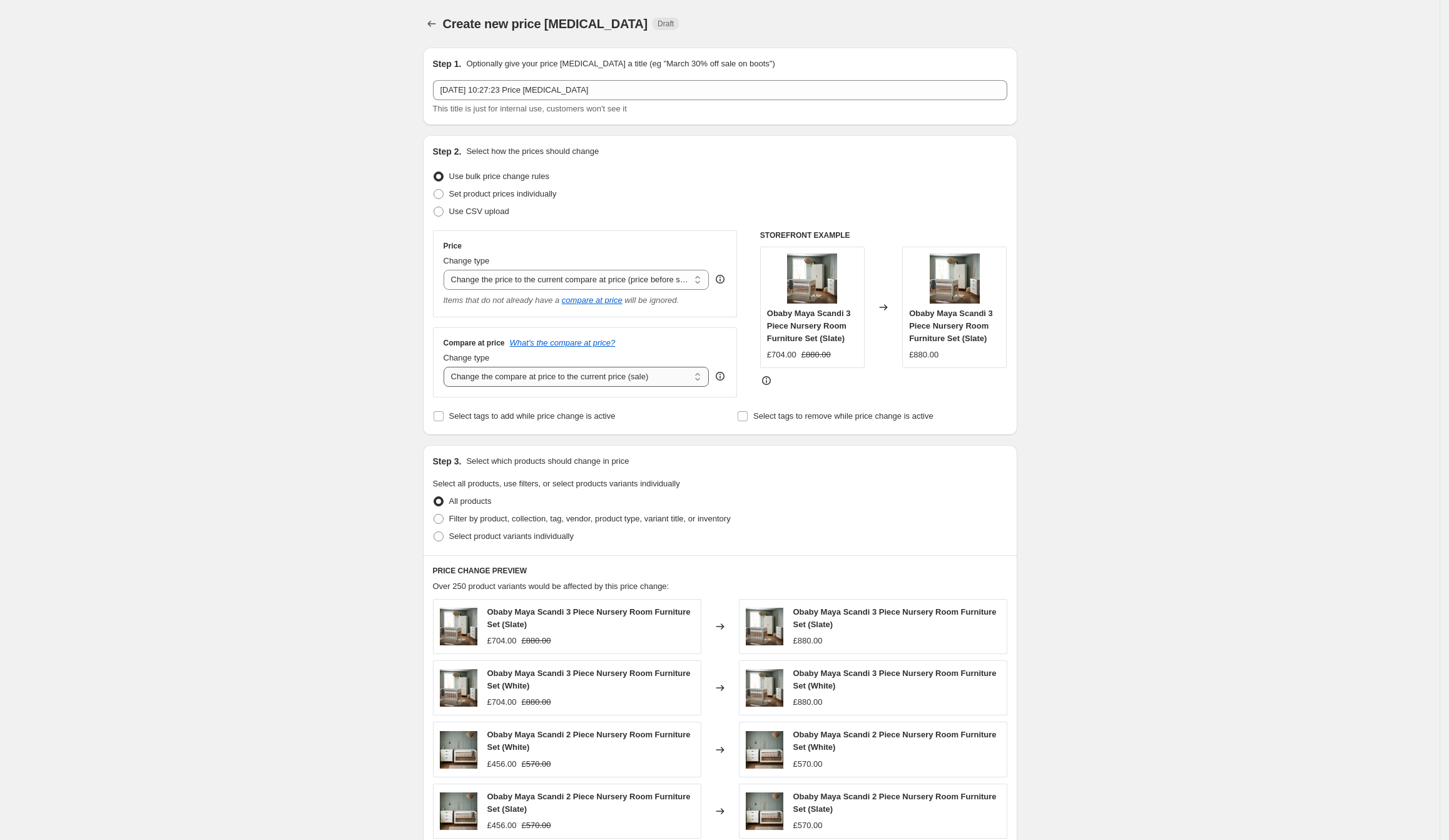
click at [558, 379] on select "Change the compare at price to the current price (sale) Change the compare at p…" at bounding box center [576, 377] width 266 height 20
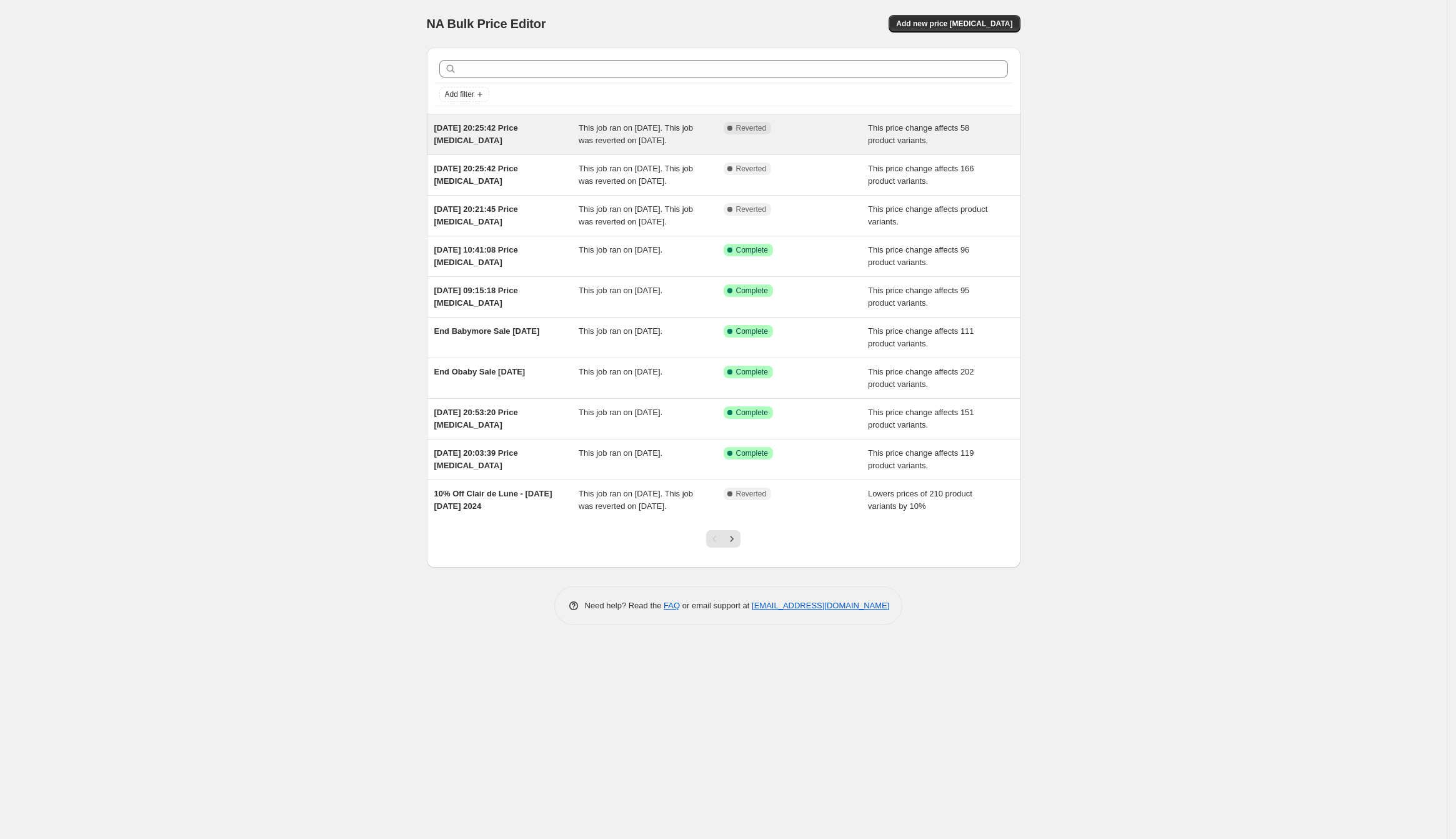
click at [625, 135] on div "This job ran on [DATE]. This job was reverted on [DATE]." at bounding box center [651, 134] width 145 height 25
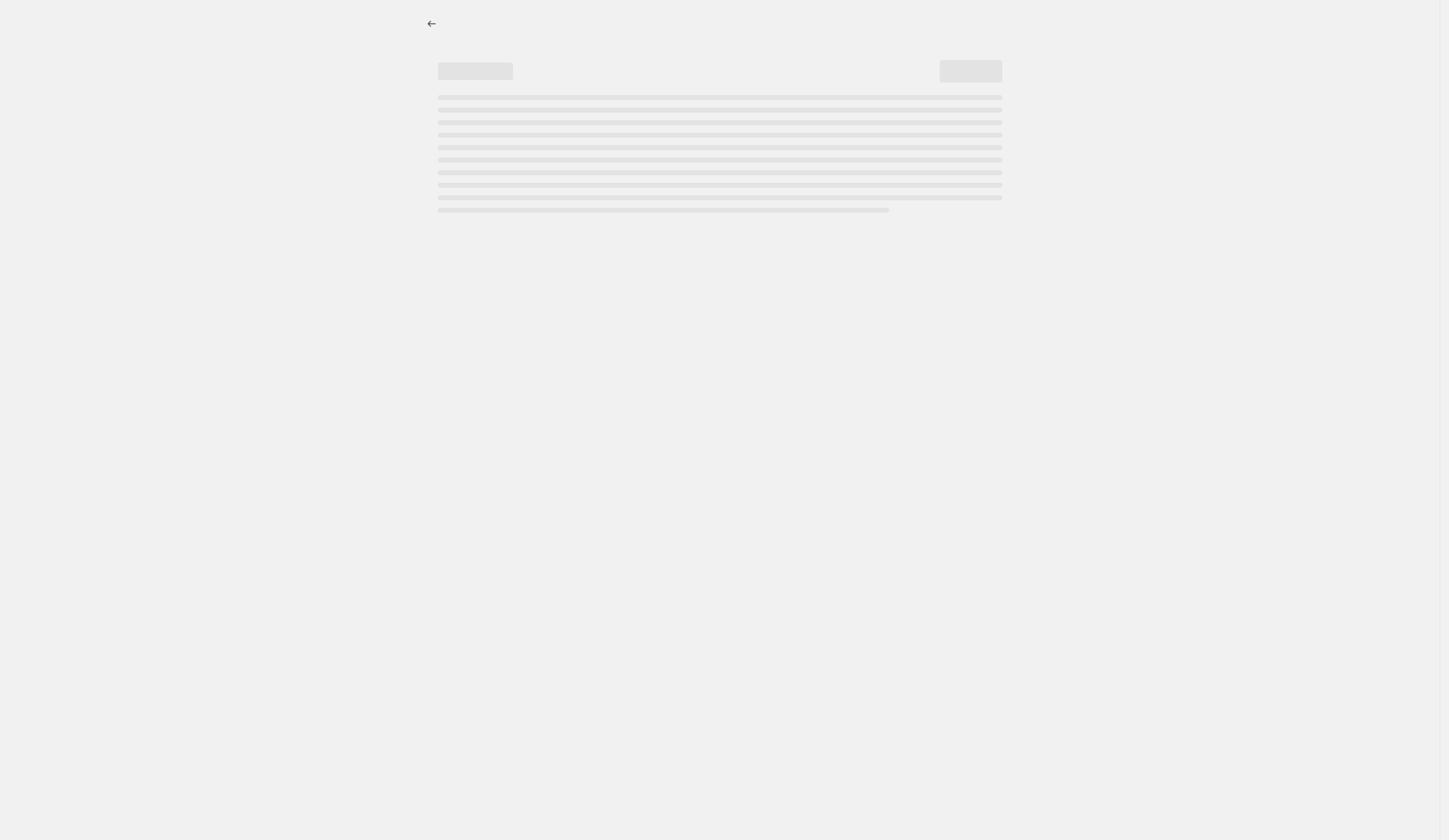
select select "ecap"
select select "remove"
select select "vendor"
select select "tag"
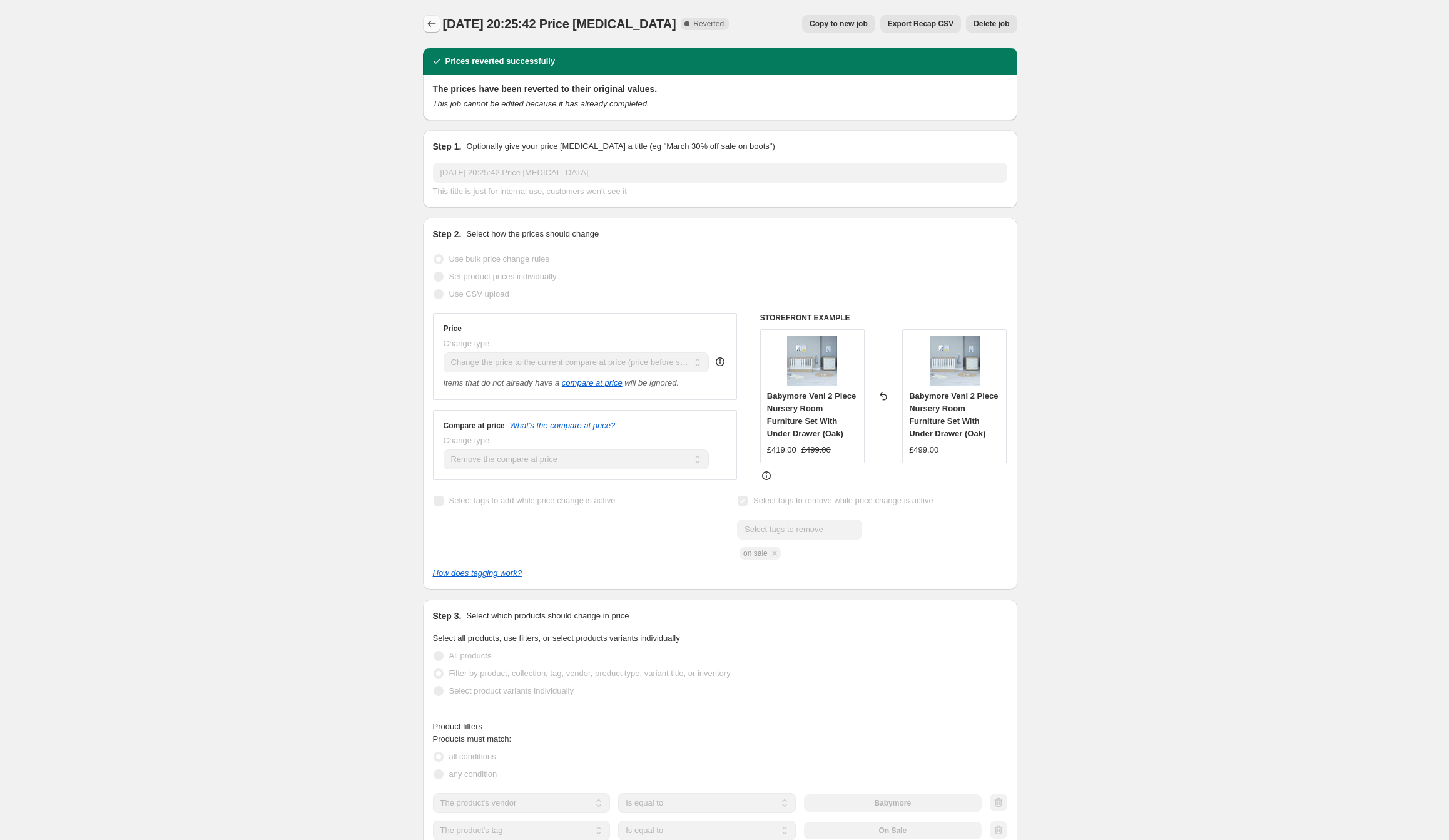
click at [429, 23] on button "Price change jobs" at bounding box center [431, 23] width 17 height 17
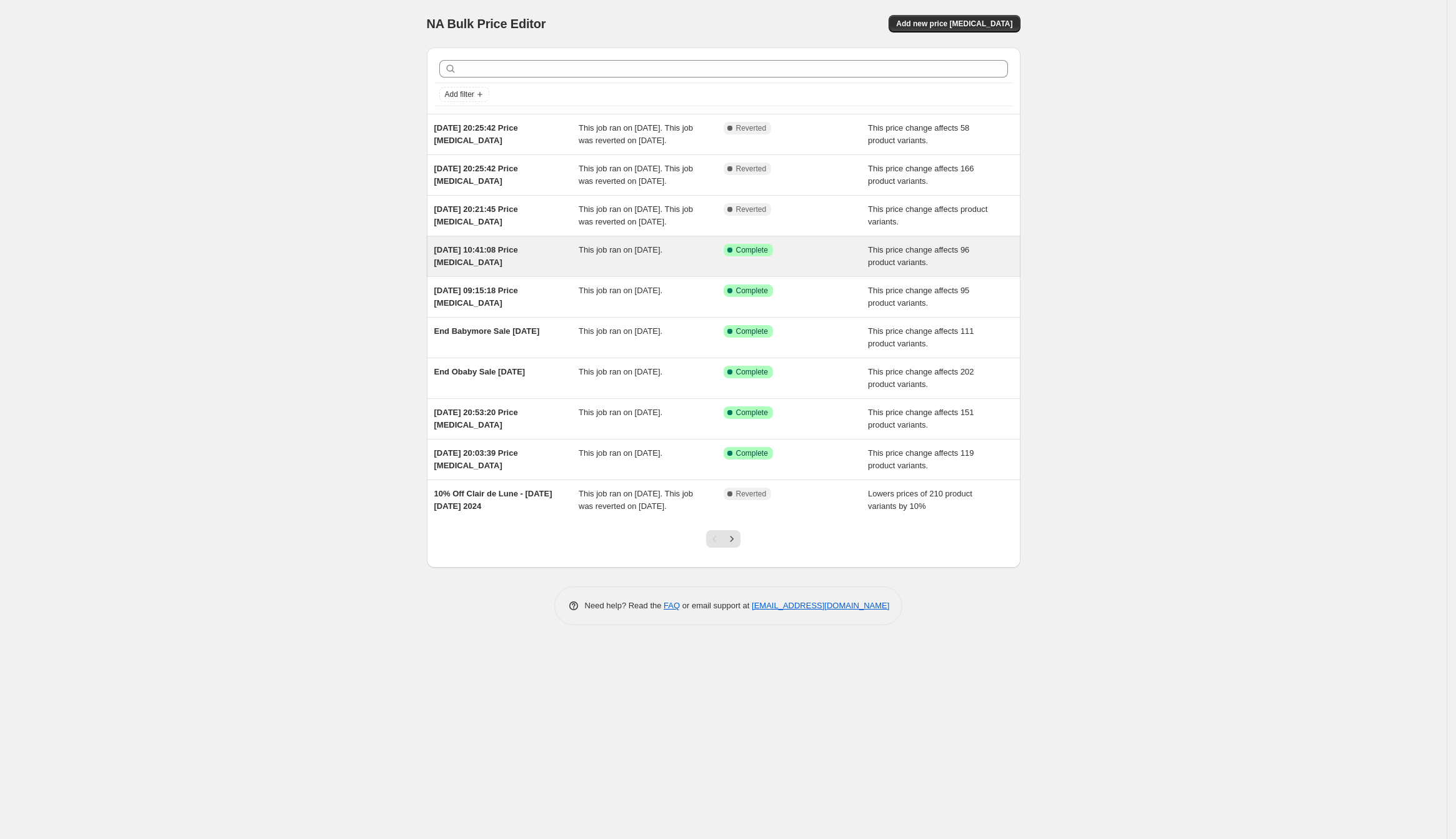
click at [469, 267] on span "[DATE] 10:41:08 Price [MEDICAL_DATA]" at bounding box center [477, 256] width 84 height 22
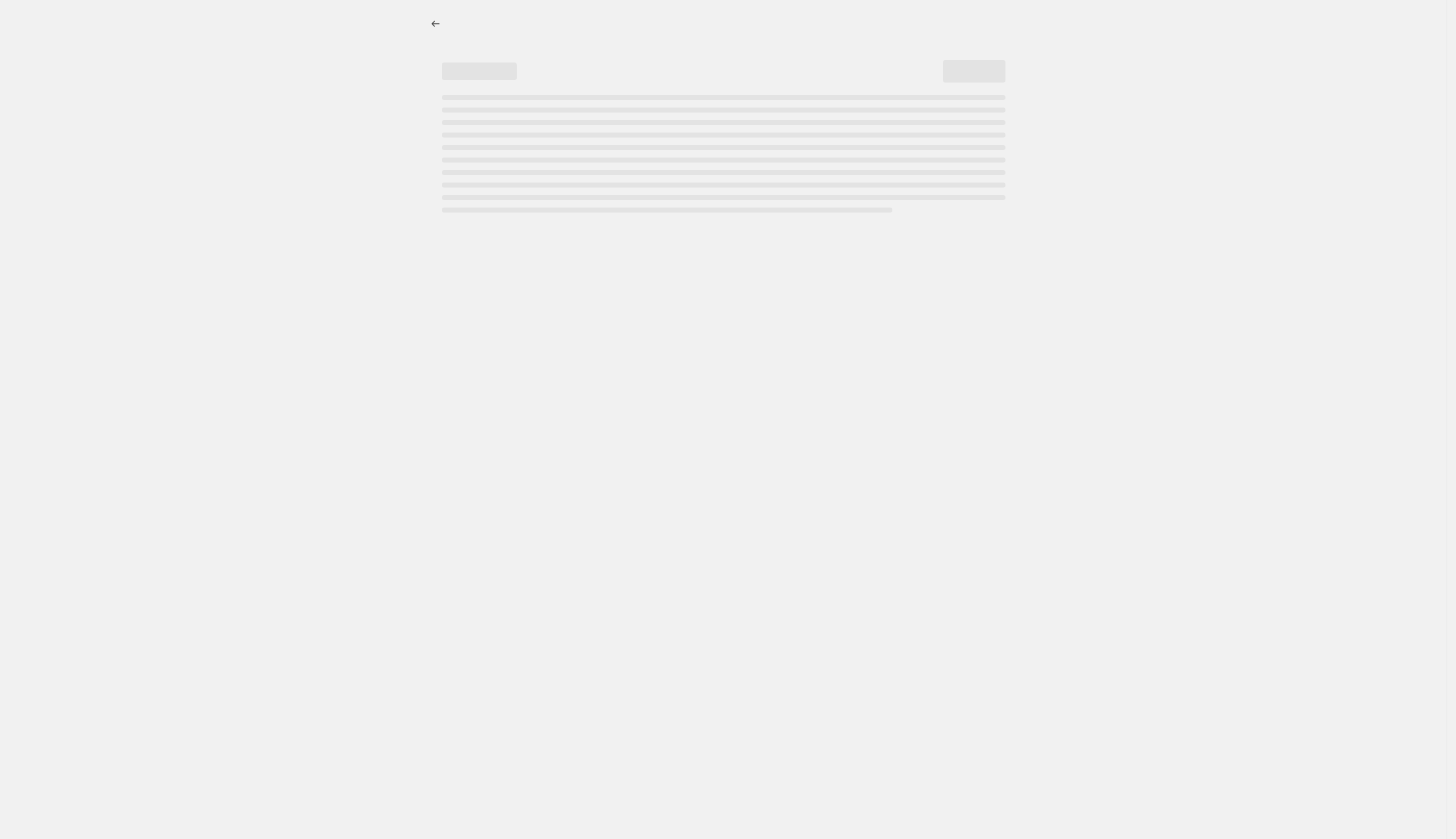
select select "ecap"
select select "remove"
select select "vendor"
select select "tag"
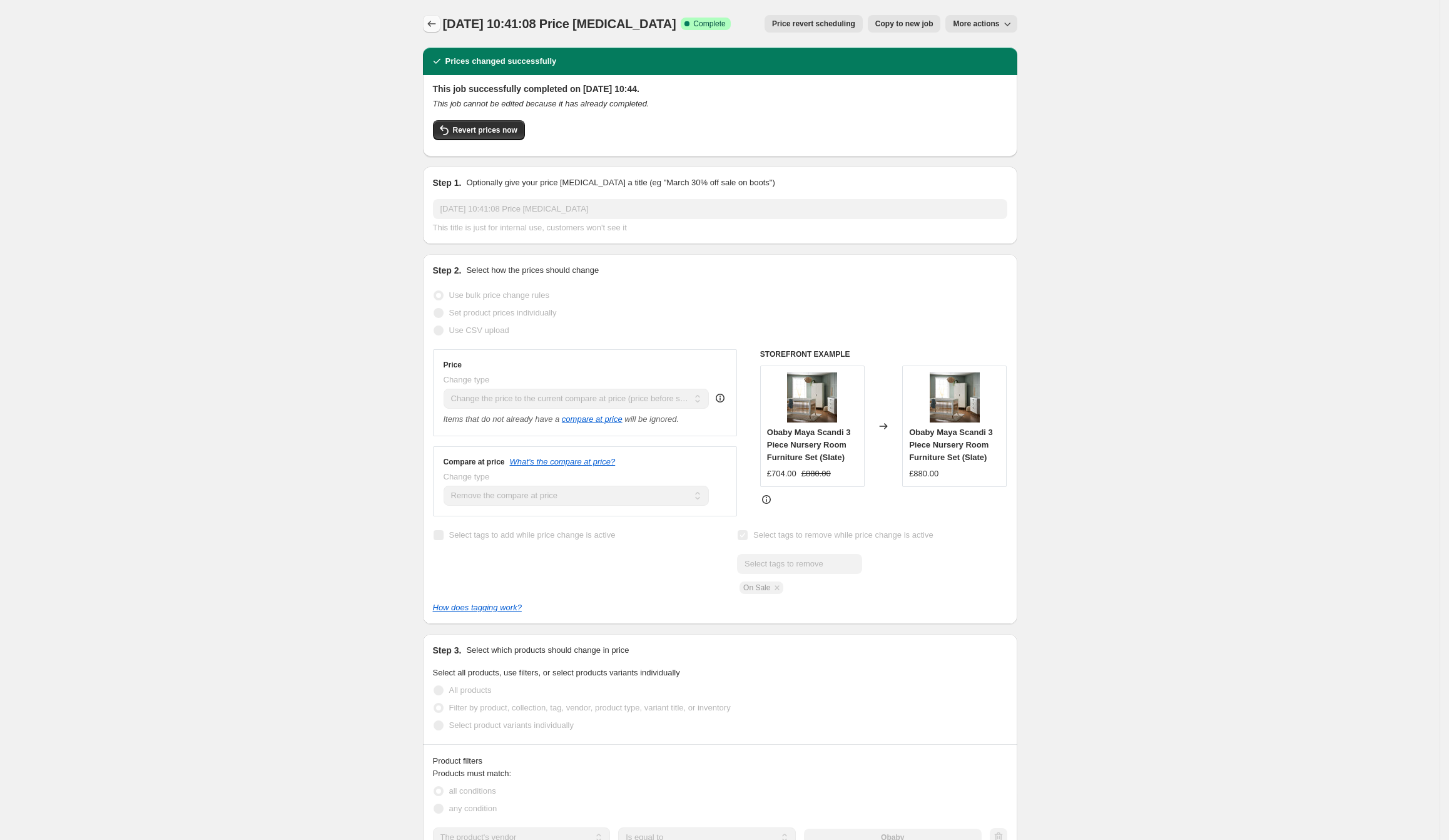
click at [435, 24] on icon "Price change jobs" at bounding box center [431, 24] width 8 height 7
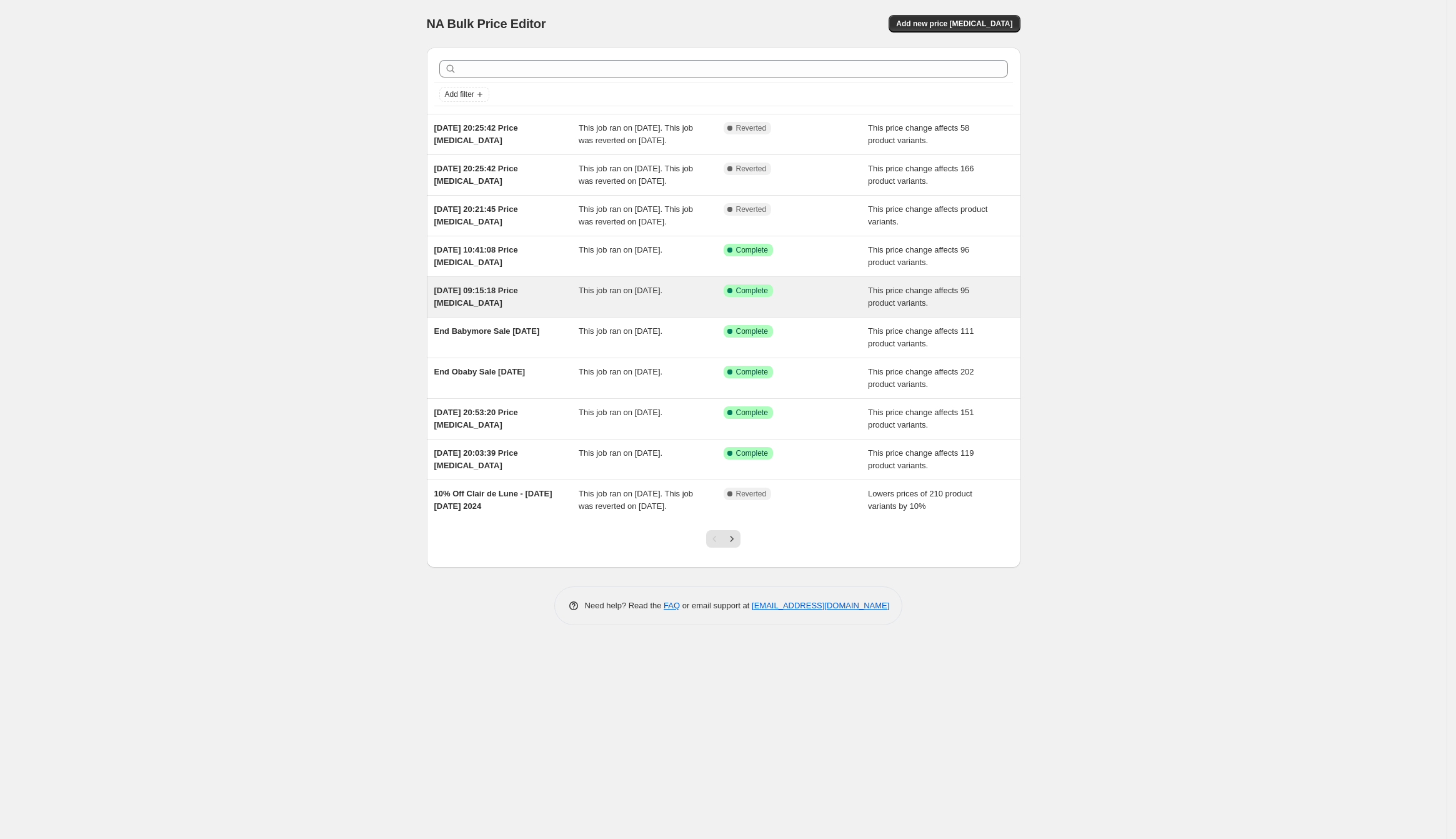
click at [478, 309] on div "[DATE] 09:15:18 Price [MEDICAL_DATA]" at bounding box center [507, 297] width 145 height 25
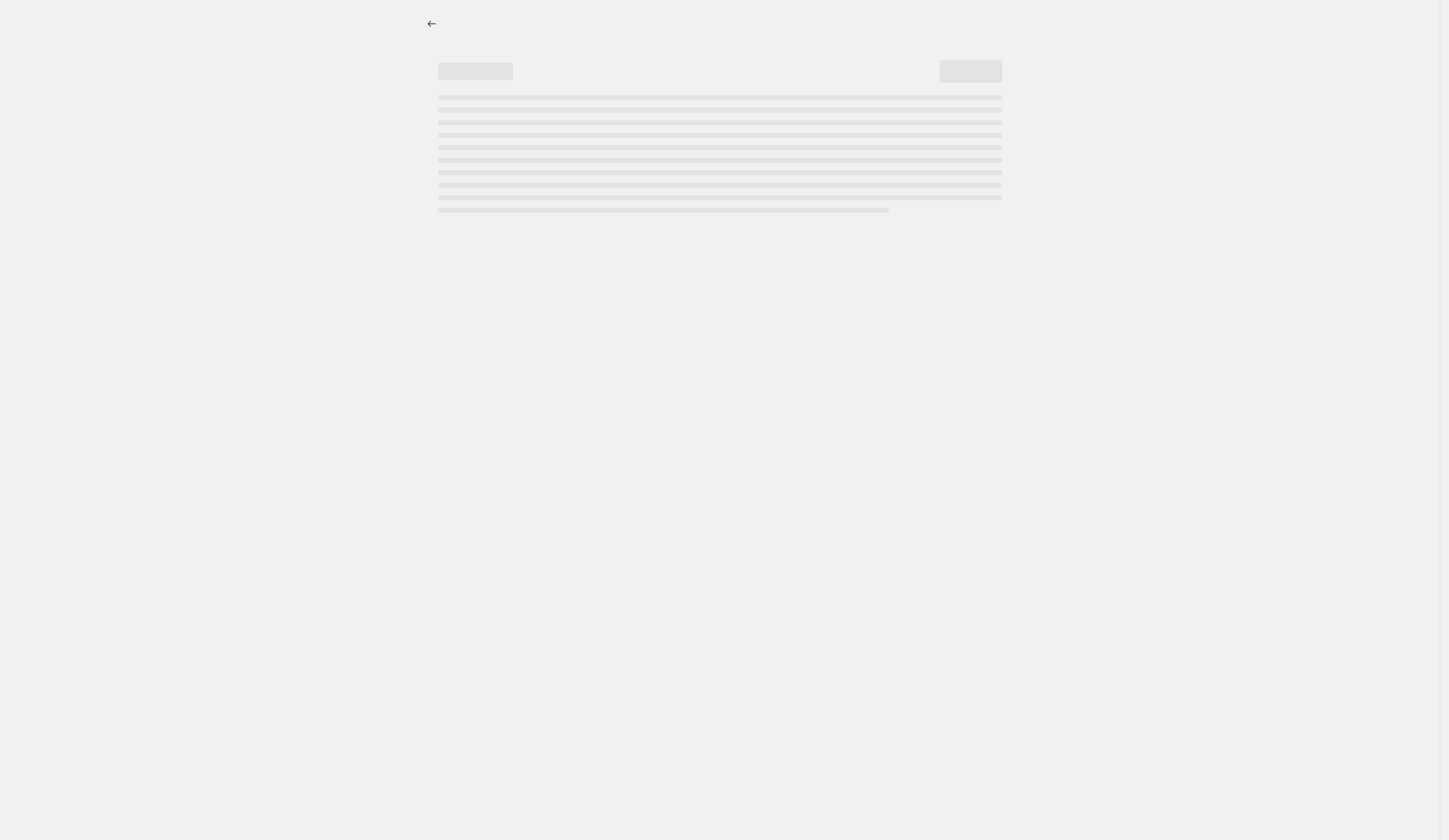
select select "ecap"
select select "remove"
select select "vendor"
select select "tag"
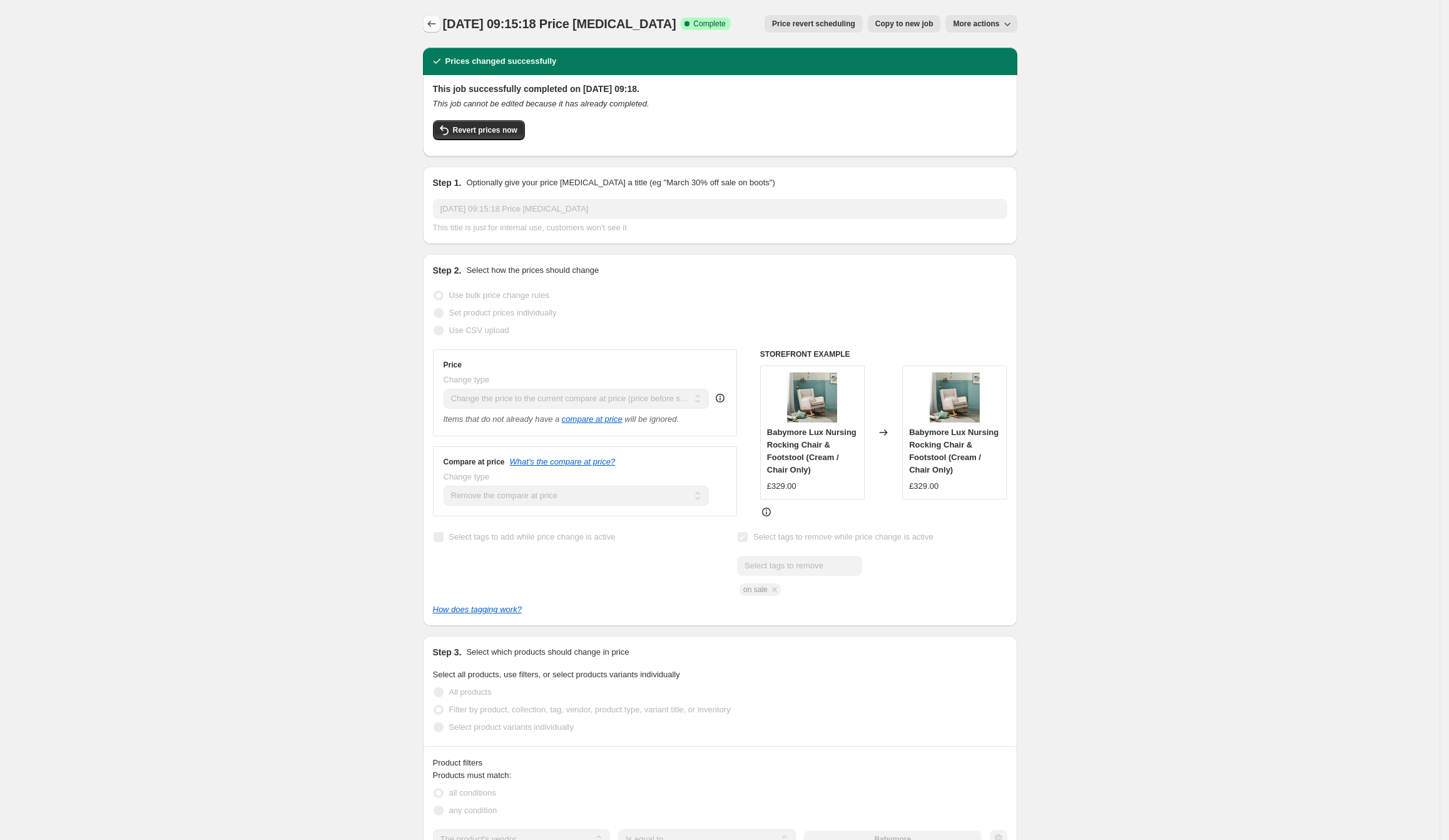
click at [438, 28] on icon "Price change jobs" at bounding box center [431, 23] width 12 height 12
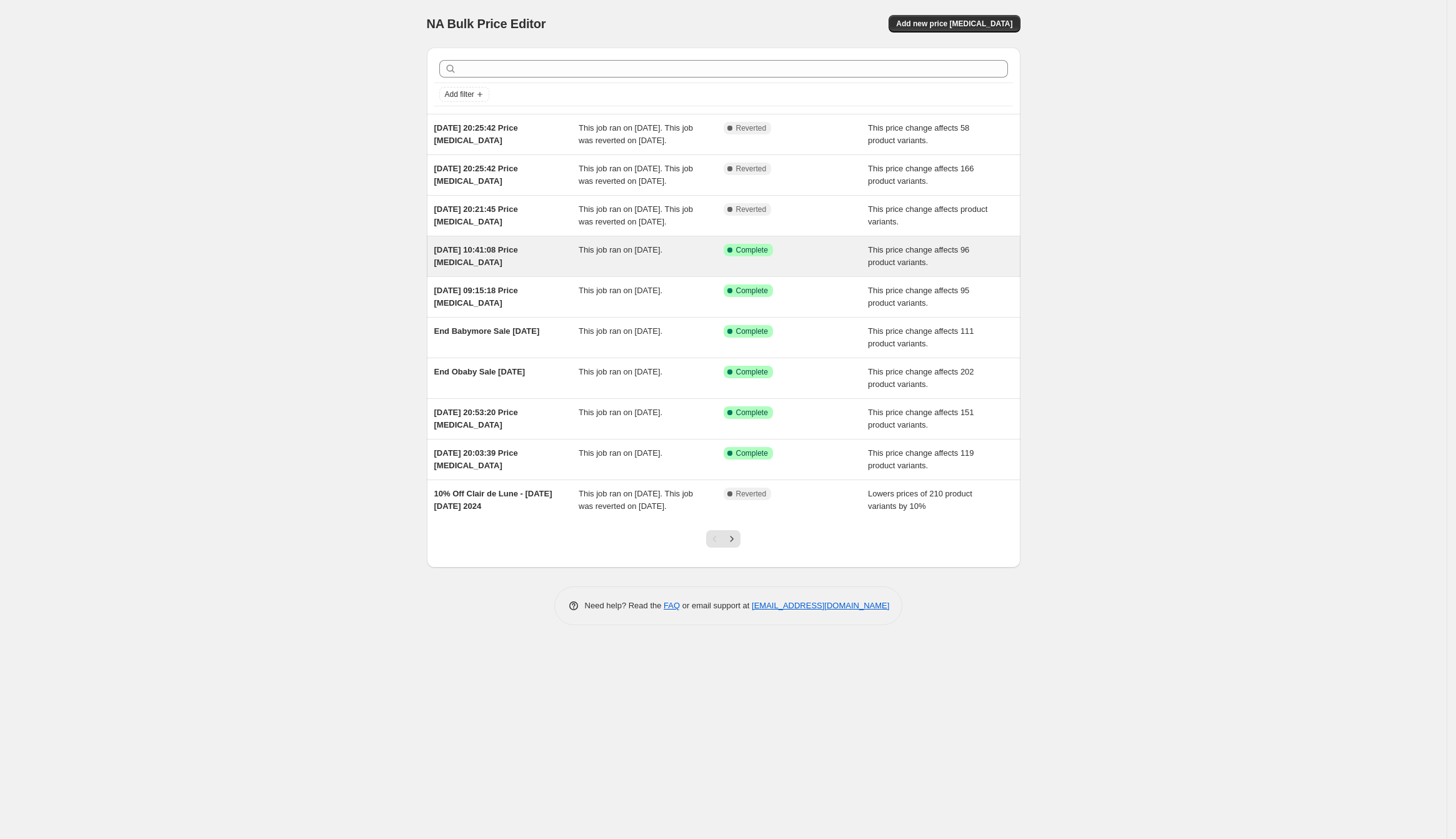
click at [471, 267] on span "[DATE] 10:41:08 Price [MEDICAL_DATA]" at bounding box center [477, 256] width 84 height 22
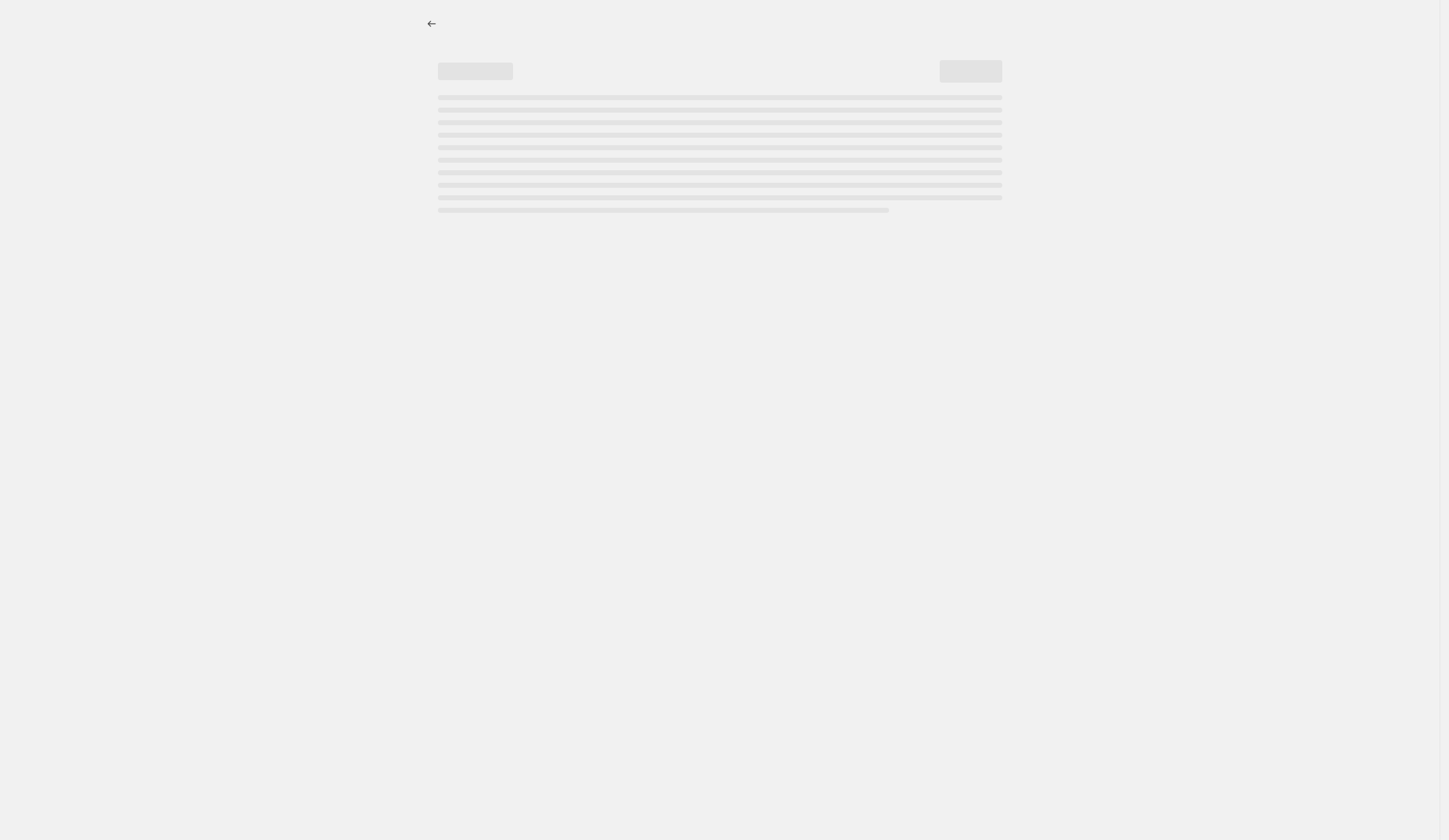
select select "ecap"
select select "remove"
select select "vendor"
select select "tag"
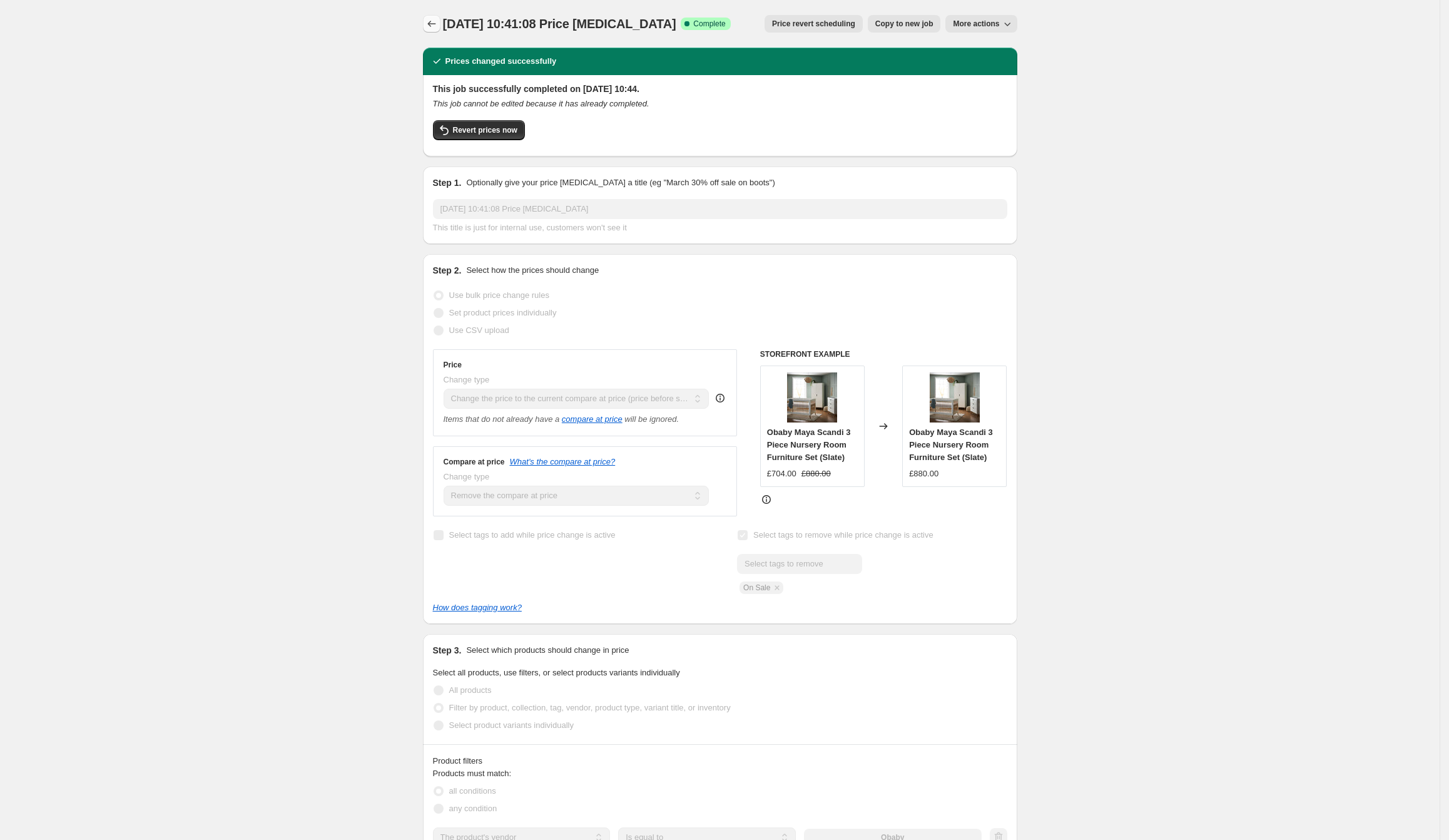
click at [434, 23] on icon "Price change jobs" at bounding box center [431, 24] width 8 height 7
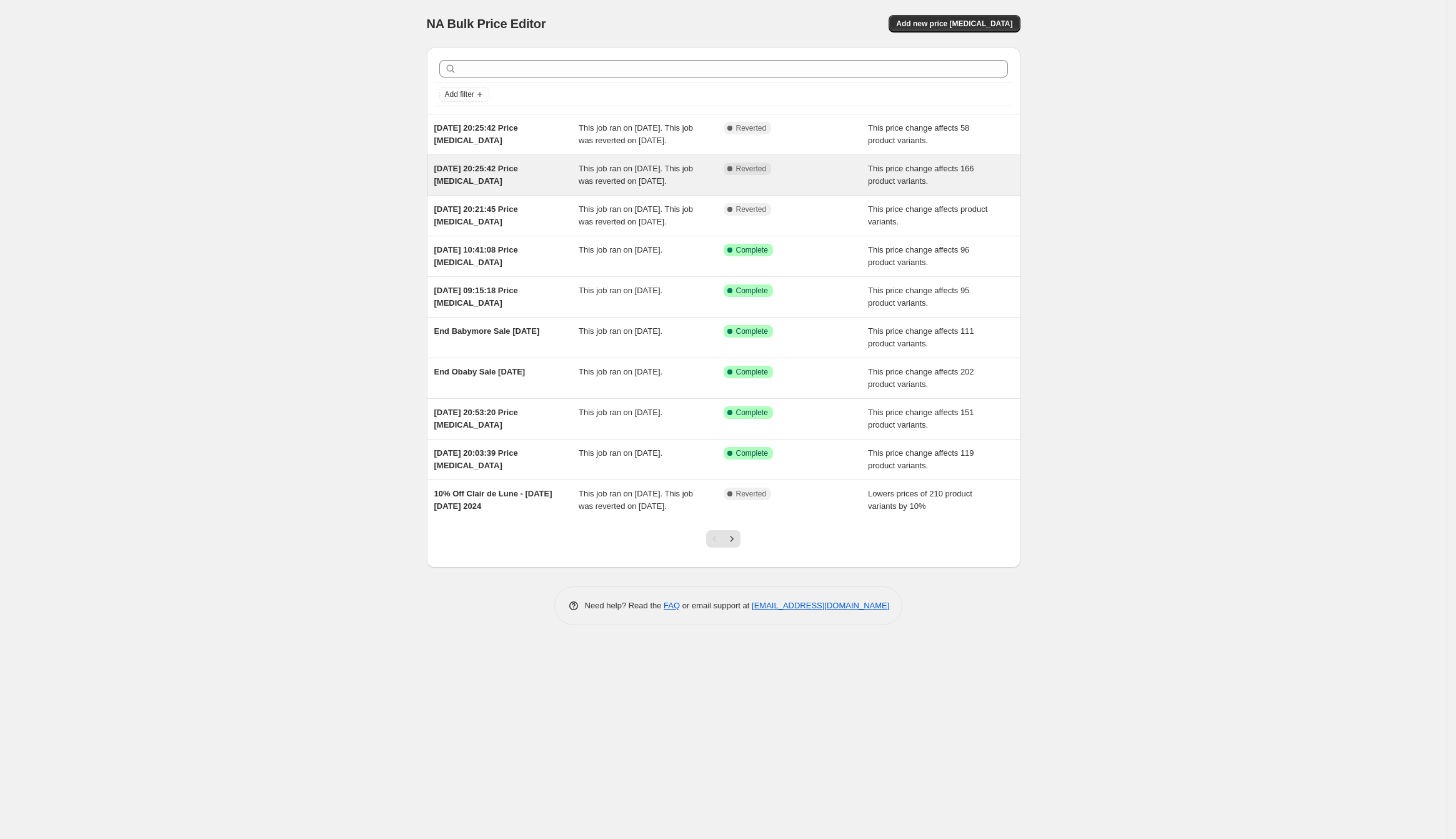
click at [486, 187] on div "[DATE] 20:25:42 Price [MEDICAL_DATA]" at bounding box center [507, 175] width 145 height 25
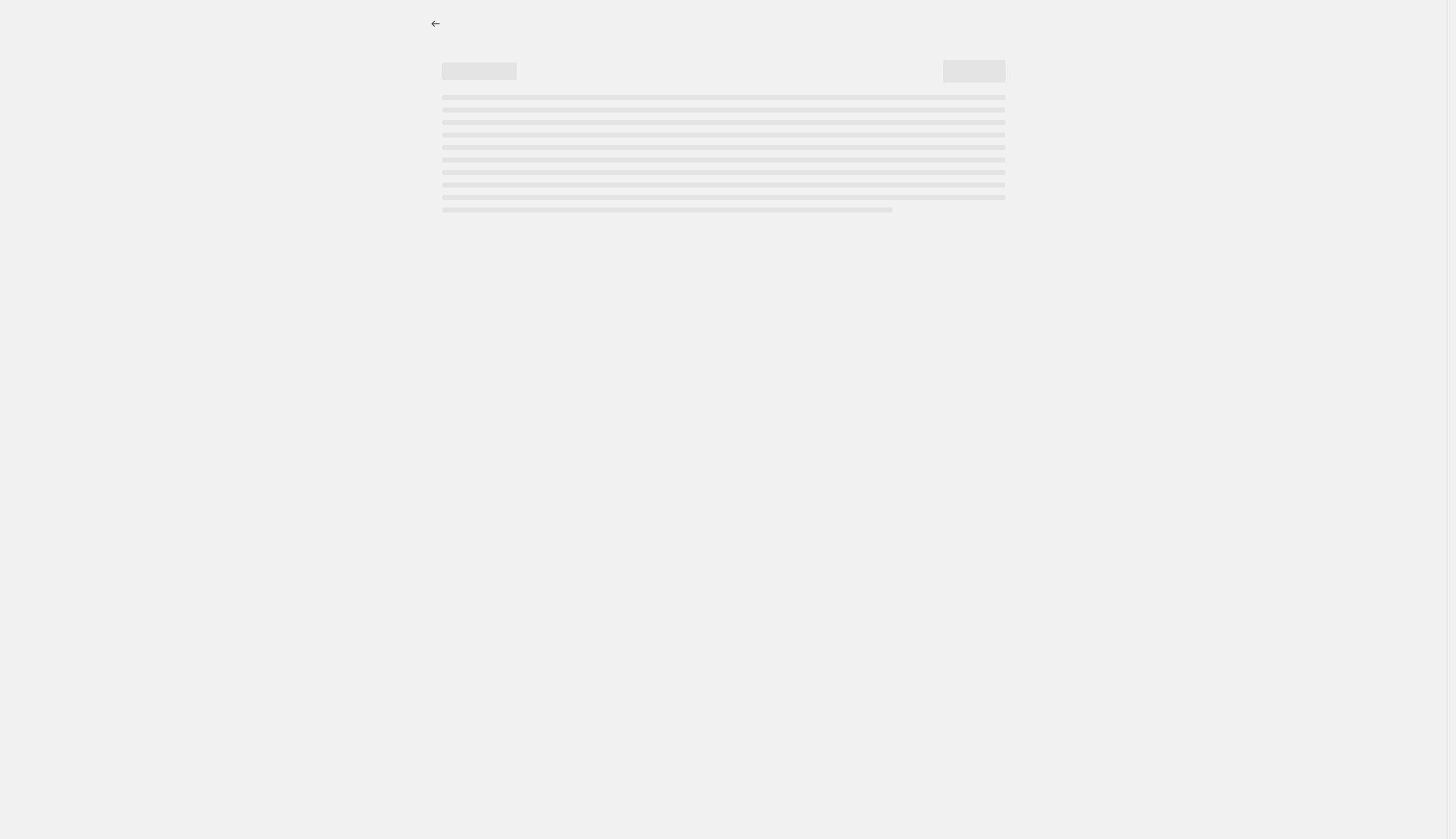
select select "ecap"
select select "remove"
select select "vendor"
select select "tag"
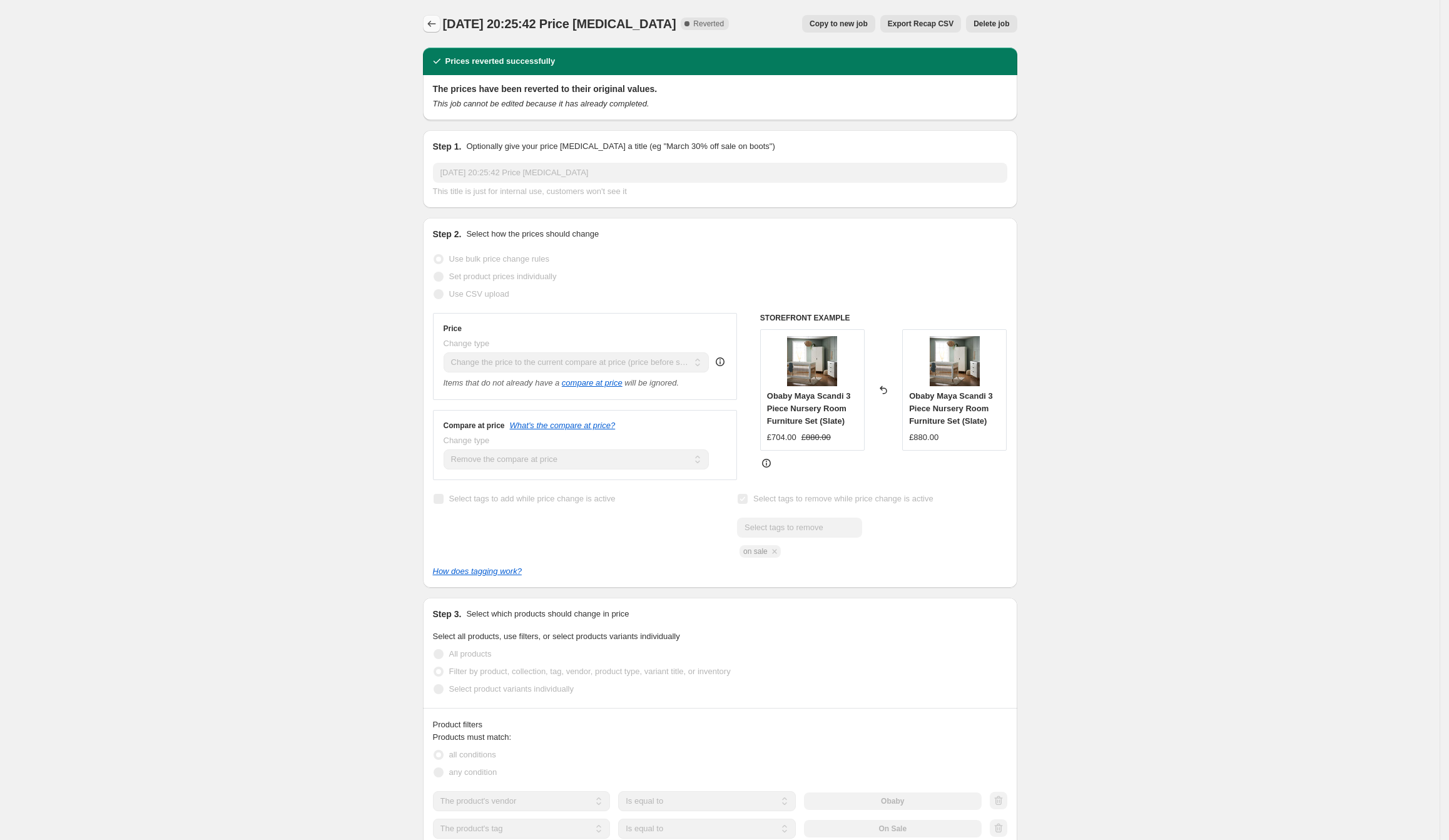
click at [438, 25] on icon "Price change jobs" at bounding box center [431, 23] width 12 height 12
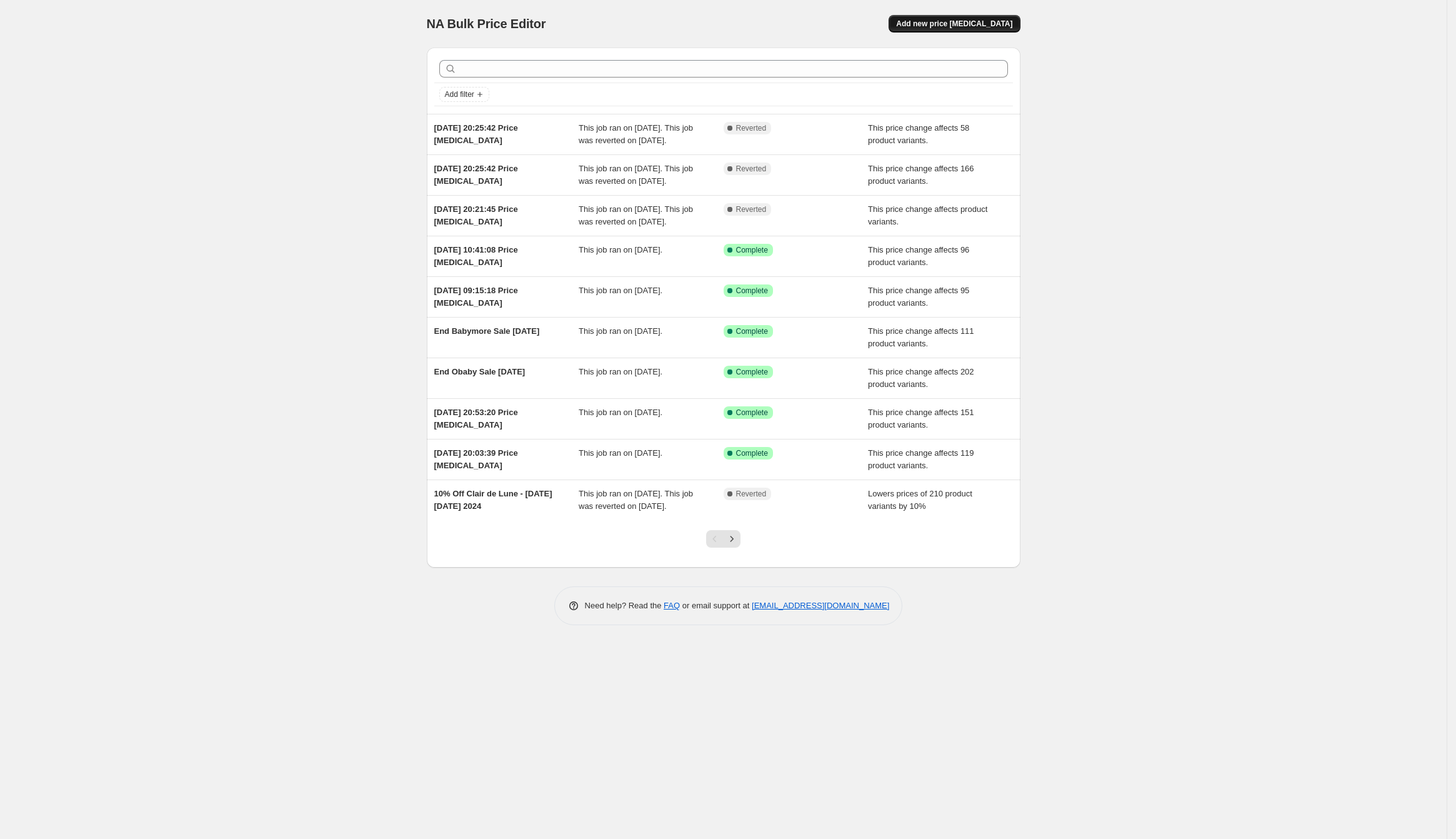
click at [970, 30] on button "Add new price [MEDICAL_DATA]" at bounding box center [955, 23] width 131 height 17
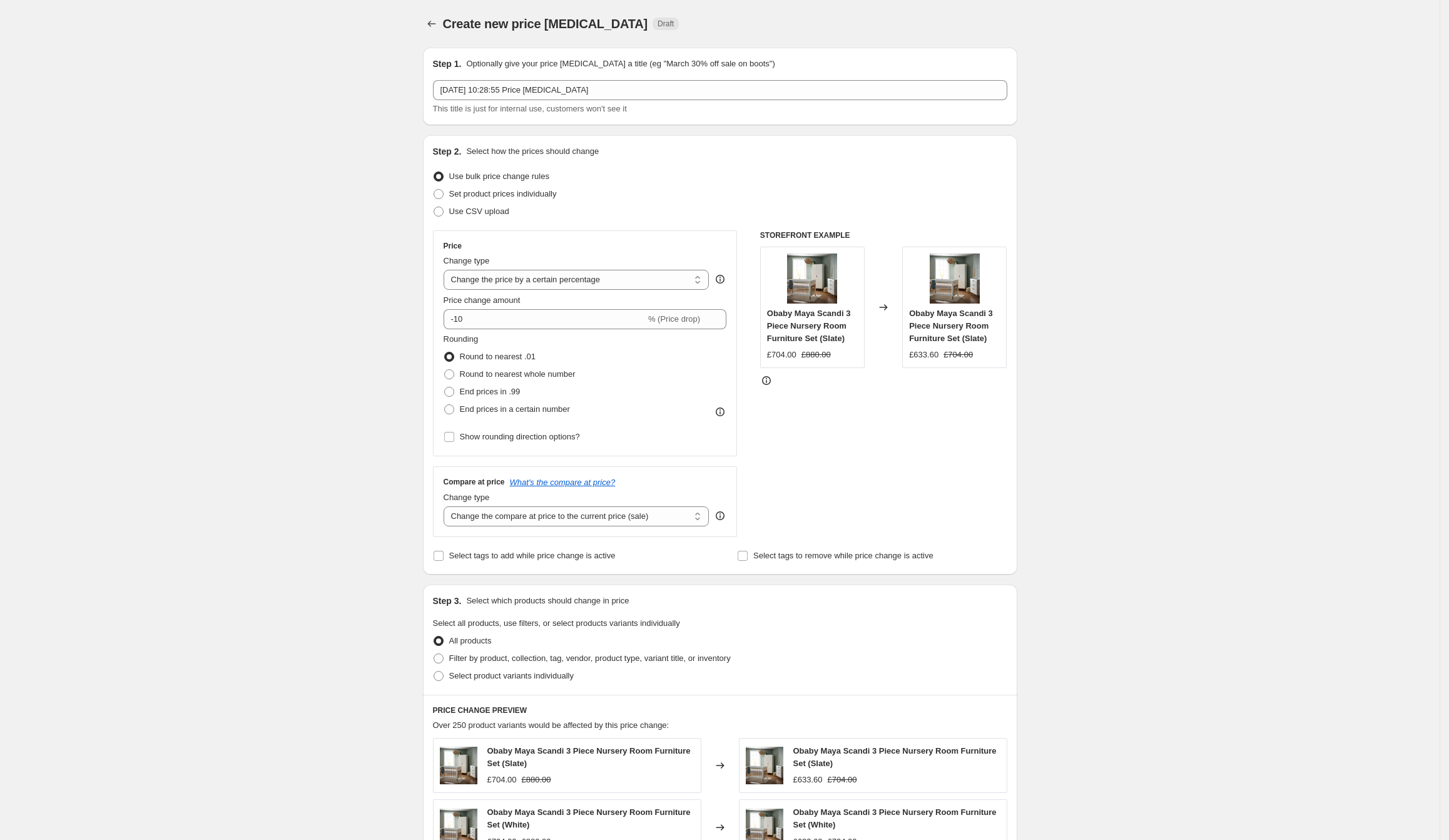
scroll to position [20, 0]
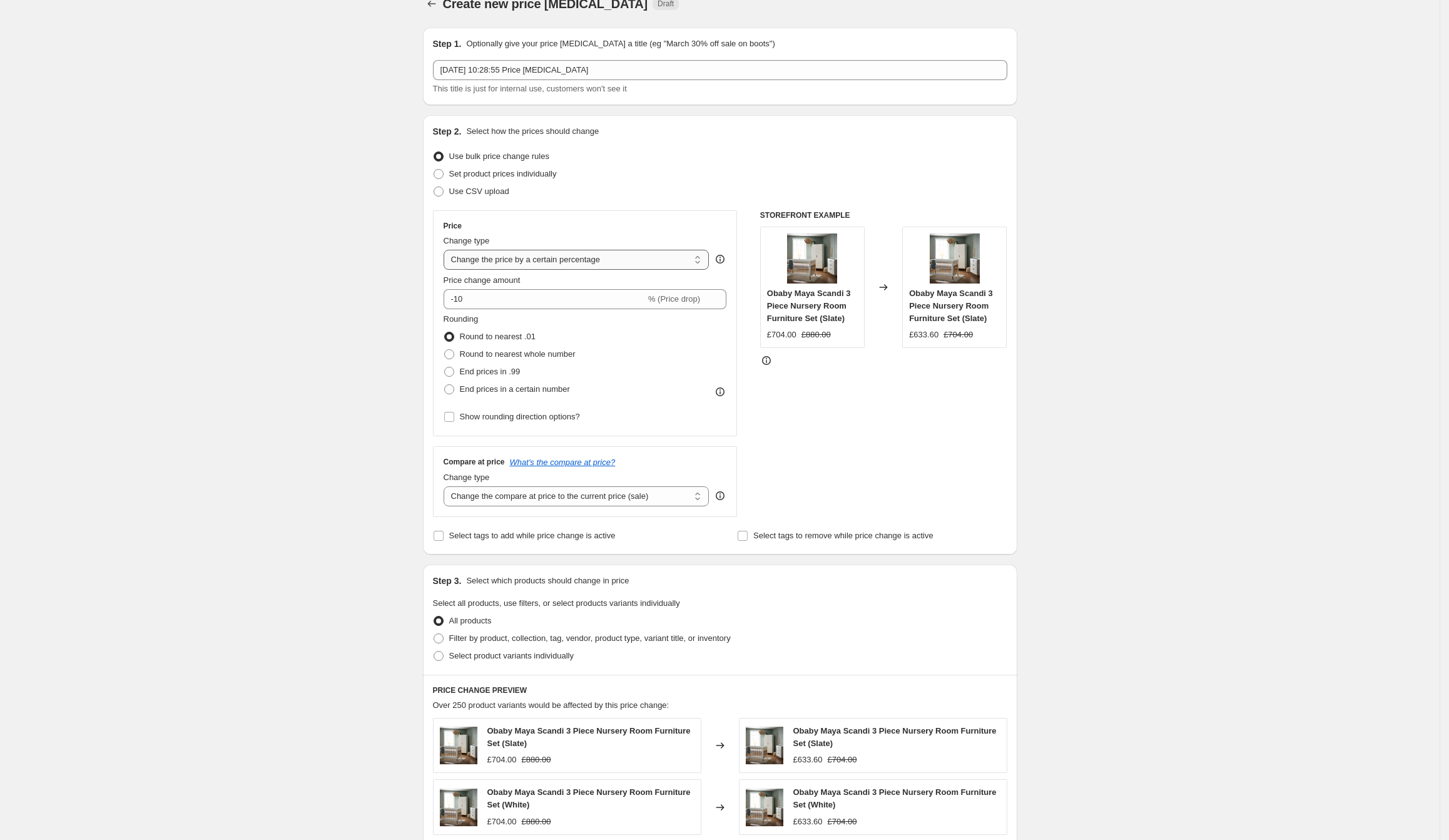
click at [572, 255] on select "Change the price to a certain amount Change the price by a certain amount Chang…" at bounding box center [576, 259] width 266 height 20
select select "ecap"
click at [448, 249] on select "Change the price to a certain amount Change the price by a certain amount Chang…" at bounding box center [576, 259] width 266 height 20
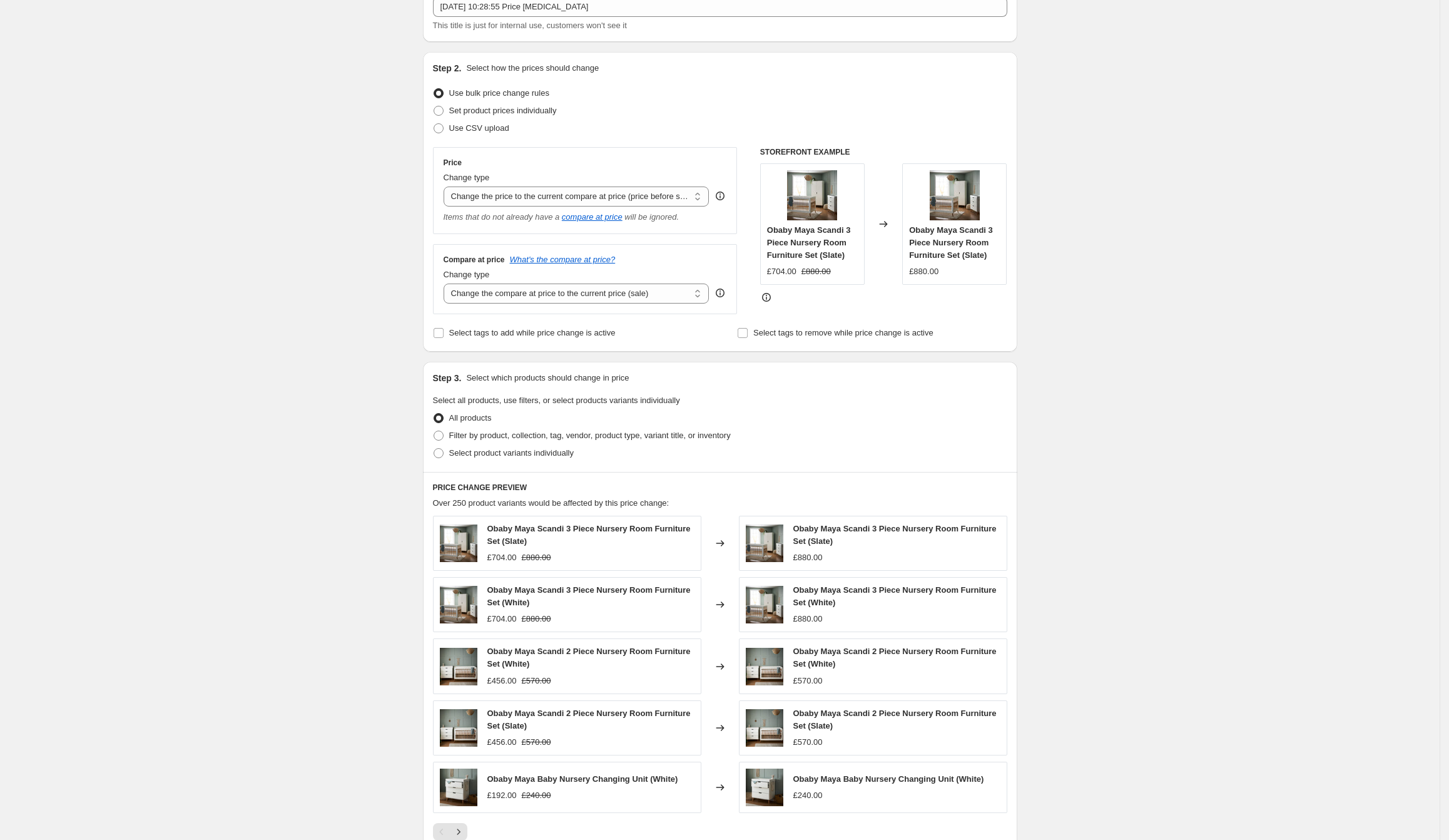
scroll to position [90, 0]
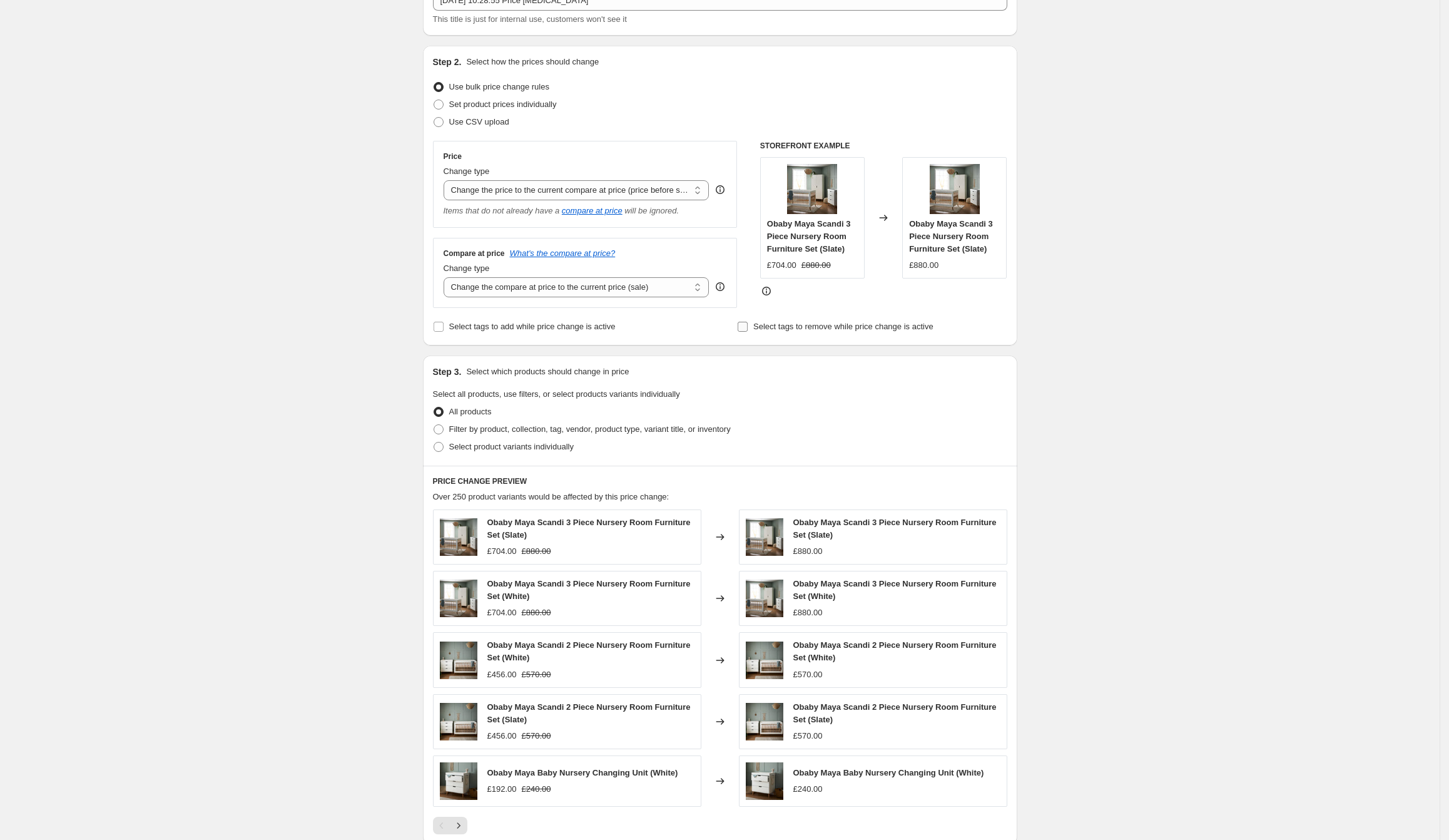
click at [778, 327] on span "Select tags to remove while price change is active" at bounding box center [843, 326] width 180 height 9
click at [748, 327] on input "Select tags to remove while price change is active" at bounding box center [743, 327] width 10 height 10
checkbox input "true"
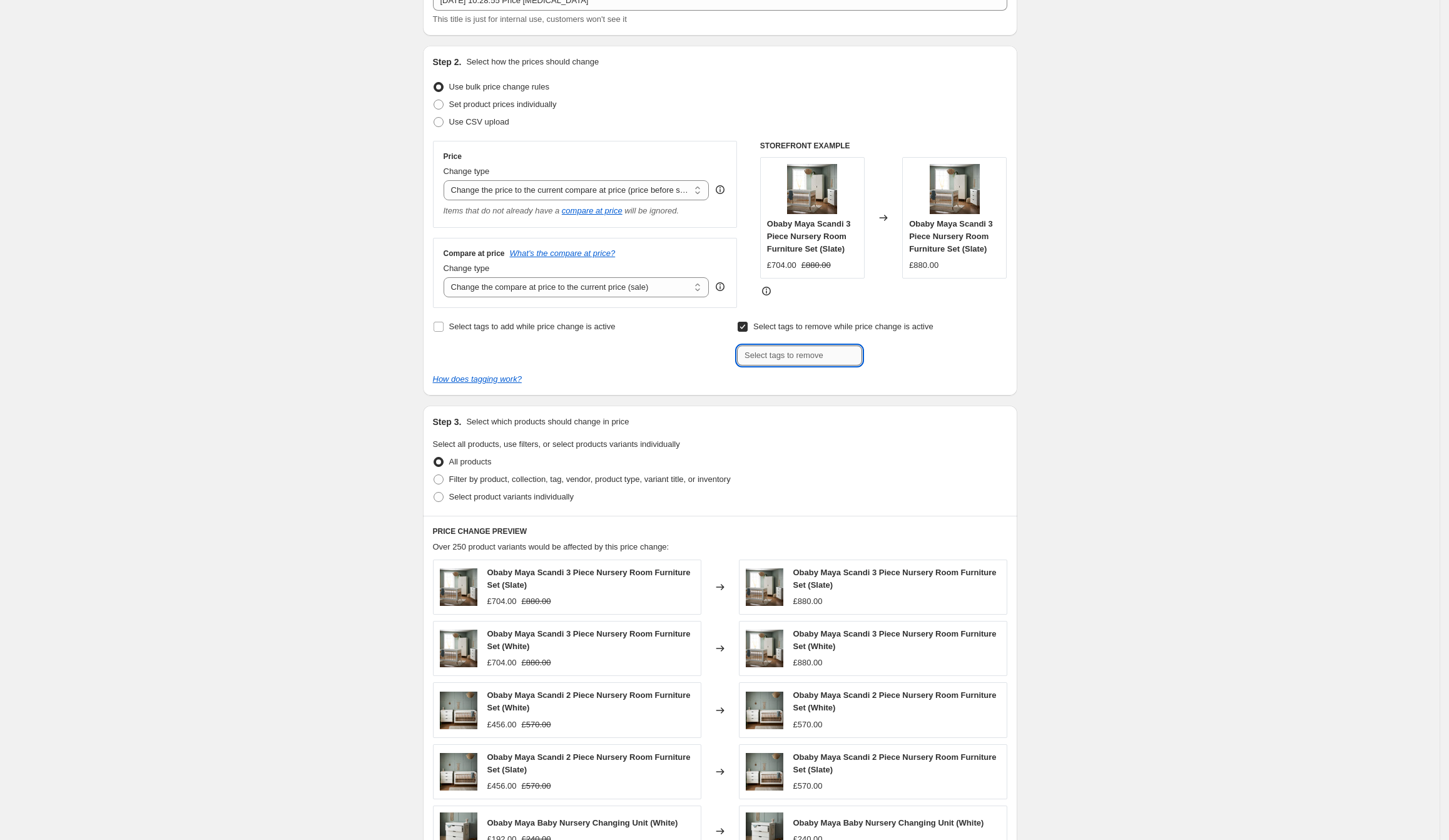
click at [782, 354] on input "text" at bounding box center [800, 355] width 125 height 20
type input "on sale"
click at [913, 355] on span "on sale" at bounding box center [903, 354] width 26 height 9
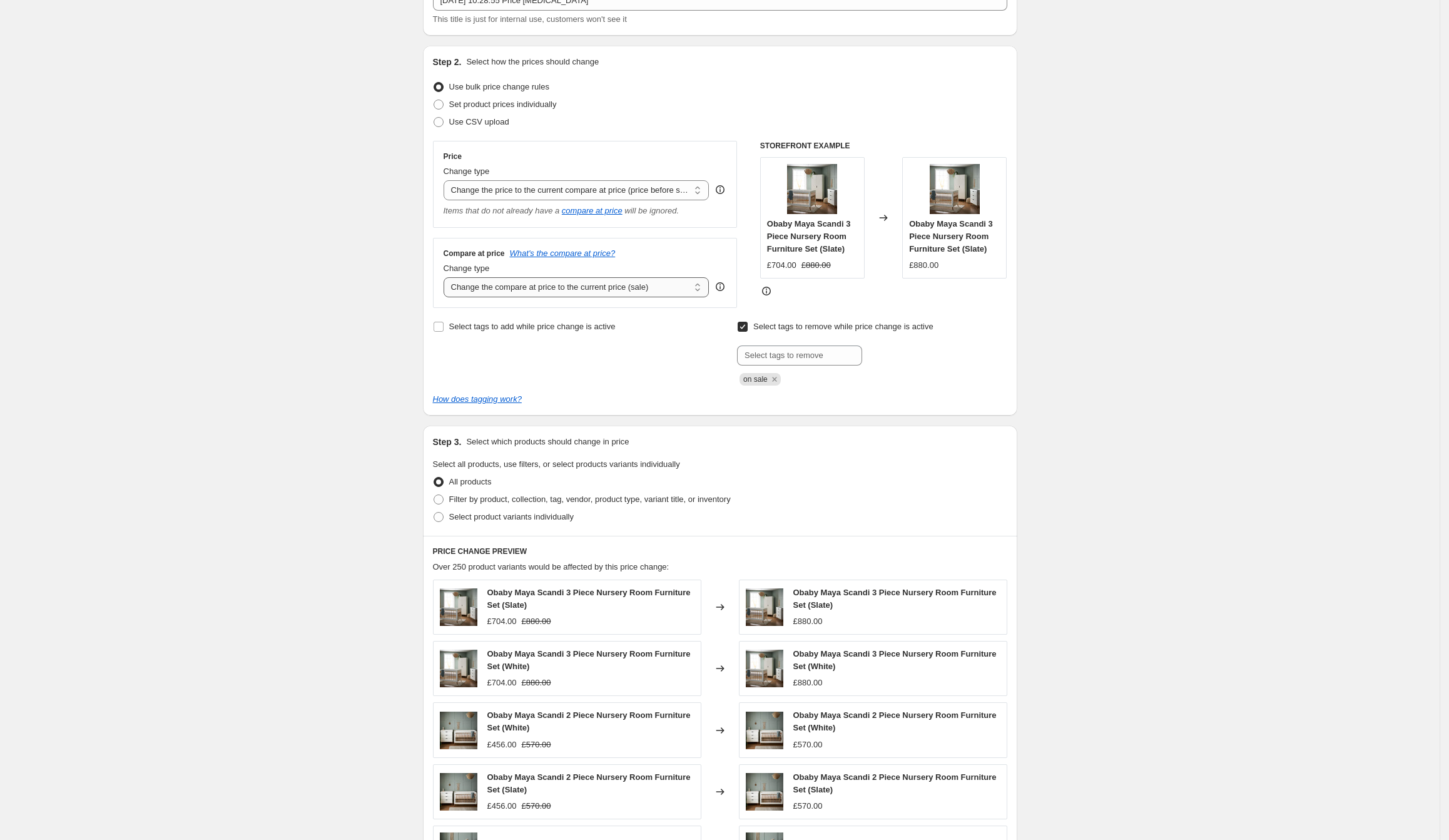
click at [563, 290] on select "Change the compare at price to the current price (sale) Change the compare at p…" at bounding box center [576, 287] width 266 height 20
select select "remove"
click at [448, 277] on select "Change the compare at price to the current price (sale) Change the compare at p…" at bounding box center [576, 287] width 266 height 20
click at [351, 428] on div "Create new price [MEDICAL_DATA]. This page is ready Create new price [MEDICAL_D…" at bounding box center [720, 509] width 1440 height 1198
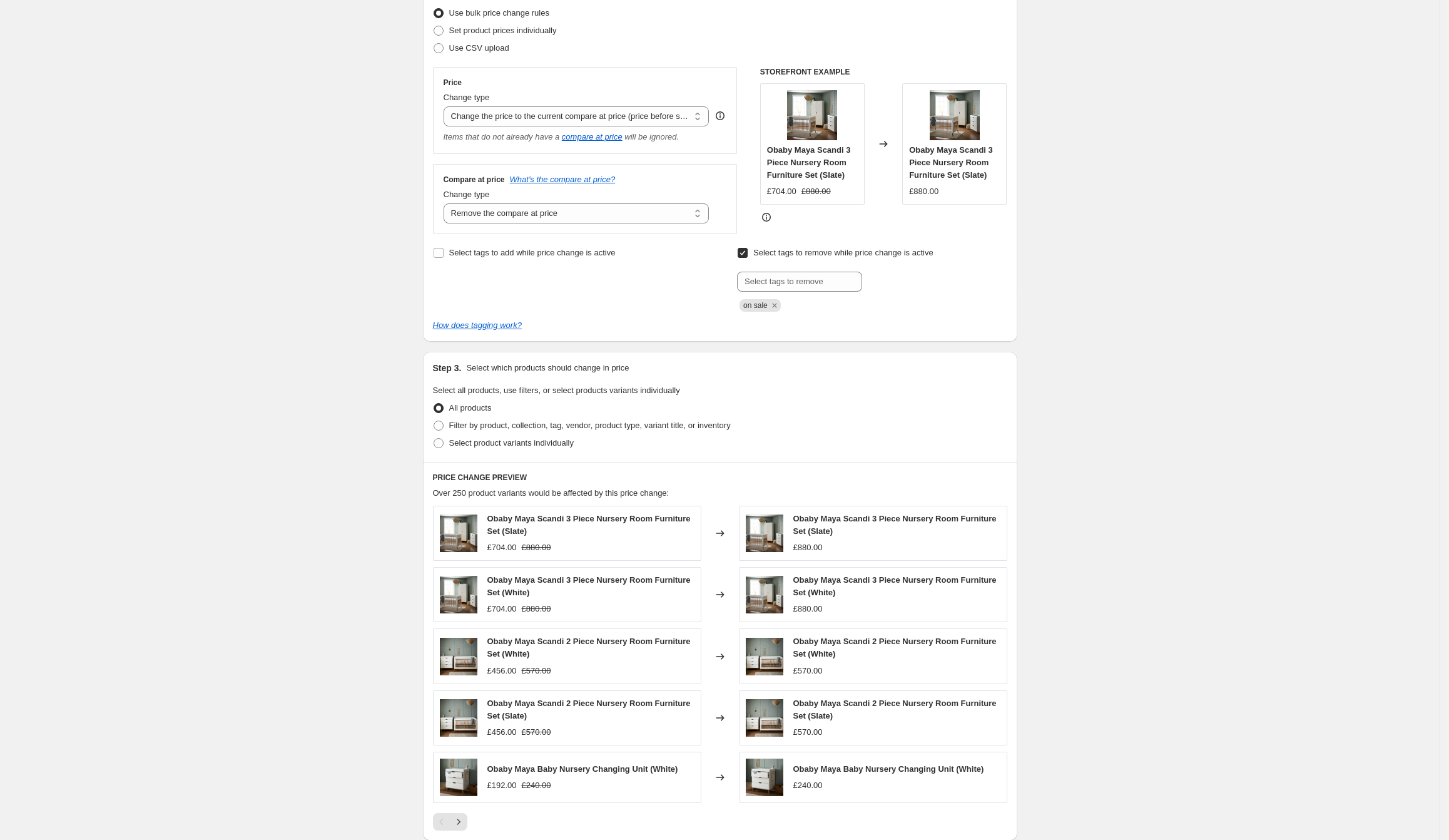
scroll to position [164, 0]
click at [490, 427] on span "Filter by product, collection, tag, vendor, product type, variant title, or inv…" at bounding box center [590, 424] width 281 height 9
click at [434, 420] on input "Filter by product, collection, tag, vendor, product type, variant title, or inv…" at bounding box center [434, 420] width 1 height 1
radio input "true"
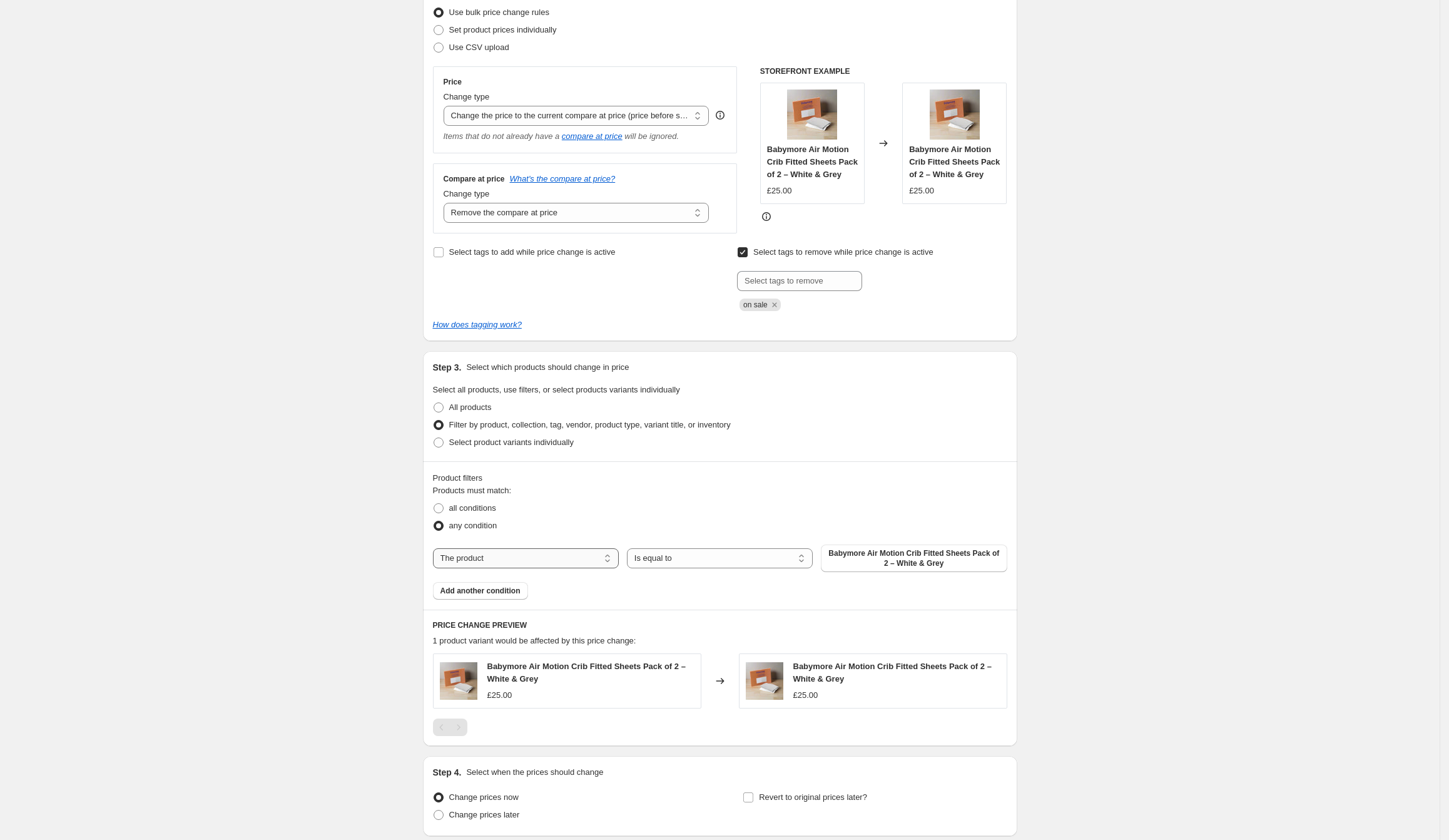
click at [516, 554] on select "The product The product's collection The product's tag The product's vendor The…" at bounding box center [526, 558] width 186 height 20
select select "vendor"
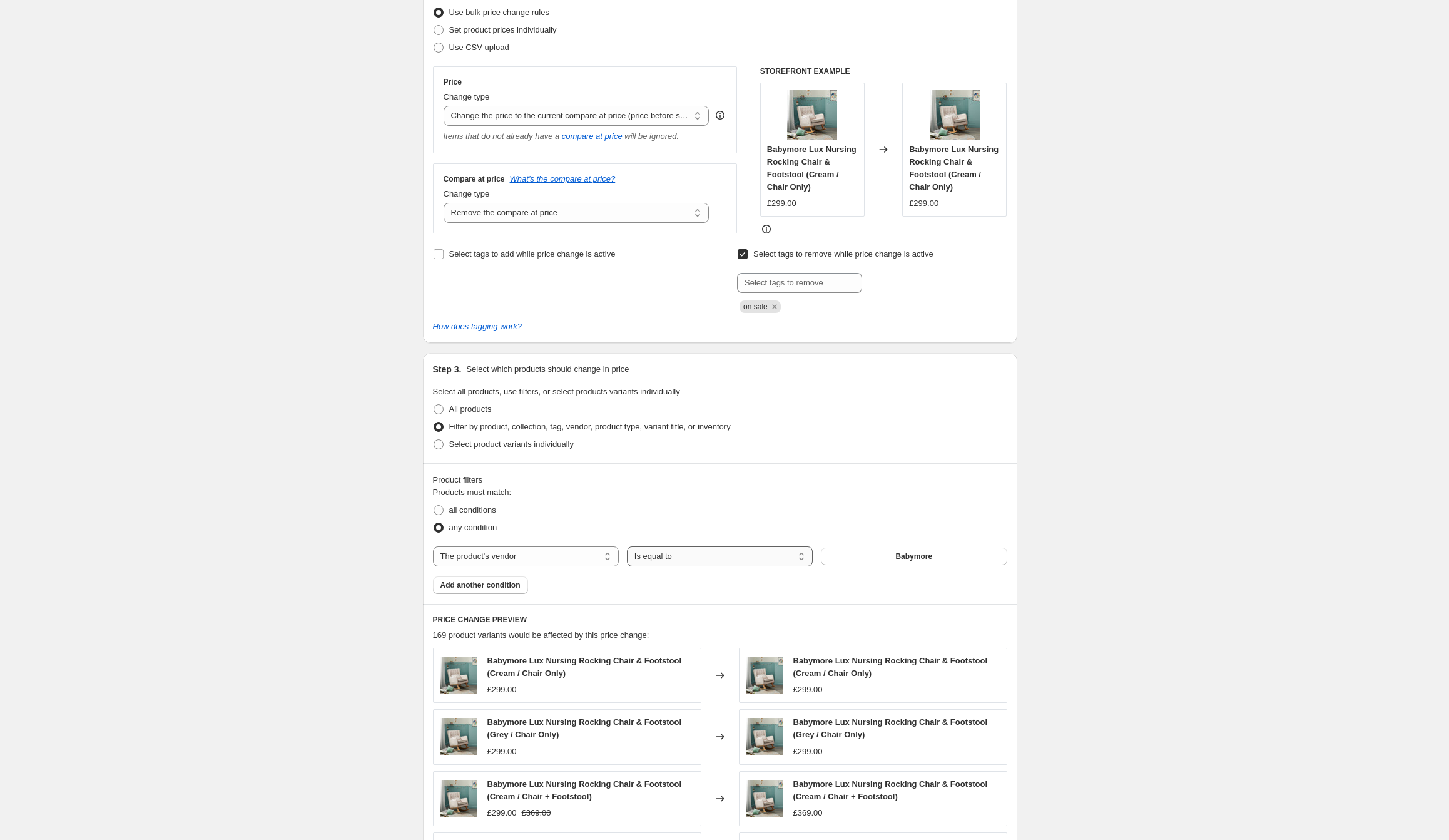
click at [751, 555] on select "Is equal to Is not equal to" at bounding box center [720, 556] width 186 height 20
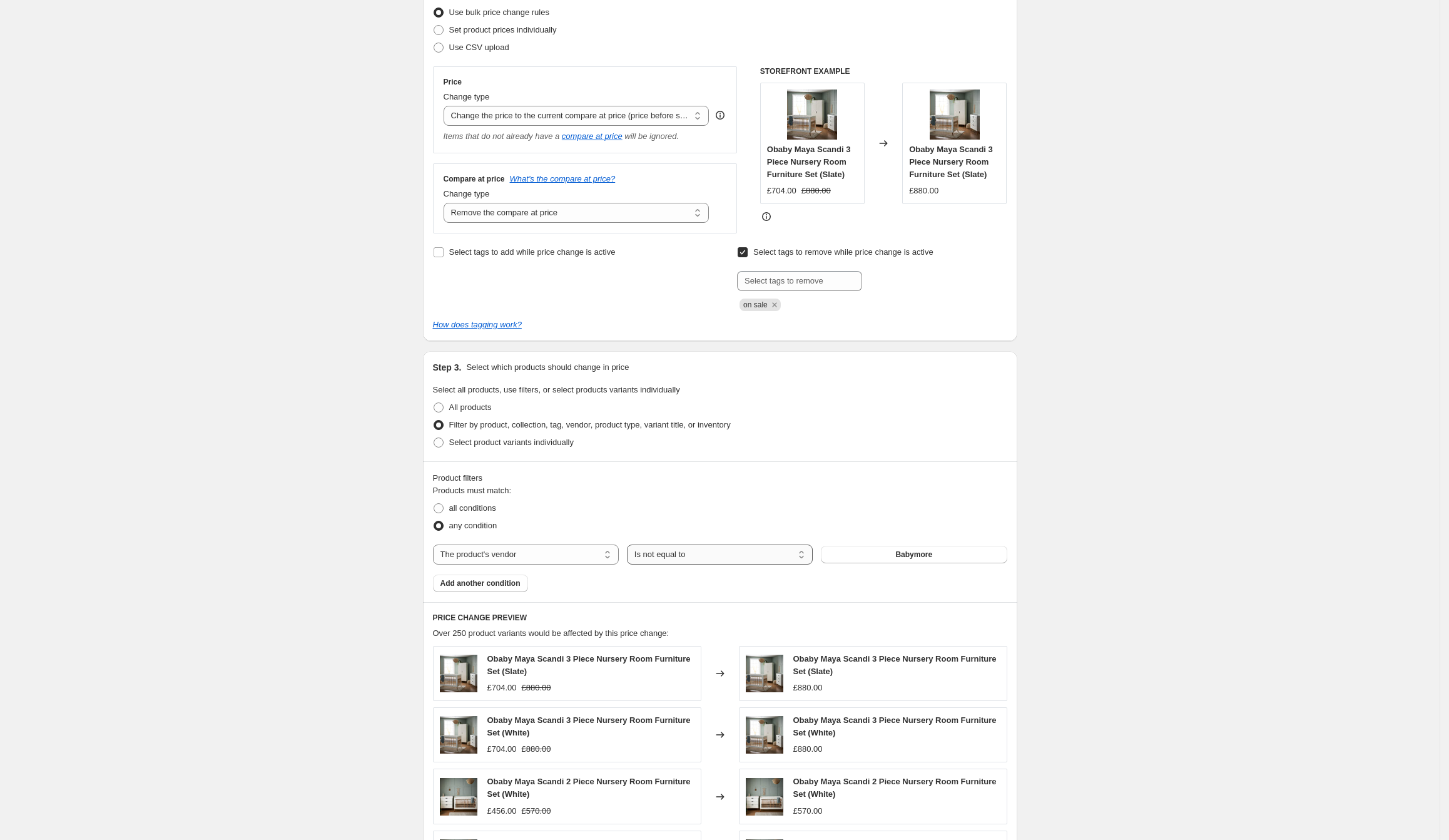
click at [757, 559] on select "Is equal to Is not equal to" at bounding box center [720, 555] width 186 height 20
select select "equal"
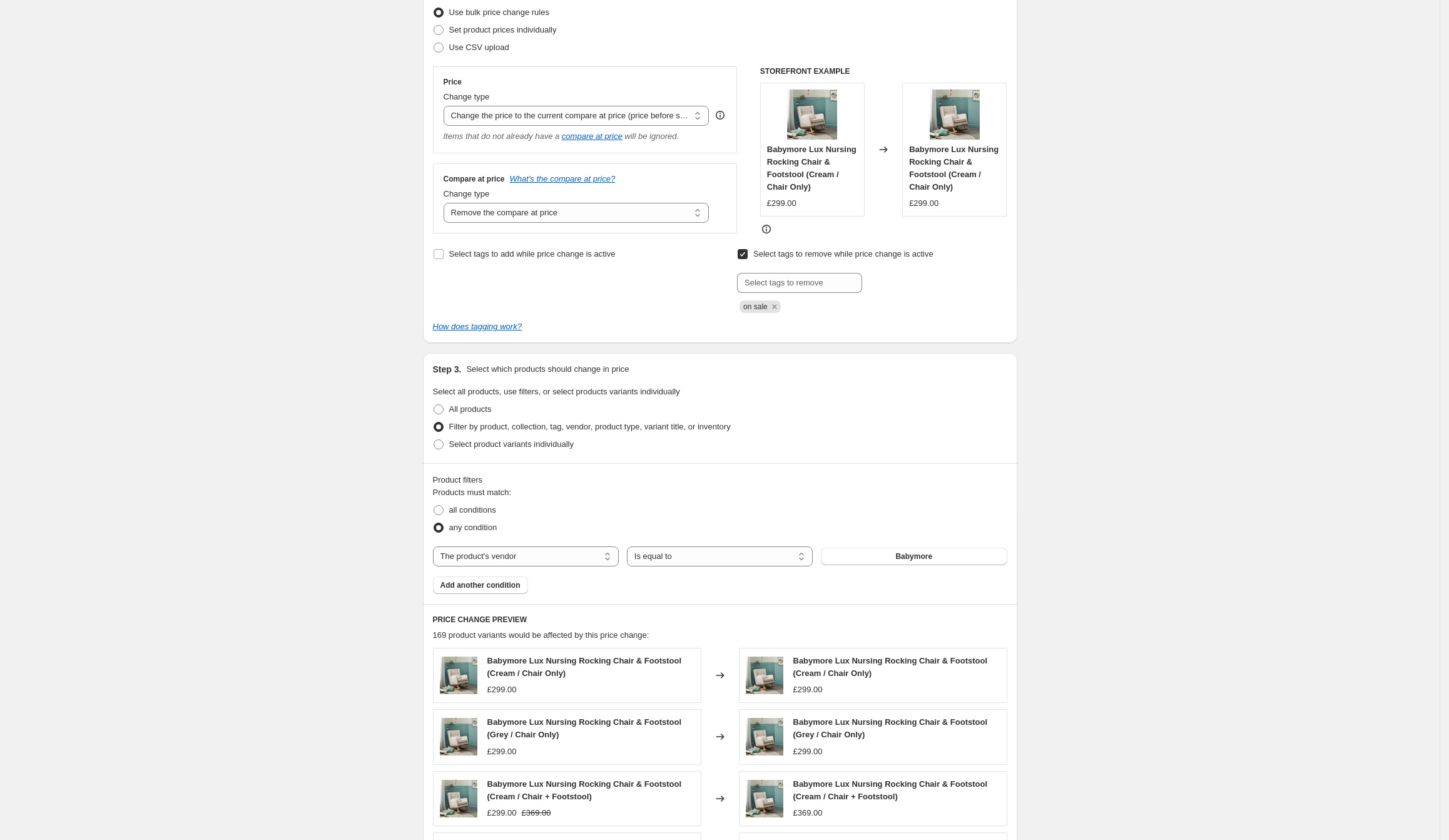
click at [923, 551] on span "Babymore" at bounding box center [913, 556] width 37 height 10
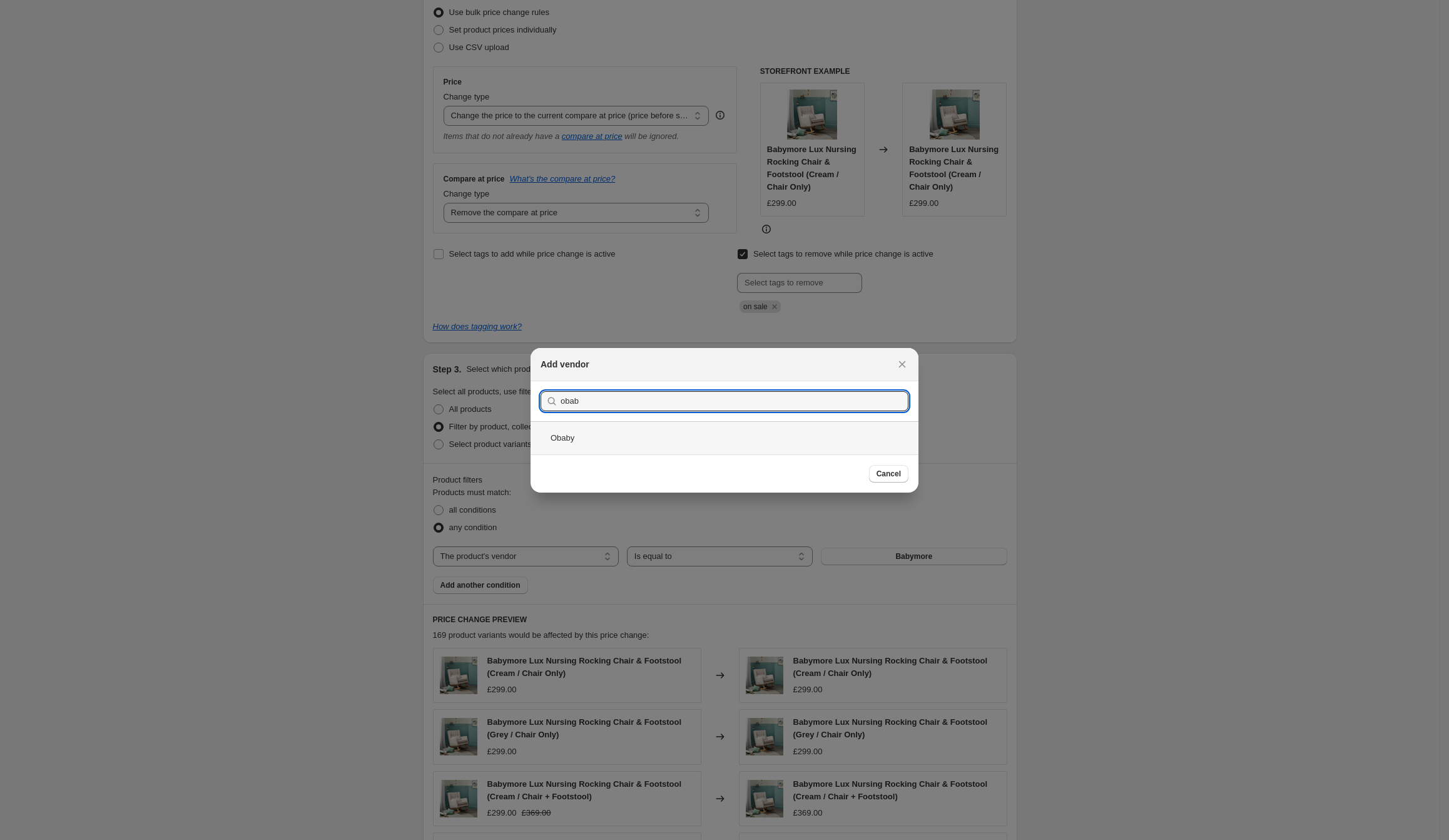
type input "obab"
click at [629, 439] on div "Obaby" at bounding box center [725, 438] width 388 height 33
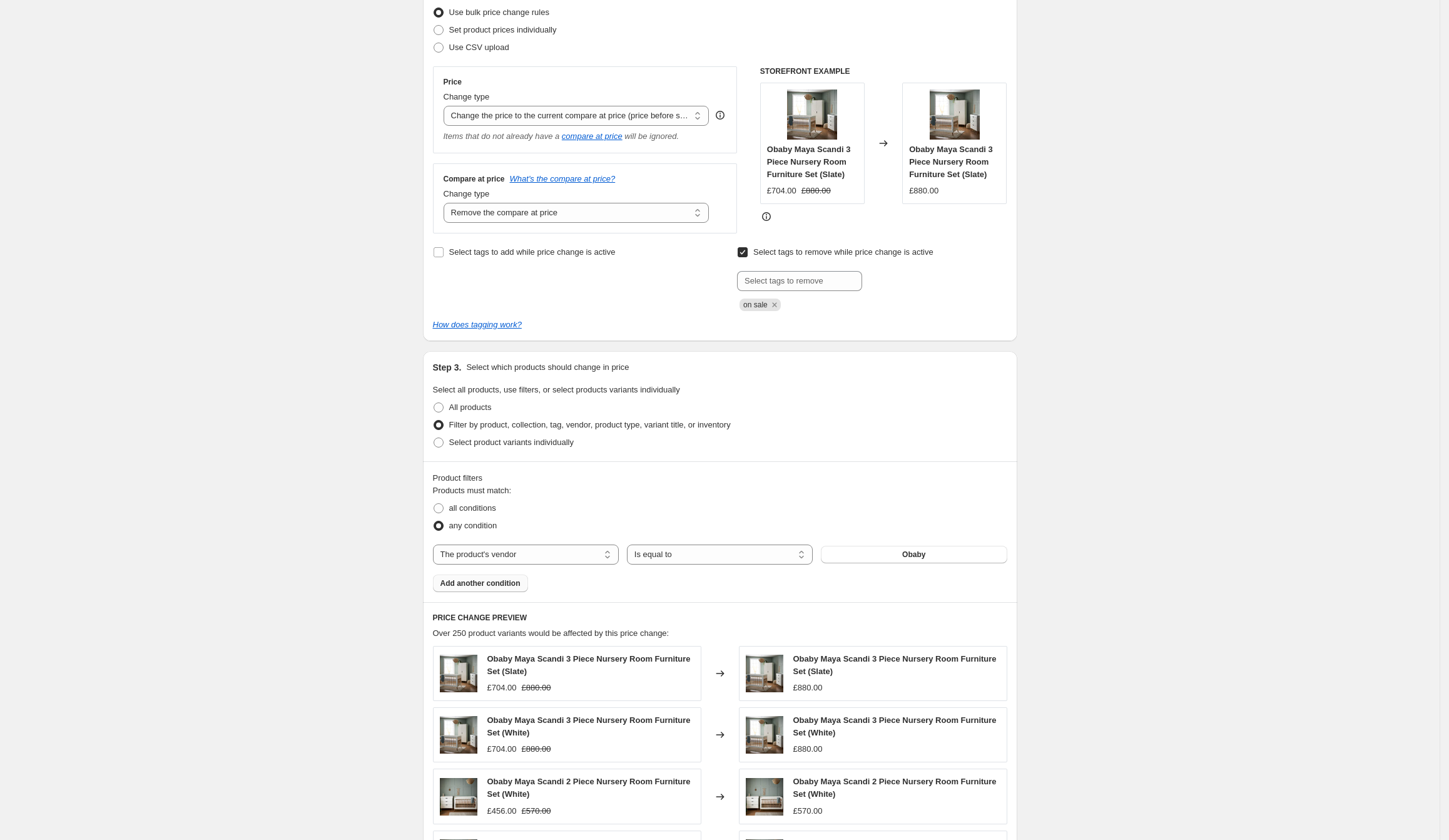
click at [501, 584] on span "Add another condition" at bounding box center [480, 583] width 80 height 10
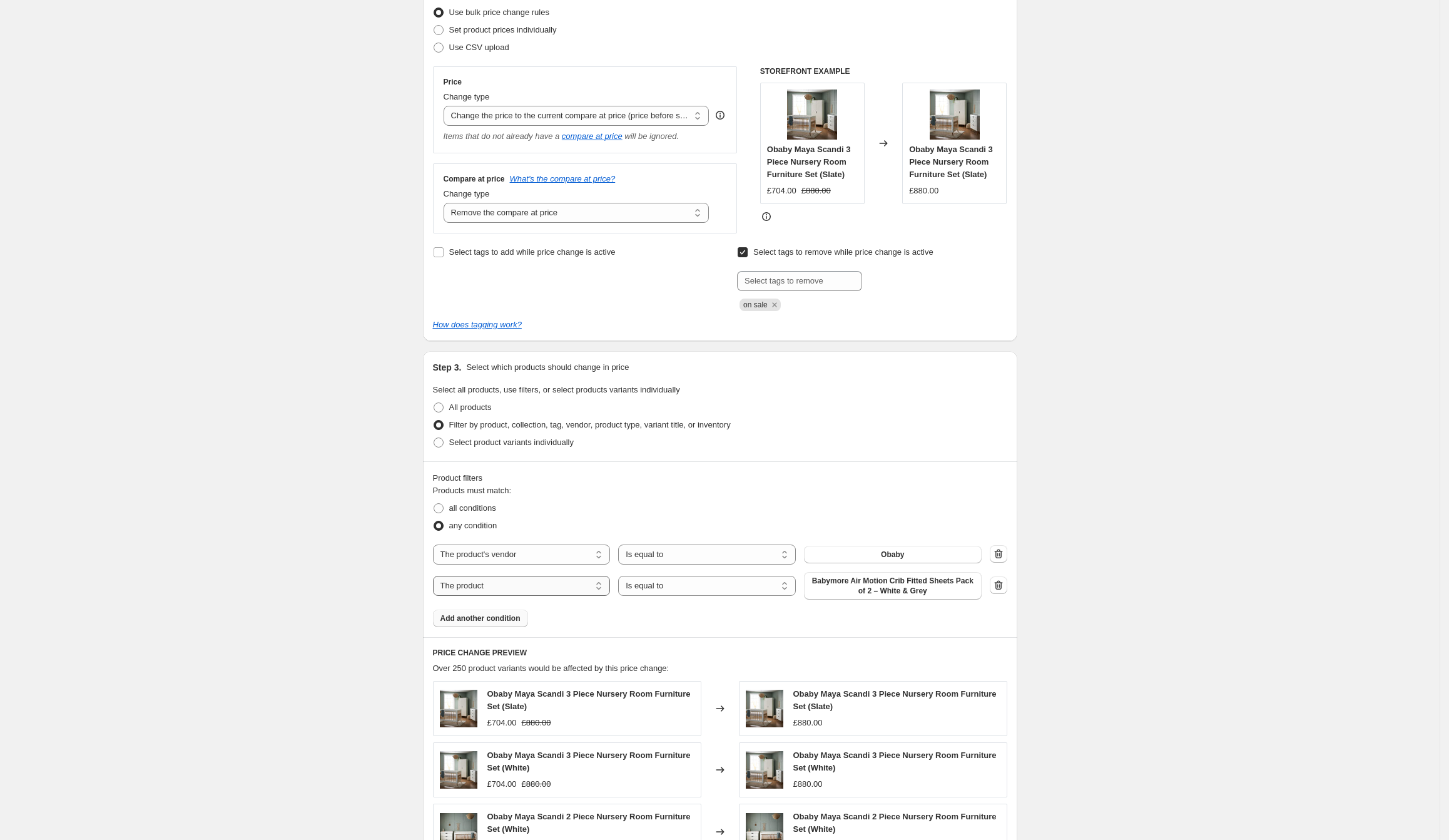
click at [553, 584] on select "The product The product's collection The product's tag The product's vendor The…" at bounding box center [522, 586] width 178 height 20
select select "tag"
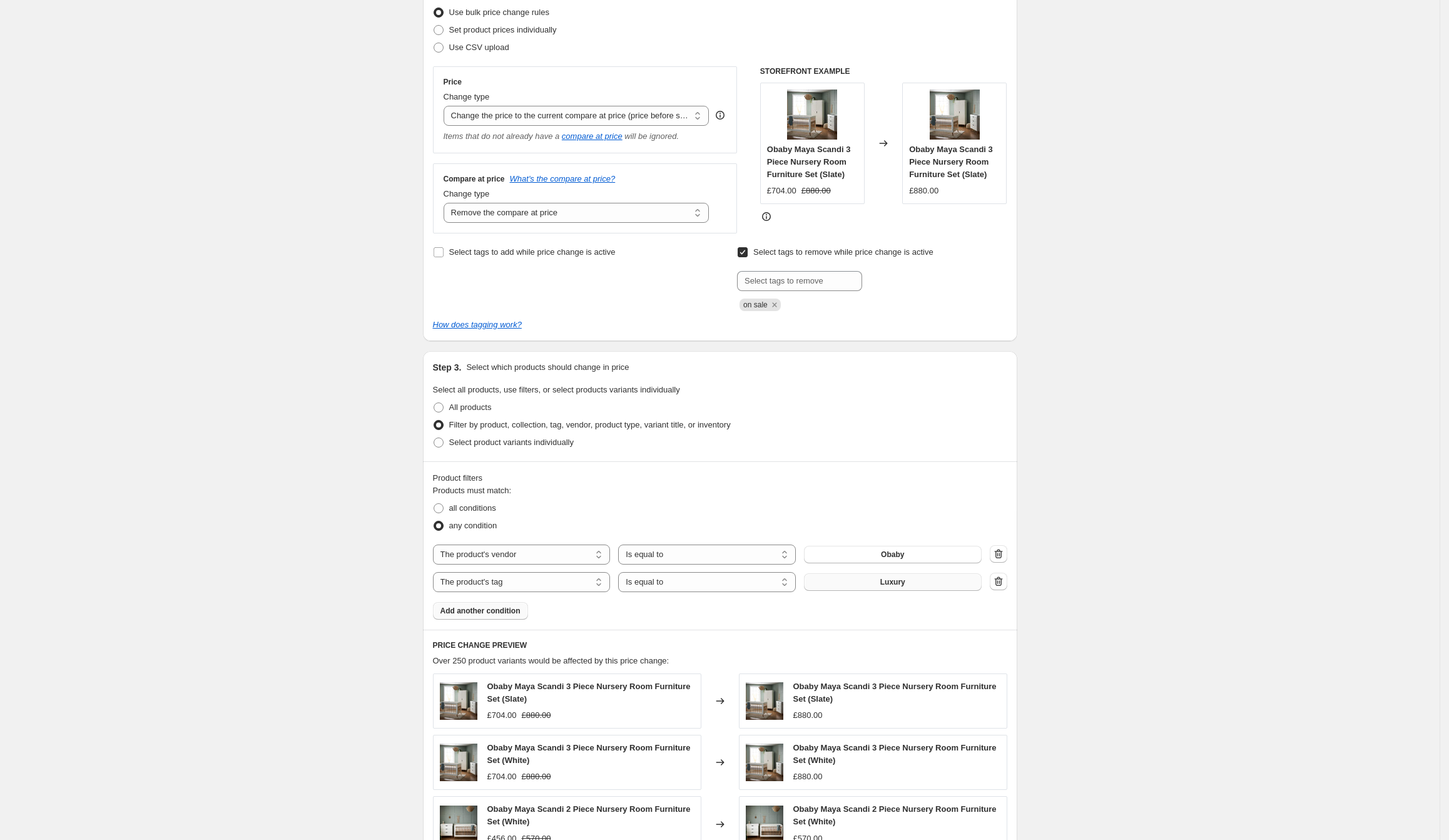
click at [880, 580] on button "Luxury" at bounding box center [893, 582] width 178 height 17
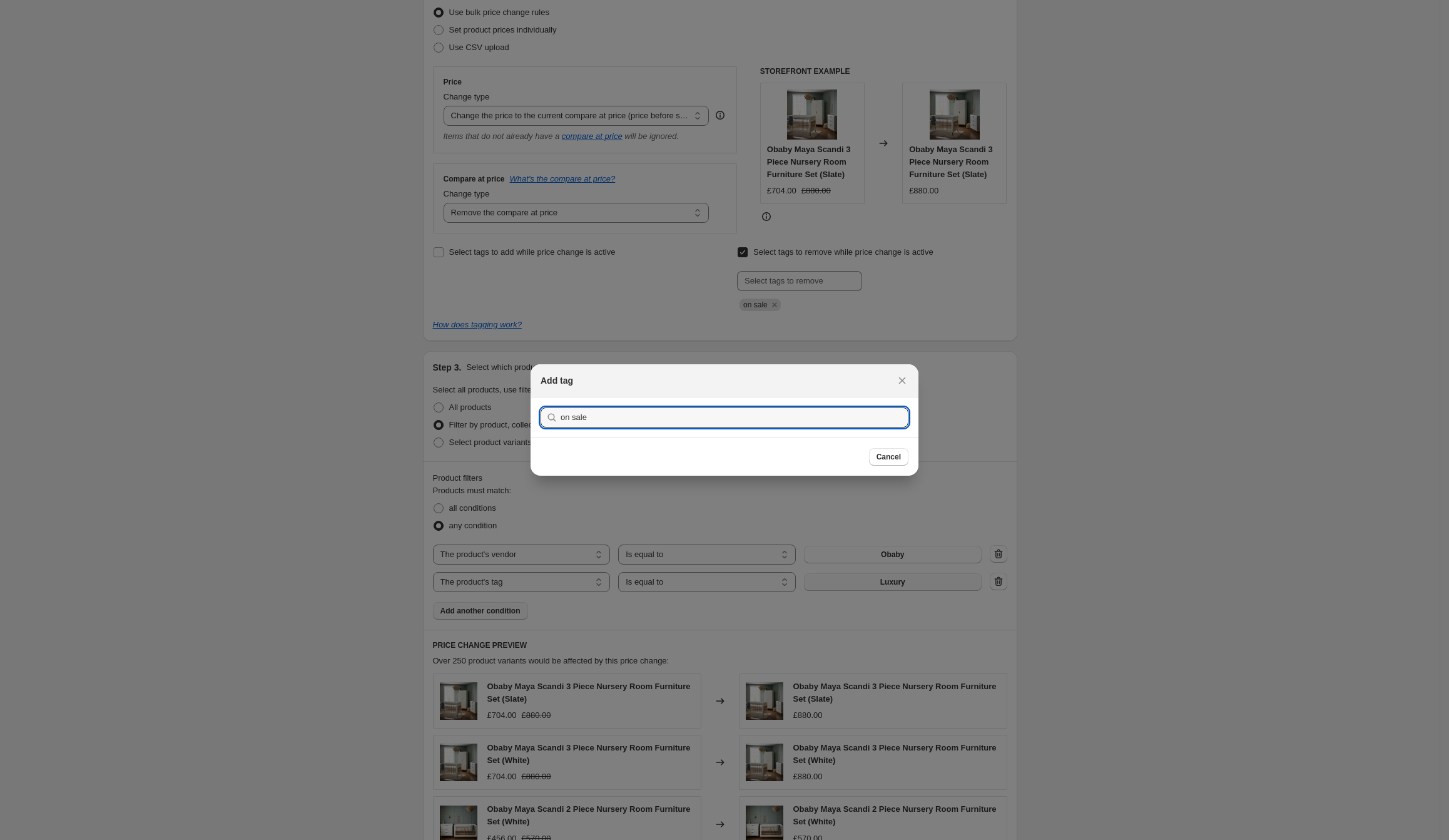
click at [541, 397] on button "Submit" at bounding box center [558, 404] width 35 height 13
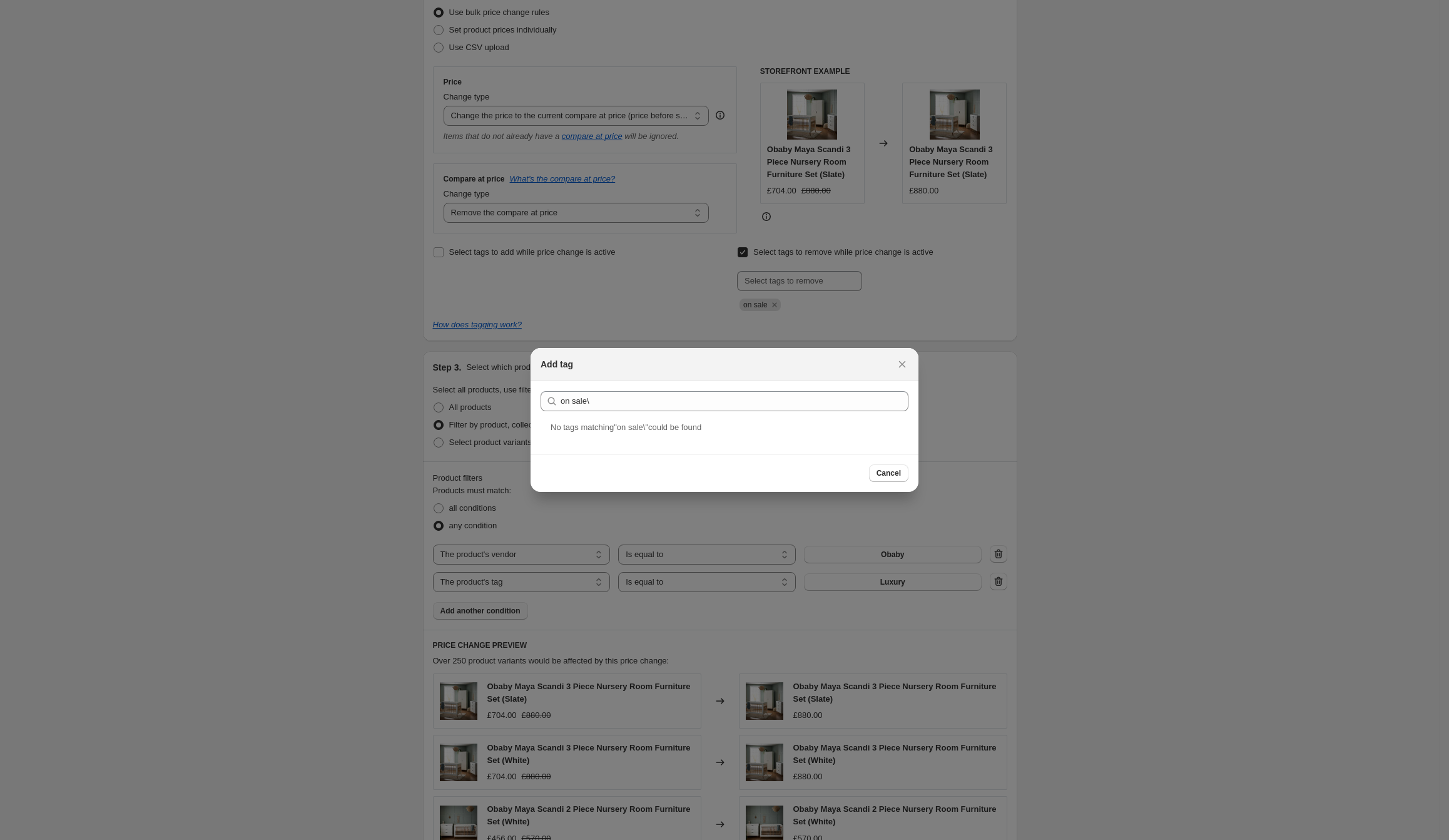
click at [773, 411] on section "Submit on sale\" at bounding box center [725, 401] width 388 height 40
click at [773, 411] on input "on sale\" at bounding box center [734, 401] width 348 height 20
type input "on sale"
click at [657, 444] on div "On Sale" at bounding box center [725, 438] width 388 height 33
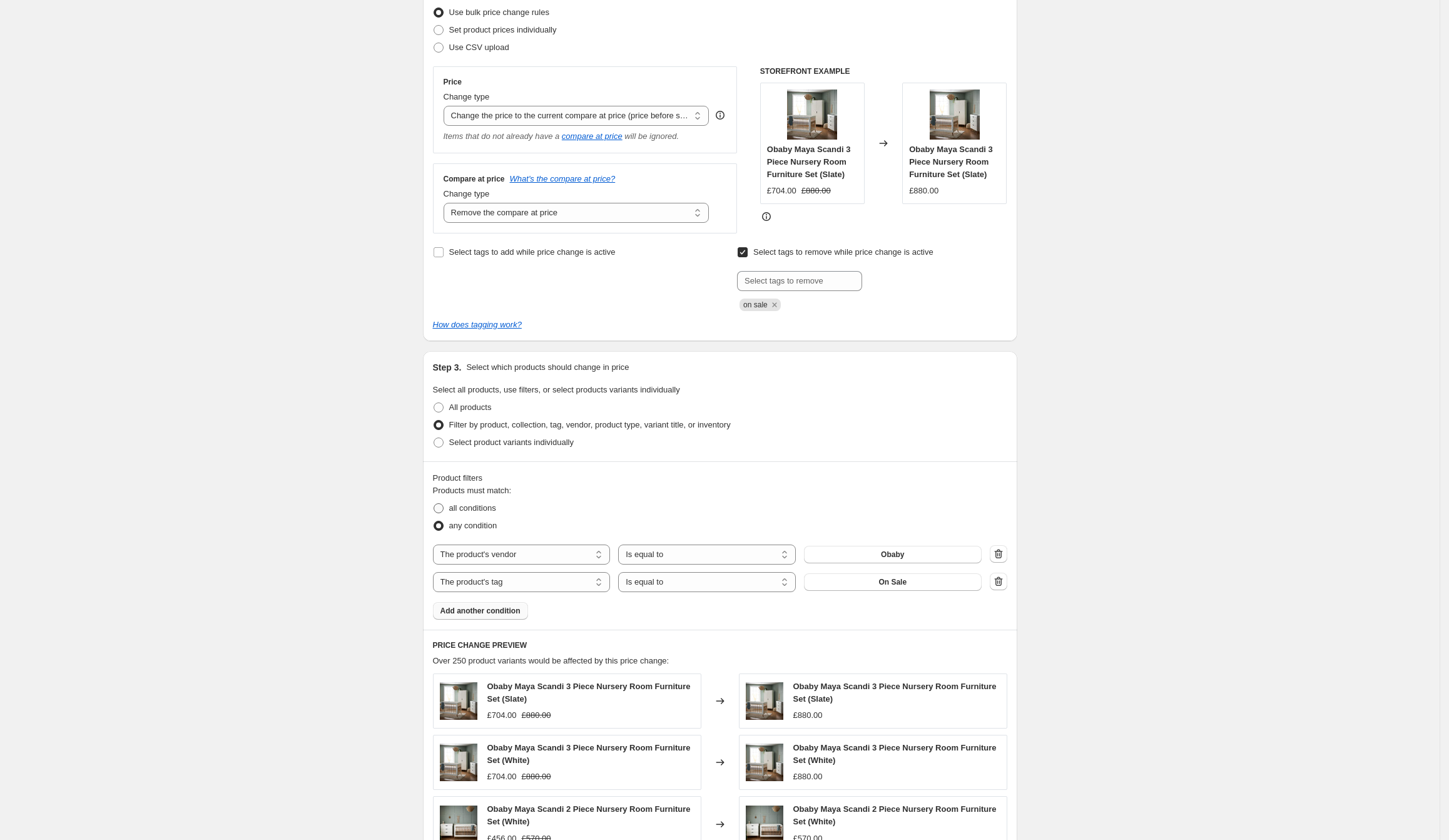
click at [488, 510] on span "all conditions" at bounding box center [472, 508] width 47 height 9
click at [434, 504] on input "all conditions" at bounding box center [434, 504] width 1 height 1
radio input "true"
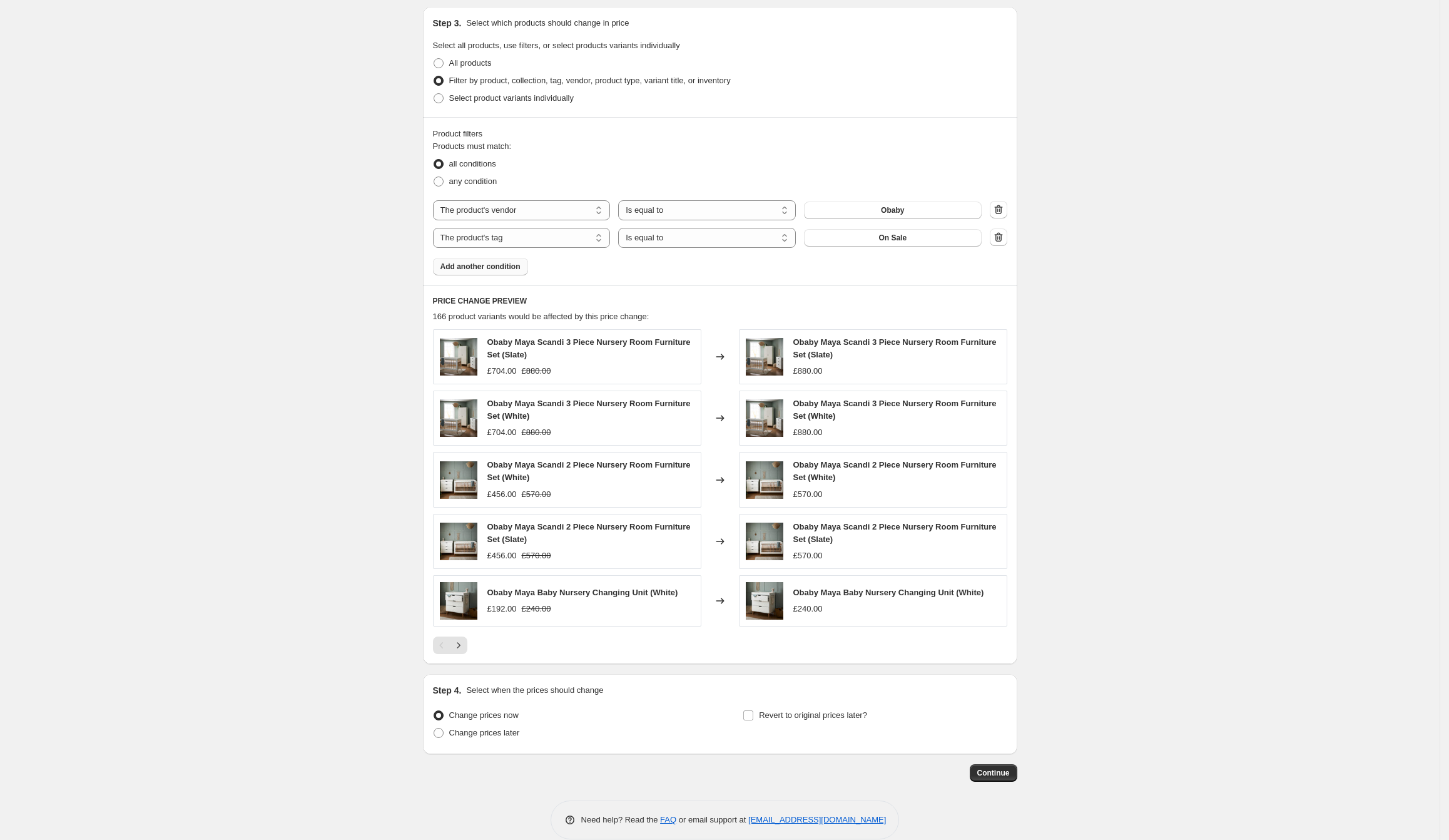
scroll to position [522, 0]
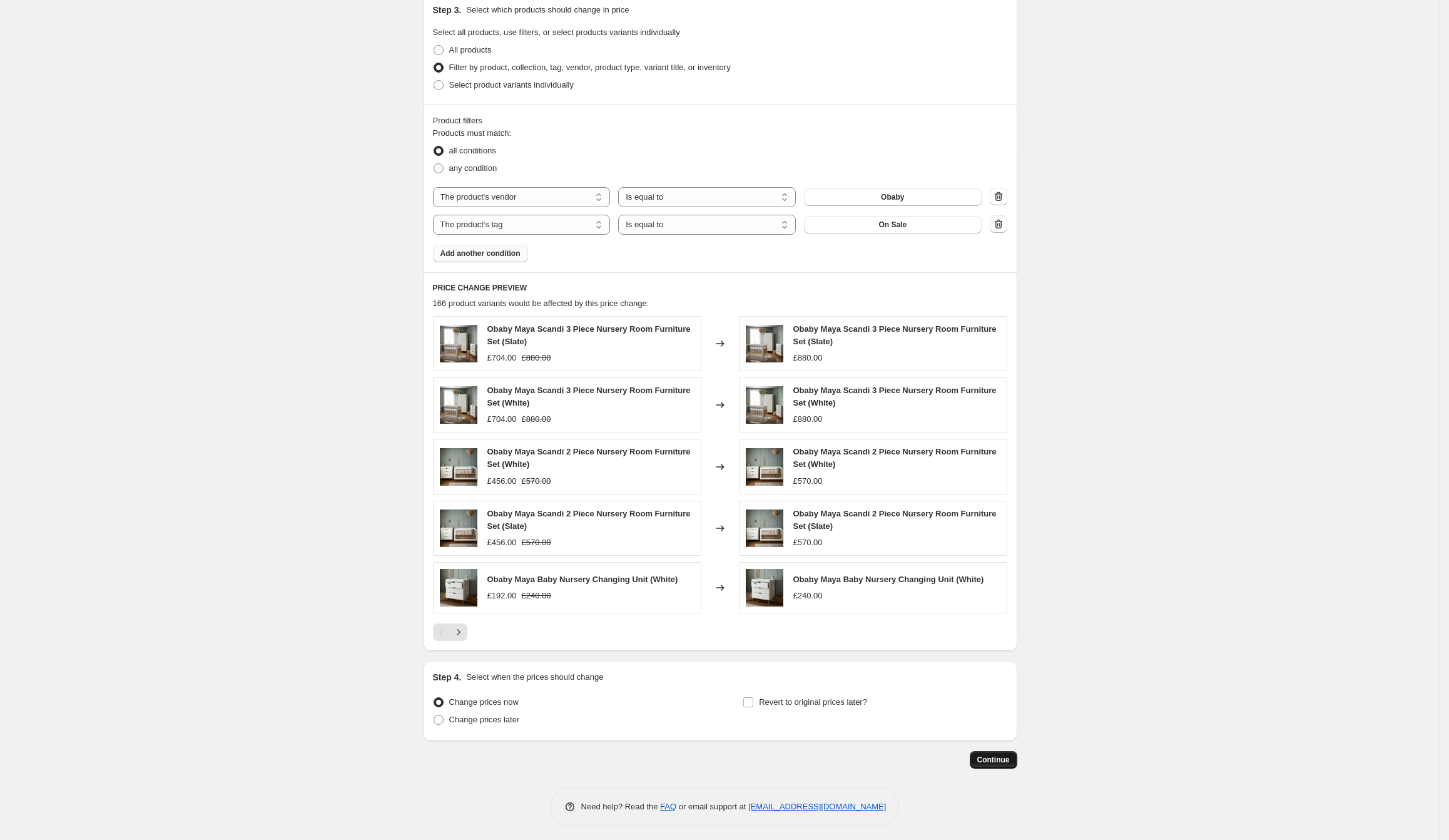
click at [994, 754] on span "Continue" at bounding box center [994, 759] width 33 height 10
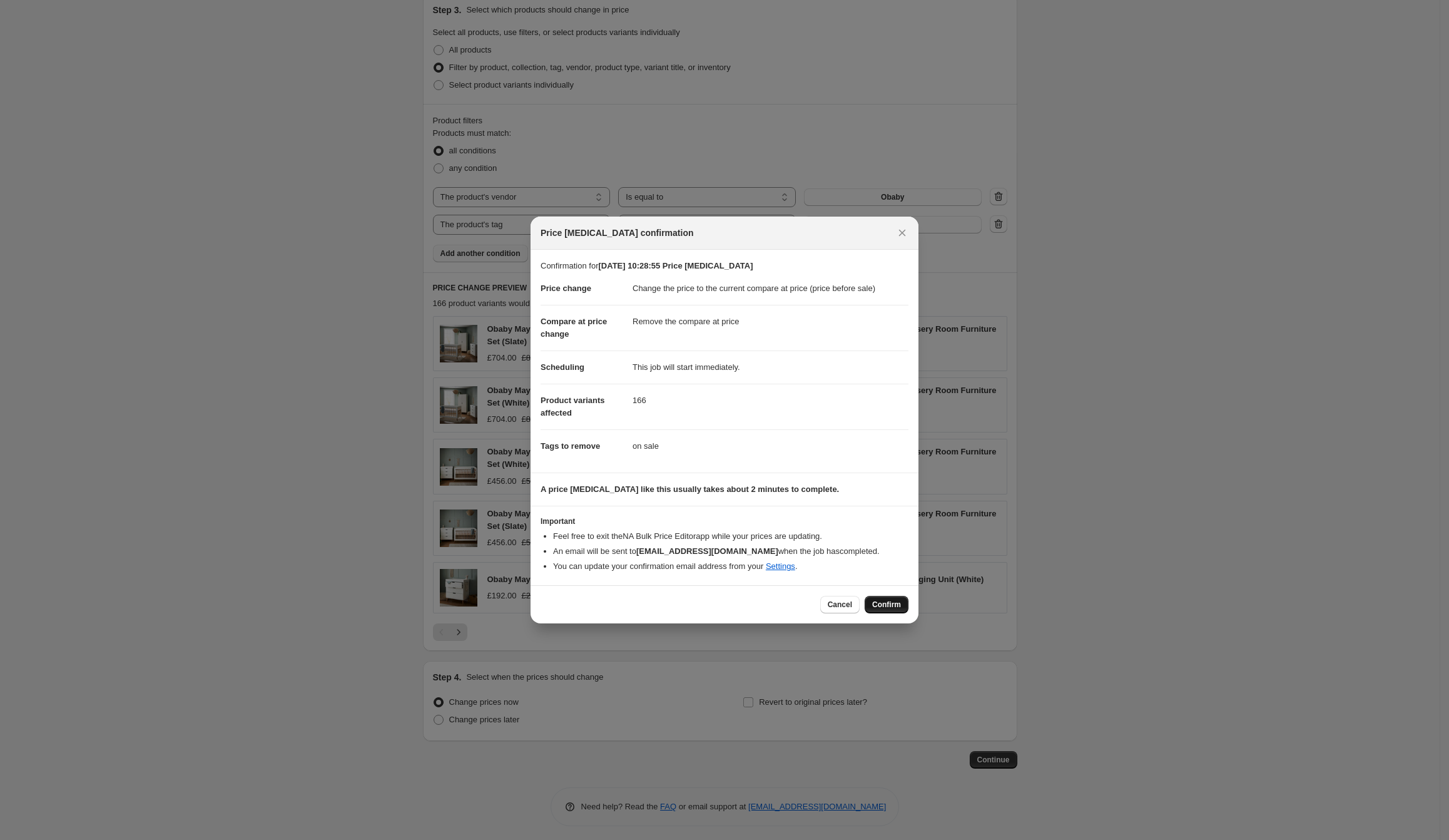
click at [893, 602] on span "Confirm" at bounding box center [886, 605] width 29 height 10
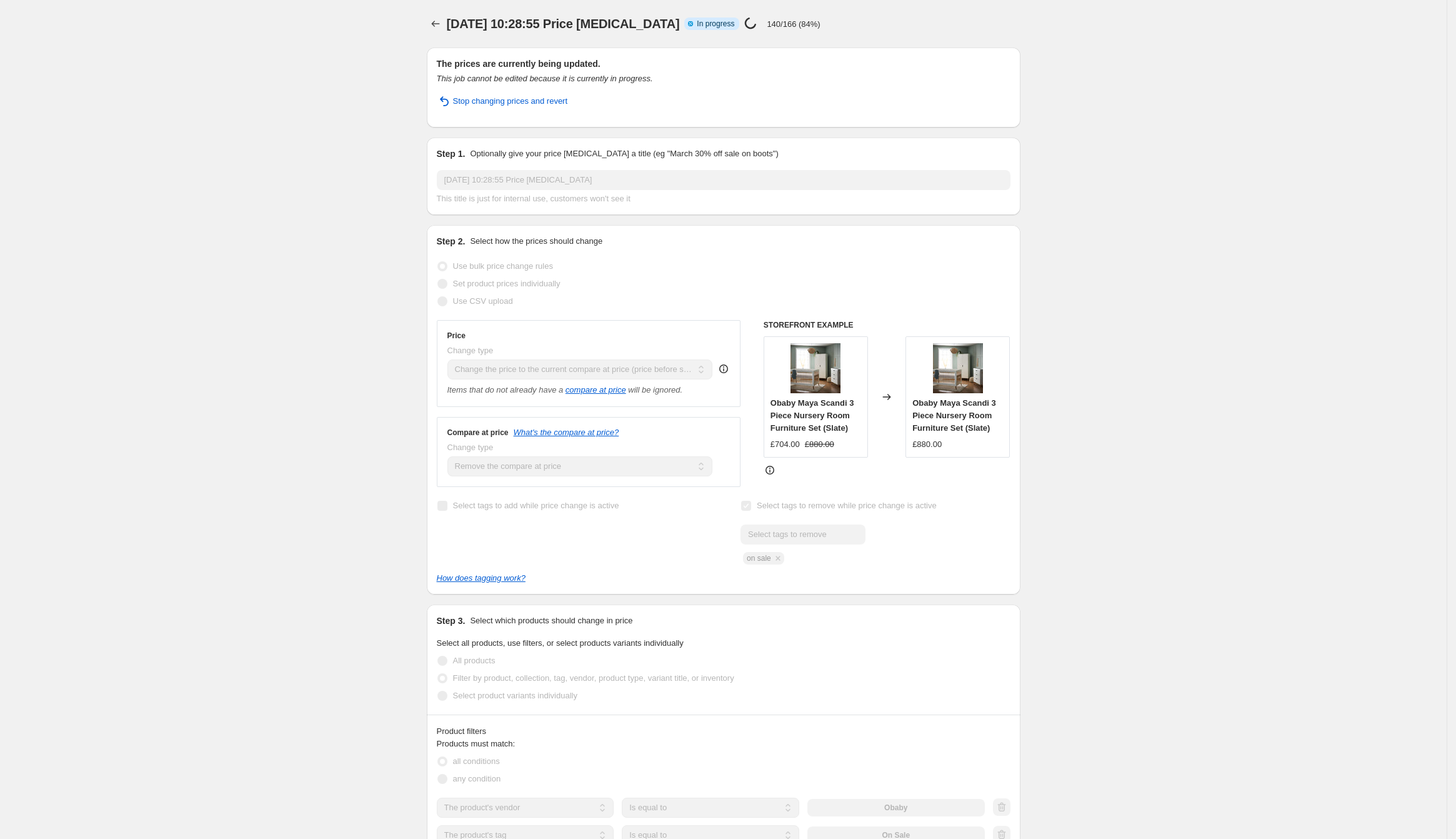
select select "ecap"
select select "remove"
select select "vendor"
select select "tag"
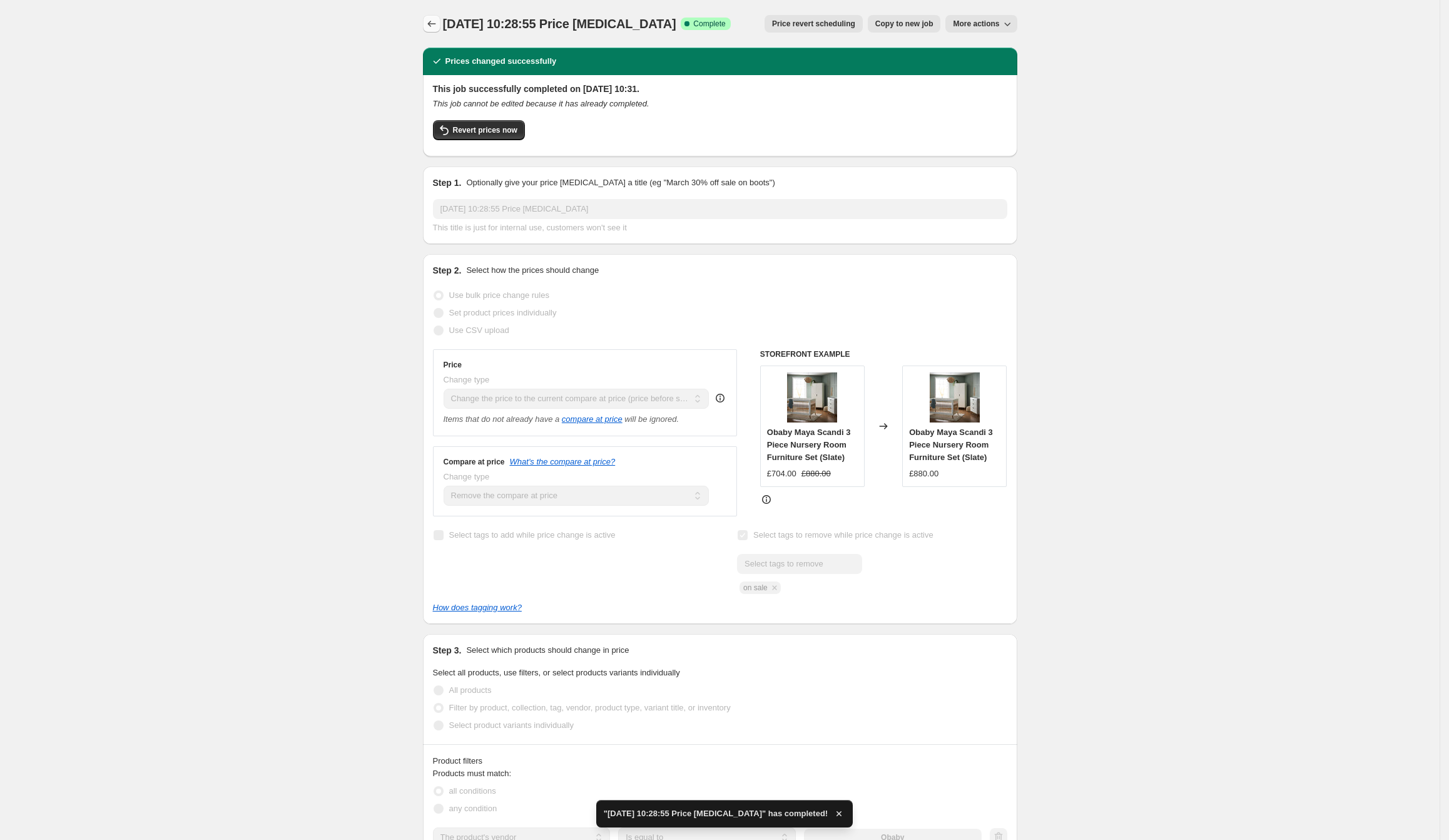
click at [433, 26] on icon "Price change jobs" at bounding box center [431, 23] width 12 height 12
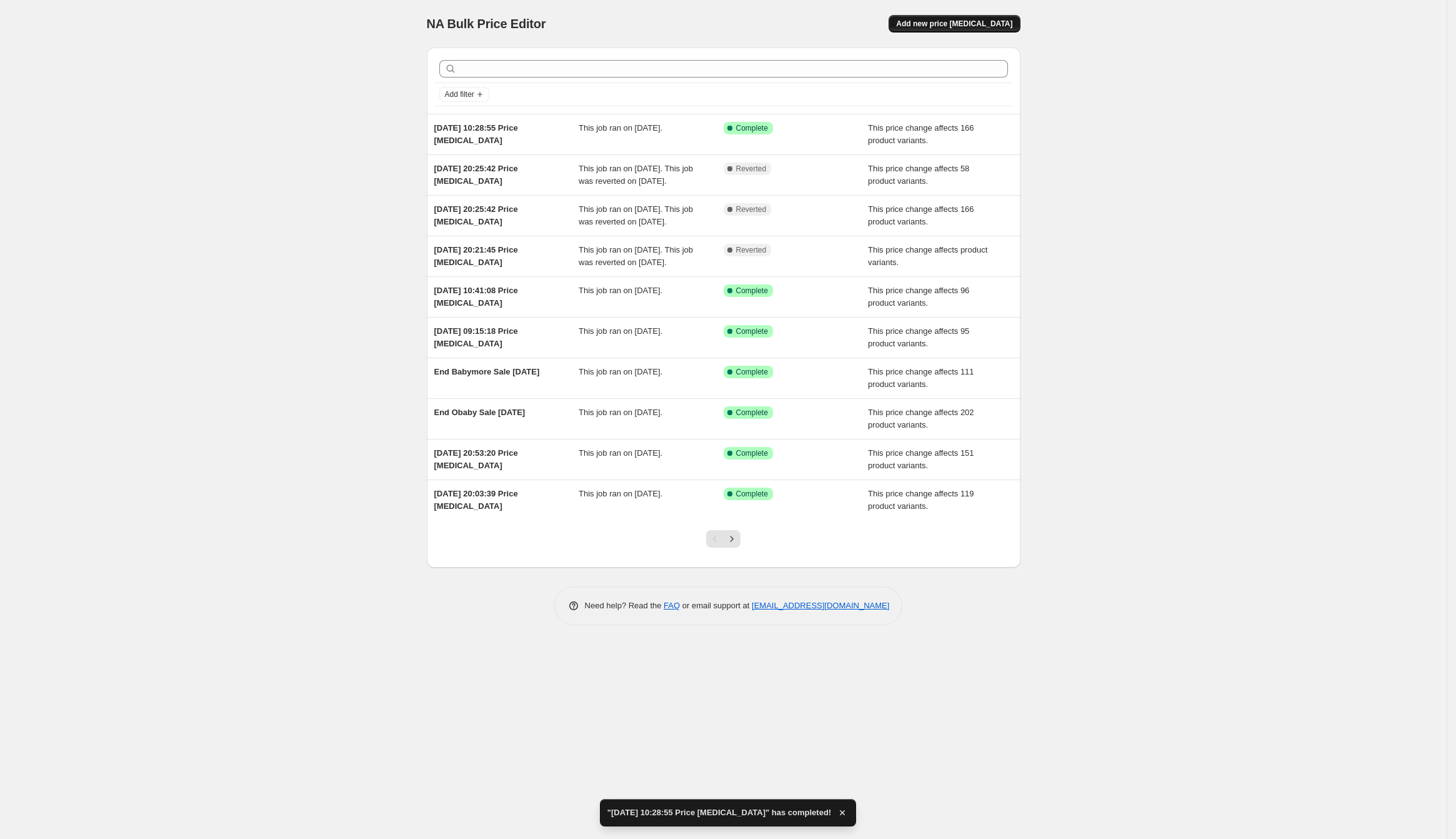
click at [965, 30] on button "Add new price [MEDICAL_DATA]" at bounding box center [955, 23] width 131 height 17
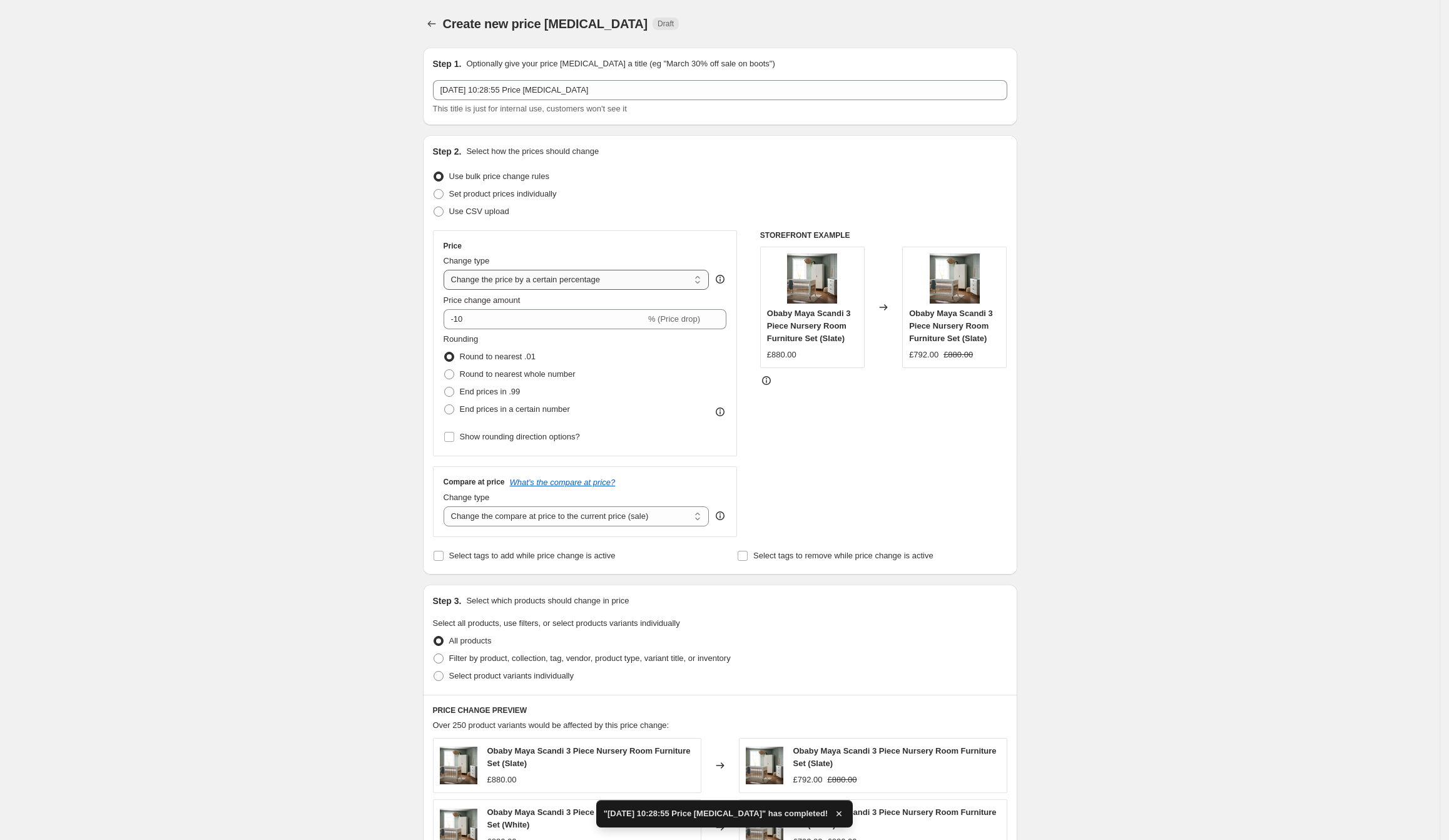
click at [578, 273] on select "Change the price to a certain amount Change the price by a certain amount Chang…" at bounding box center [576, 280] width 266 height 20
select select "ecap"
click at [448, 270] on select "Change the price to a certain amount Change the price by a certain amount Chang…" at bounding box center [576, 280] width 266 height 20
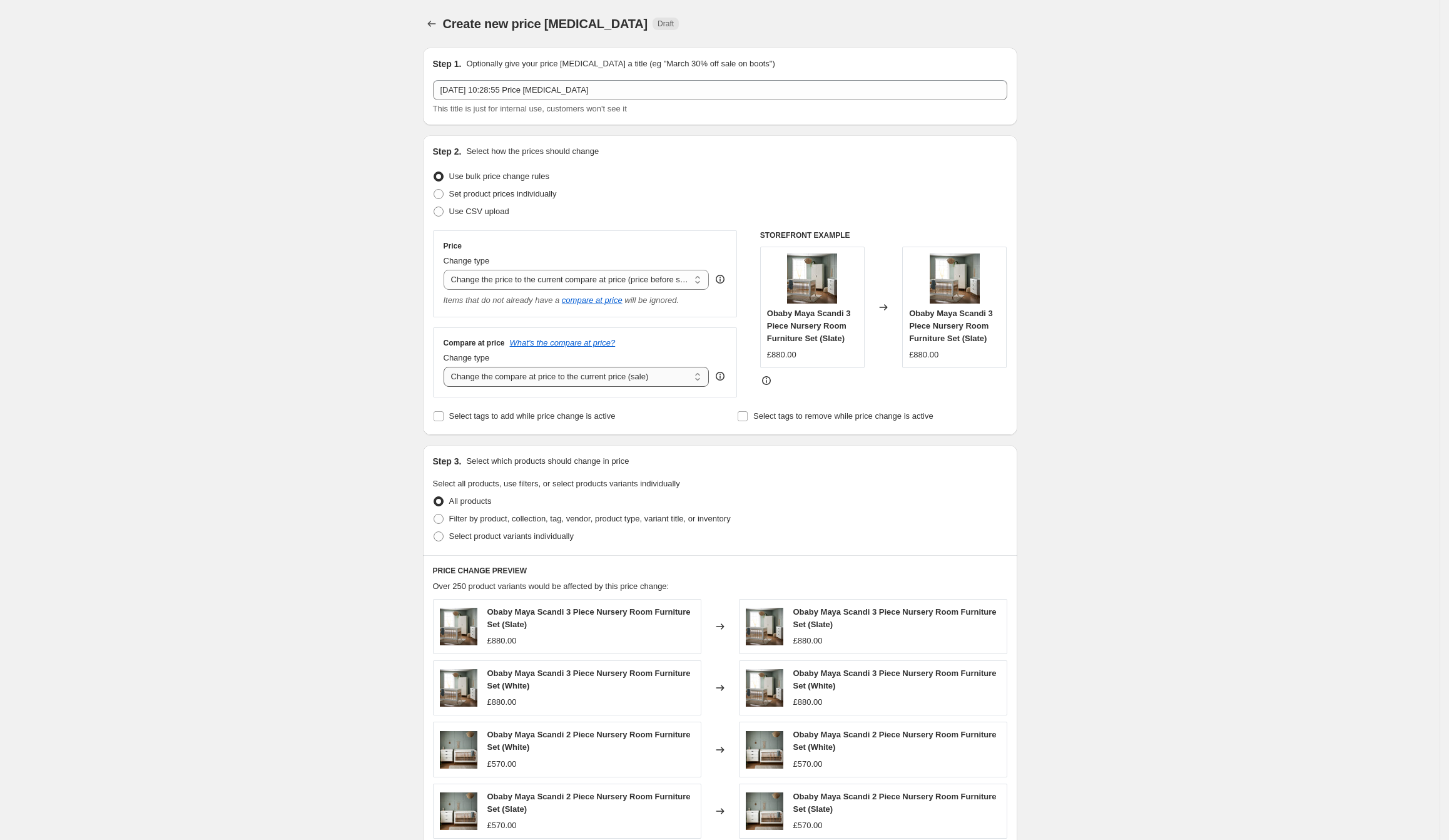
click at [572, 369] on select "Change the compare at price to the current price (sale) Change the compare at p…" at bounding box center [576, 377] width 266 height 20
select select "remove"
click at [448, 367] on select "Change the compare at price to the current price (sale) Change the compare at p…" at bounding box center [576, 377] width 266 height 20
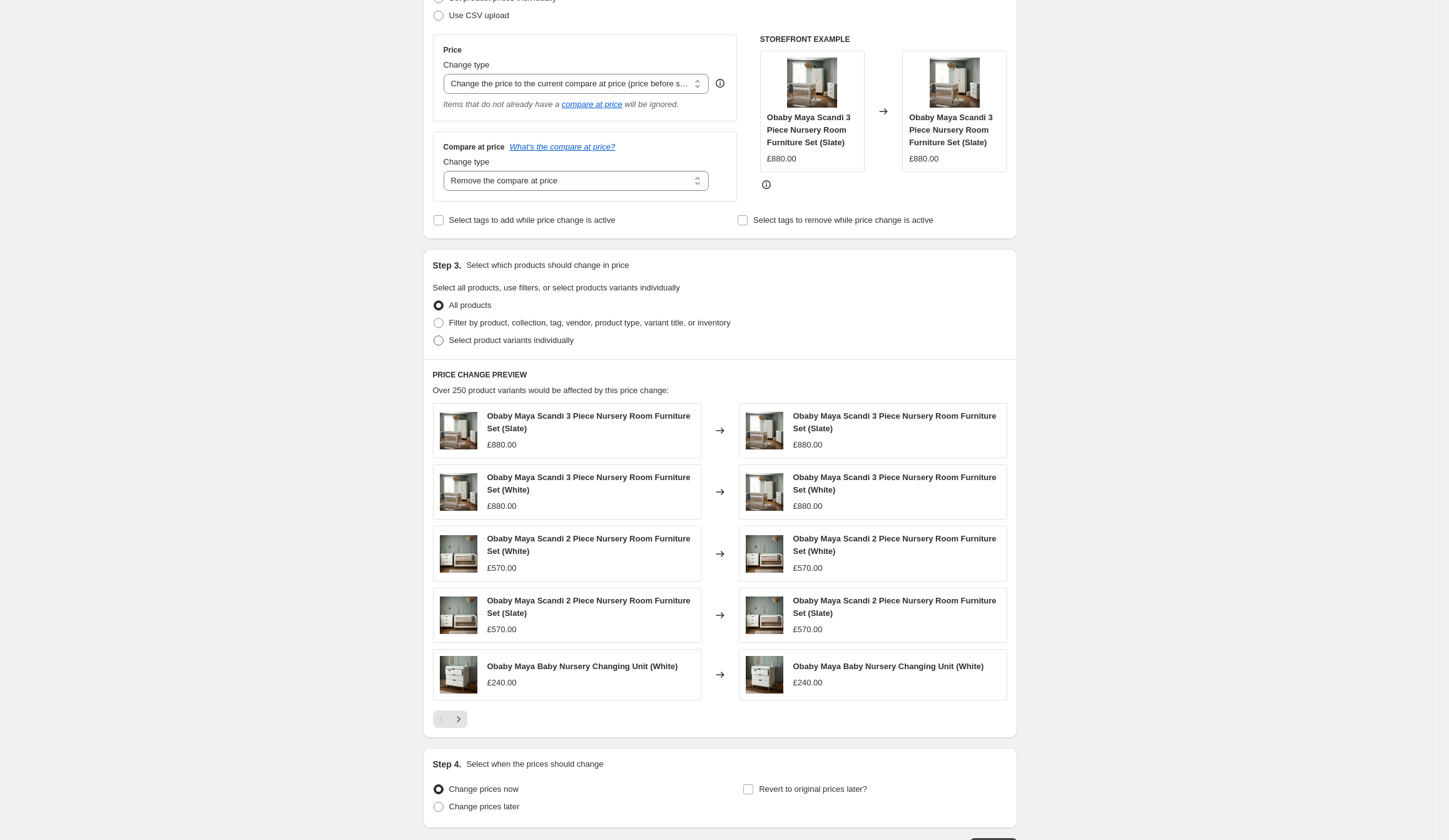
scroll to position [227, 0]
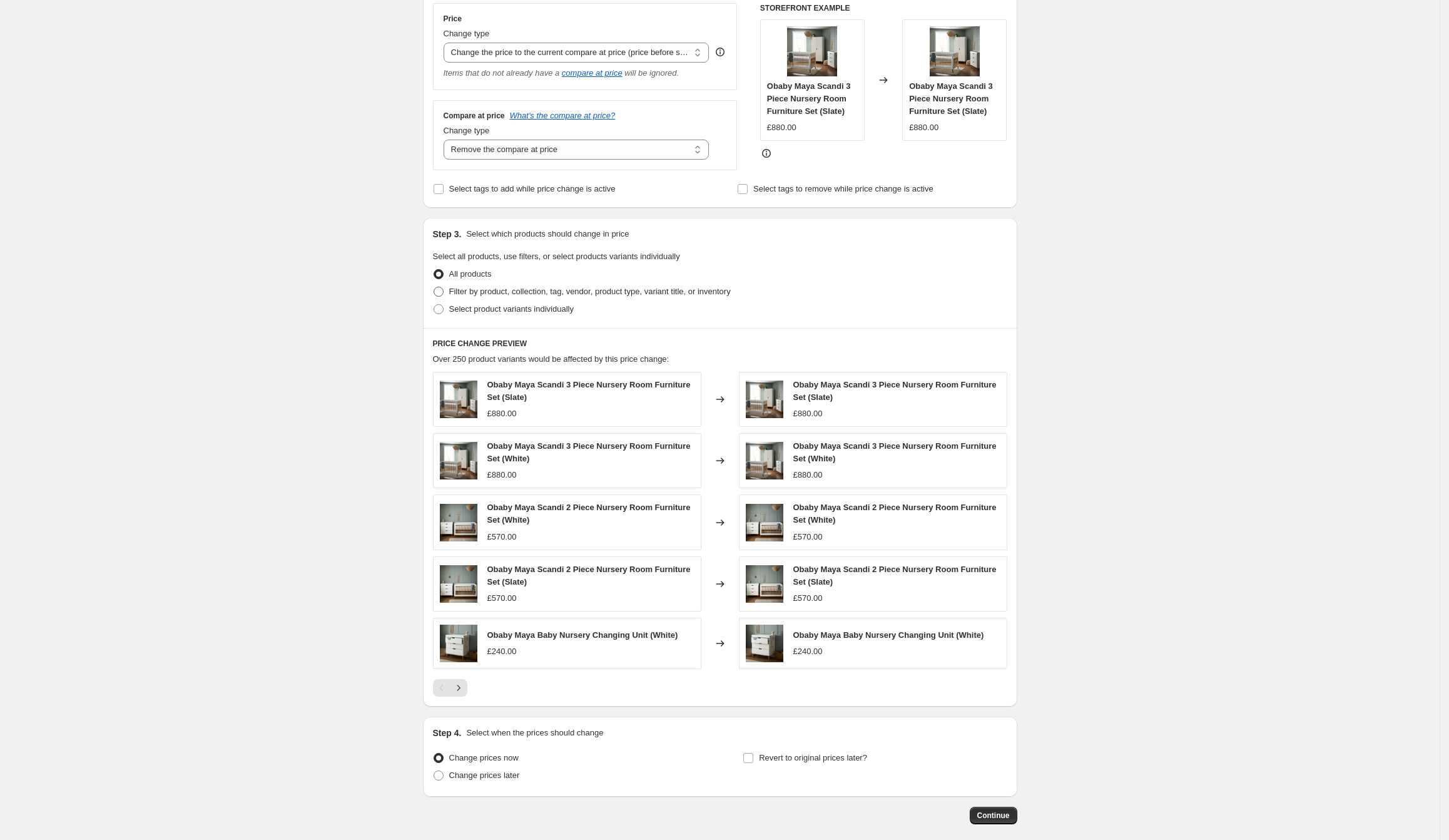
click at [501, 286] on span "Filter by product, collection, tag, vendor, product type, variant title, or inv…" at bounding box center [590, 290] width 281 height 9
click at [434, 286] on input "Filter by product, collection, tag, vendor, product type, variant title, or inv…" at bounding box center [434, 286] width 1 height 1
radio input "true"
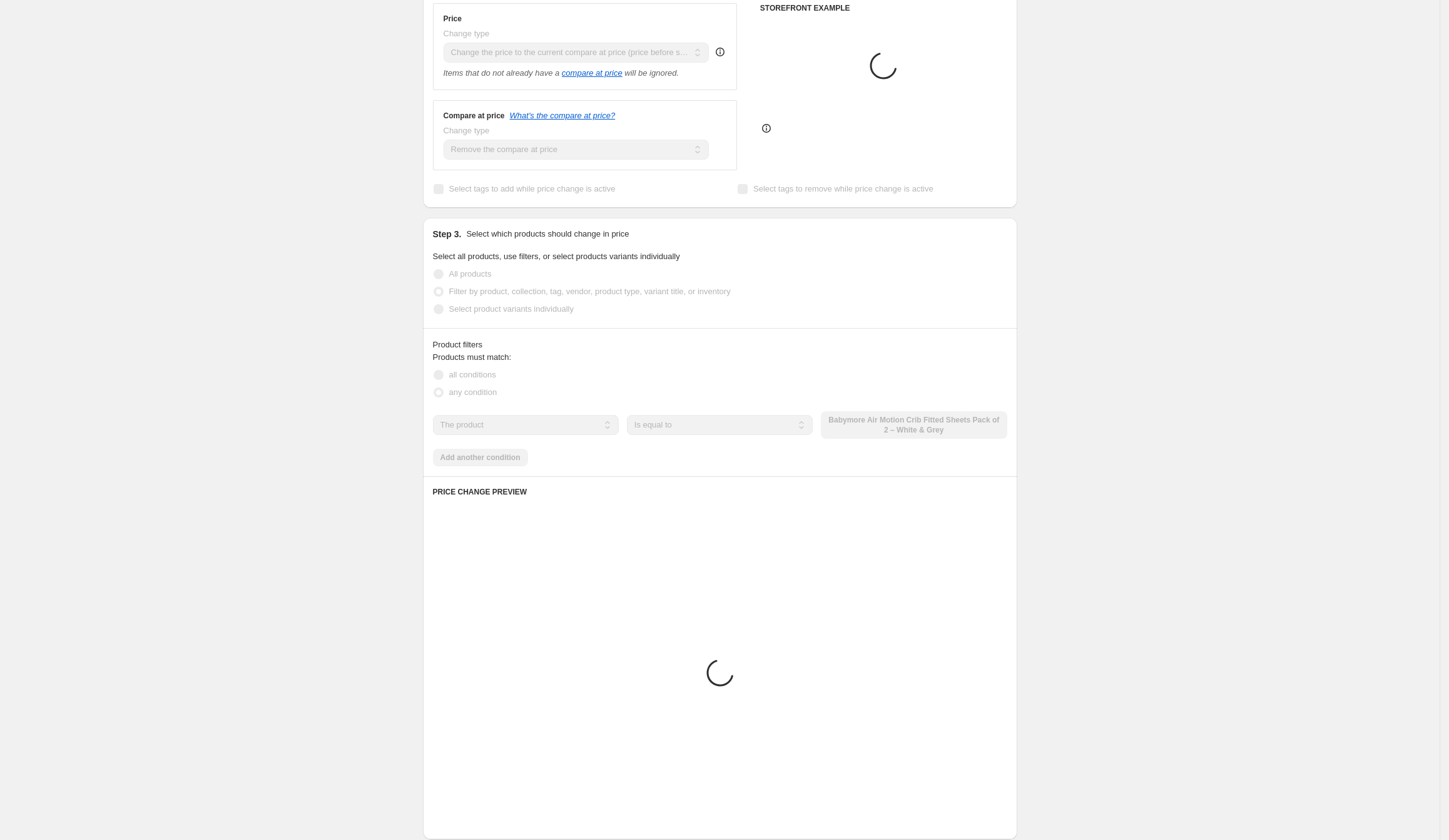
scroll to position [193, 0]
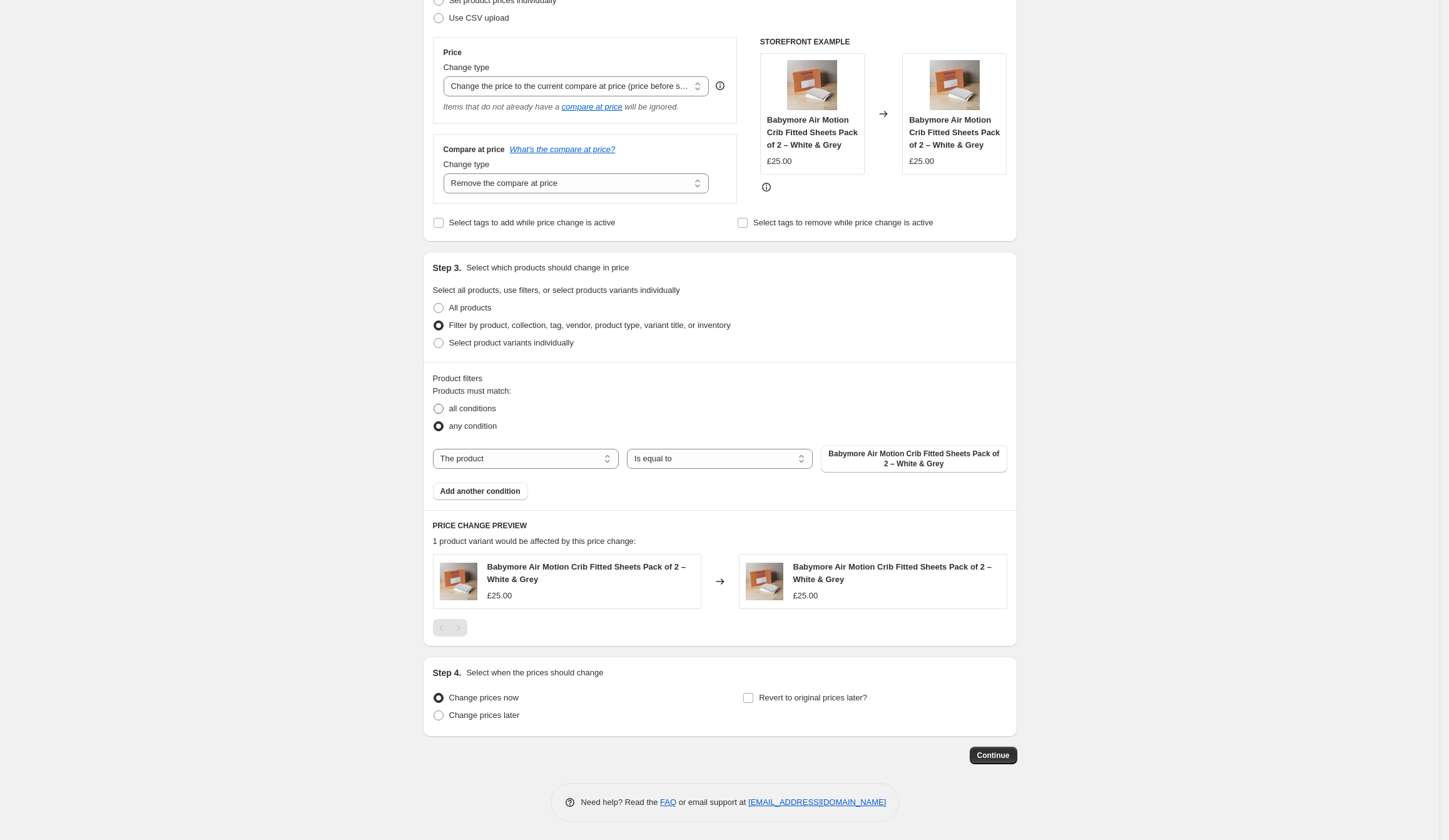
click at [488, 413] on span "all conditions" at bounding box center [472, 408] width 47 height 9
click at [434, 404] on input "all conditions" at bounding box center [434, 404] width 1 height 1
radio input "true"
click at [579, 461] on select "The product The product's collection The product's tag The product's vendor The…" at bounding box center [526, 458] width 186 height 20
select select "vendor"
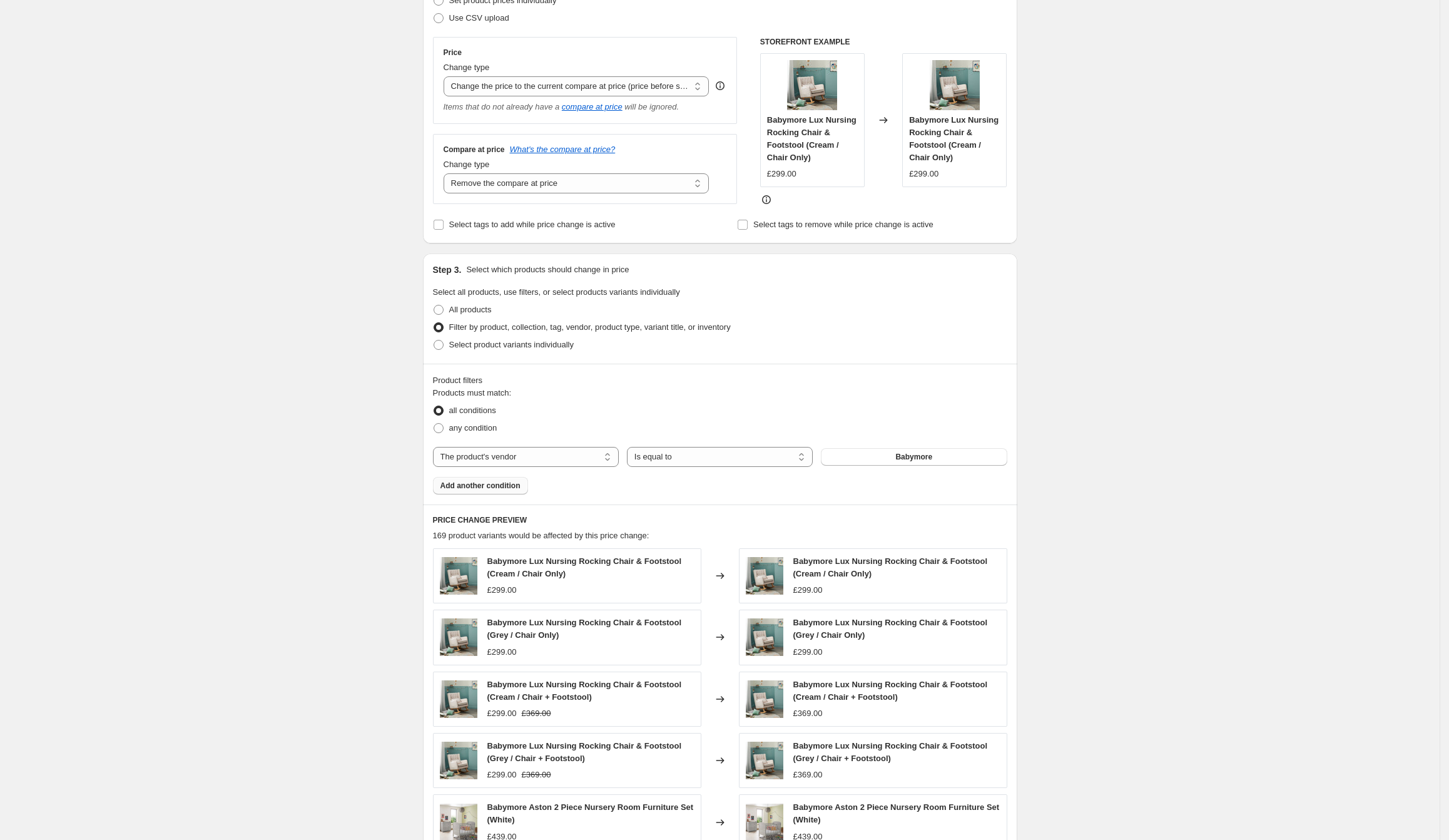
click at [516, 484] on span "Add another condition" at bounding box center [480, 485] width 80 height 10
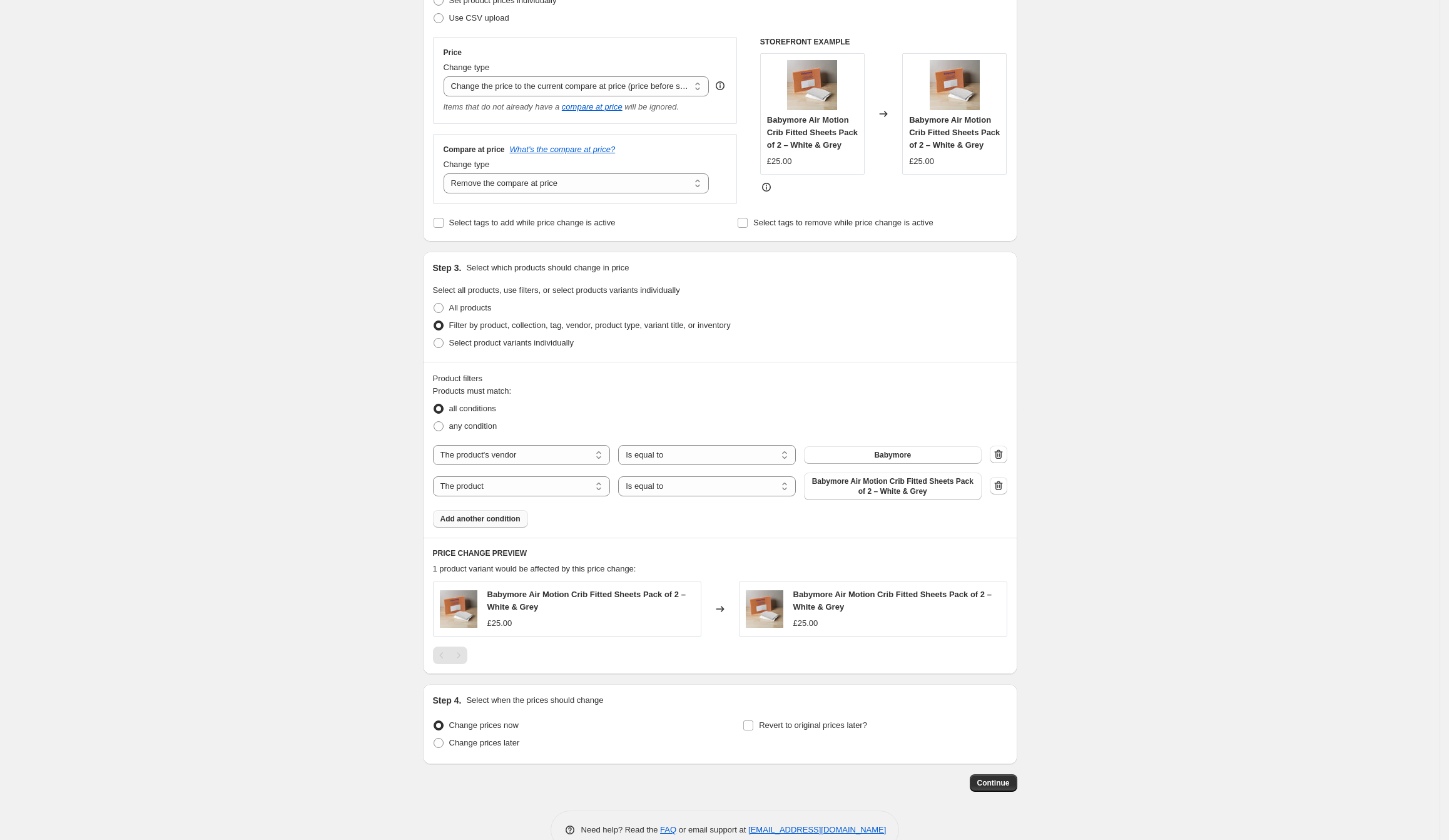
click at [516, 484] on select "The product The product's collection The product's tag The product's vendor The…" at bounding box center [522, 486] width 178 height 20
select select "tag"
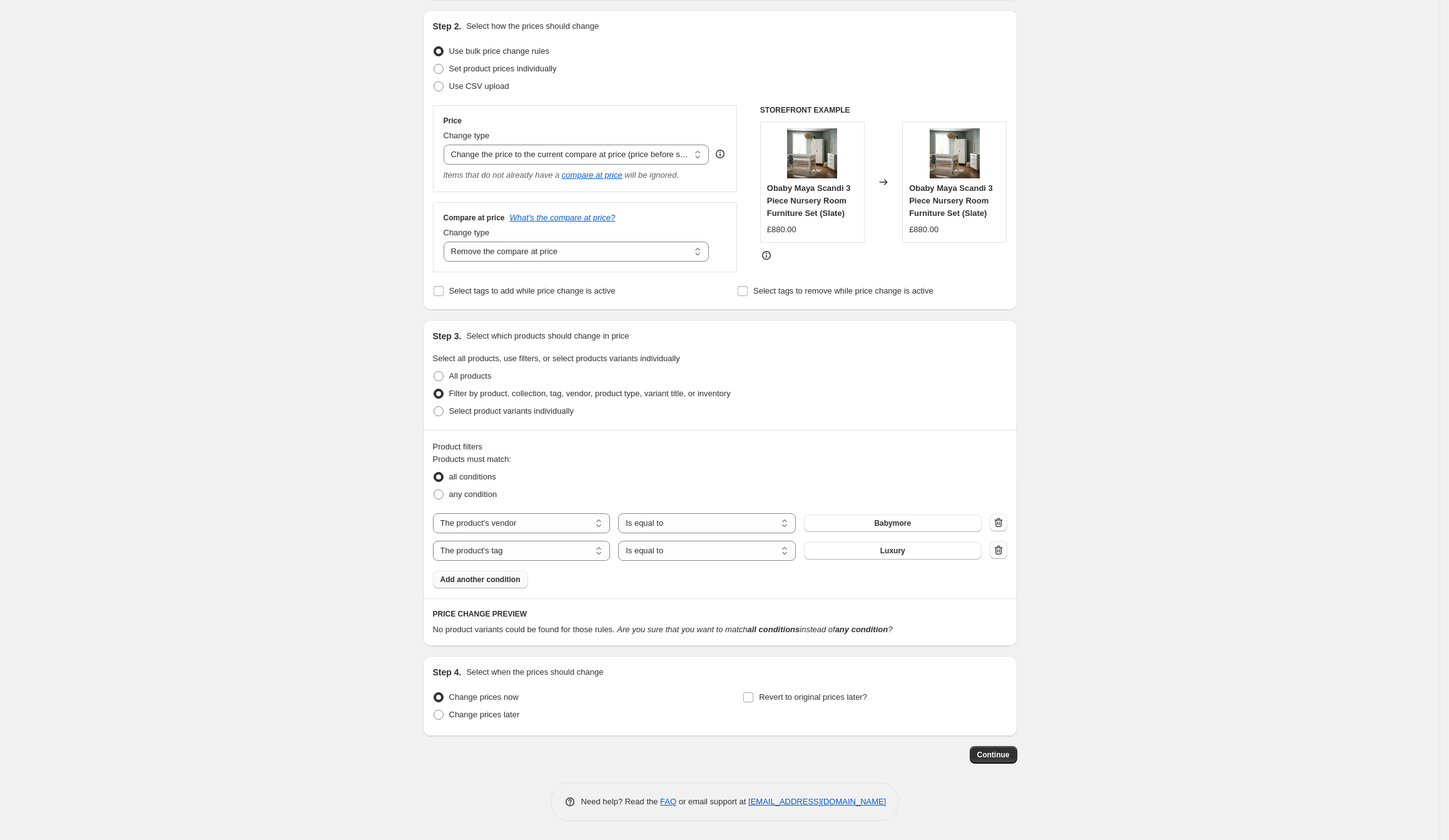
scroll to position [122, 0]
click at [916, 560] on button "Luxury" at bounding box center [893, 553] width 178 height 17
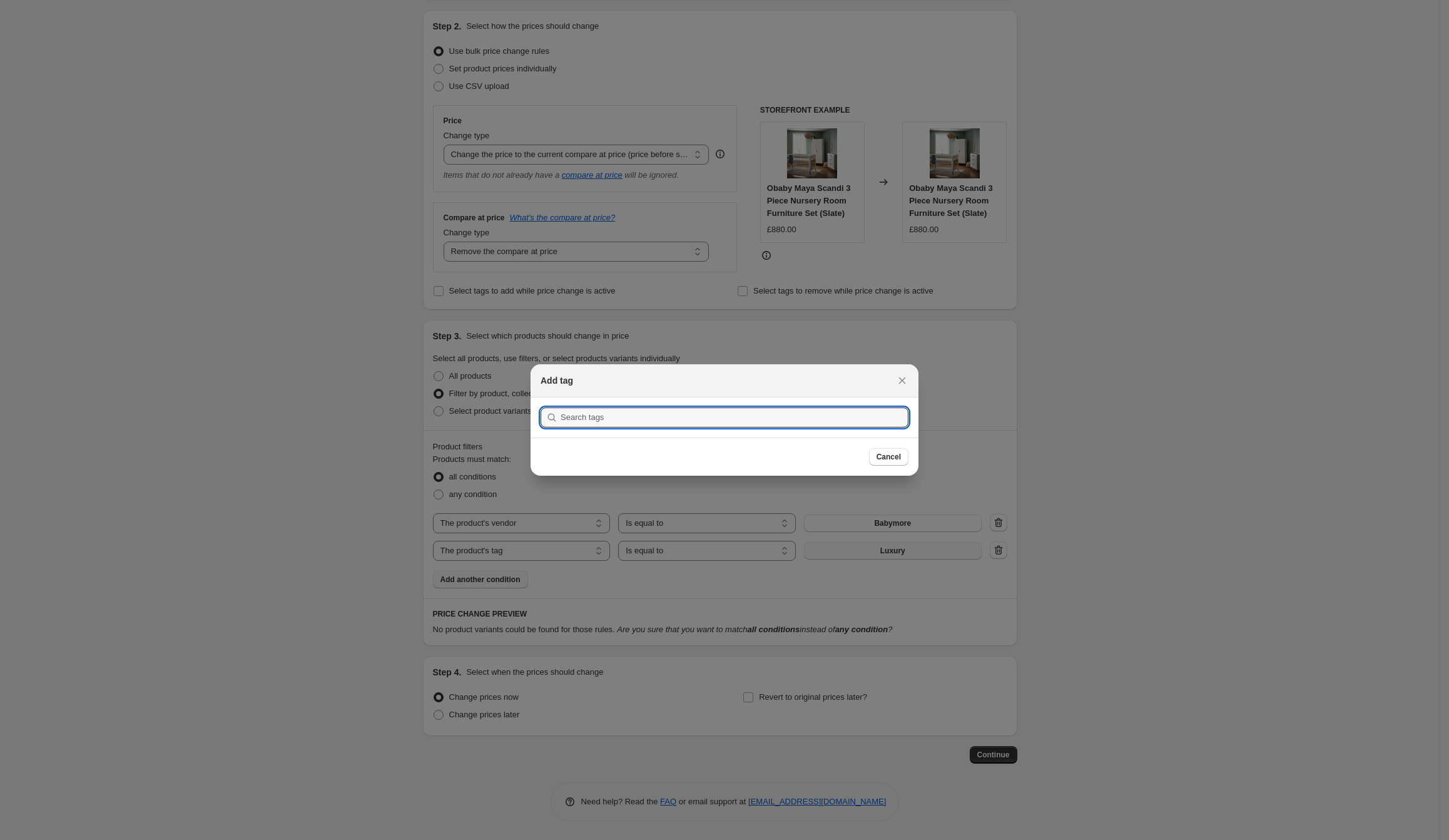
scroll to position [0, 0]
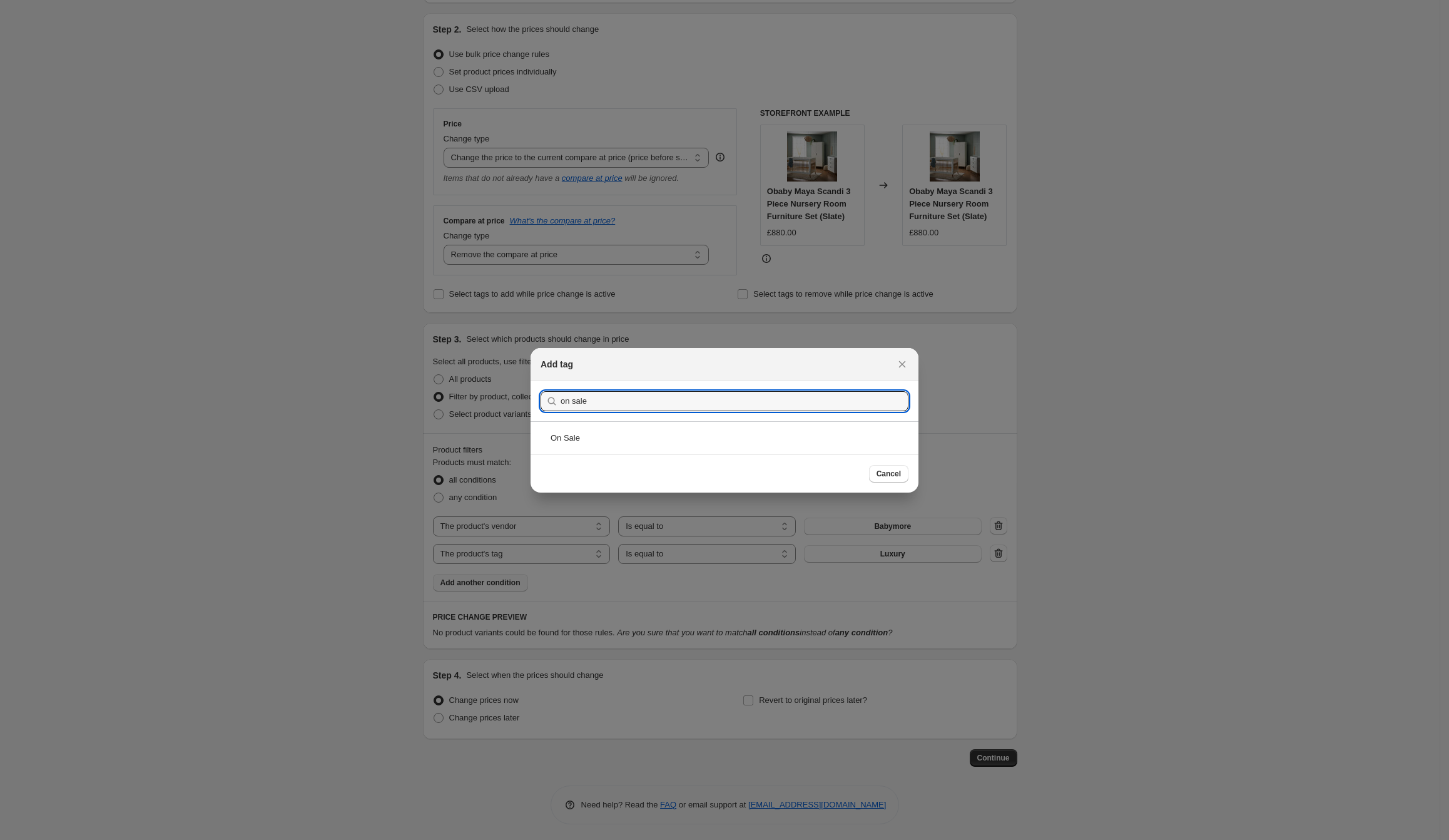
type input "on sale"
click at [843, 451] on div "On Sale" at bounding box center [725, 438] width 388 height 33
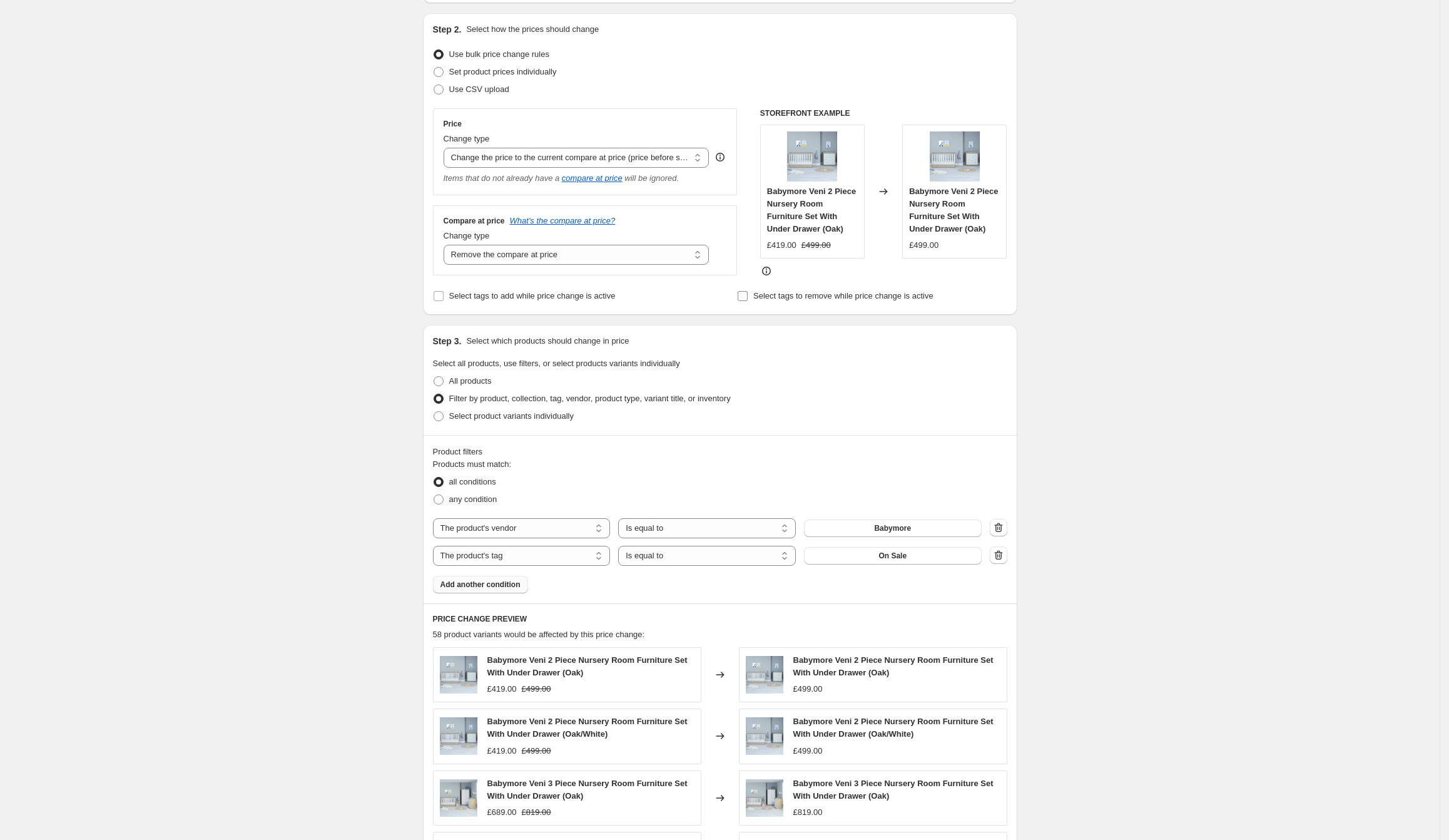
click at [767, 292] on span "Select tags to remove while price change is active" at bounding box center [843, 295] width 180 height 9
click at [748, 292] on input "Select tags to remove while price change is active" at bounding box center [743, 296] width 10 height 10
checkbox input "true"
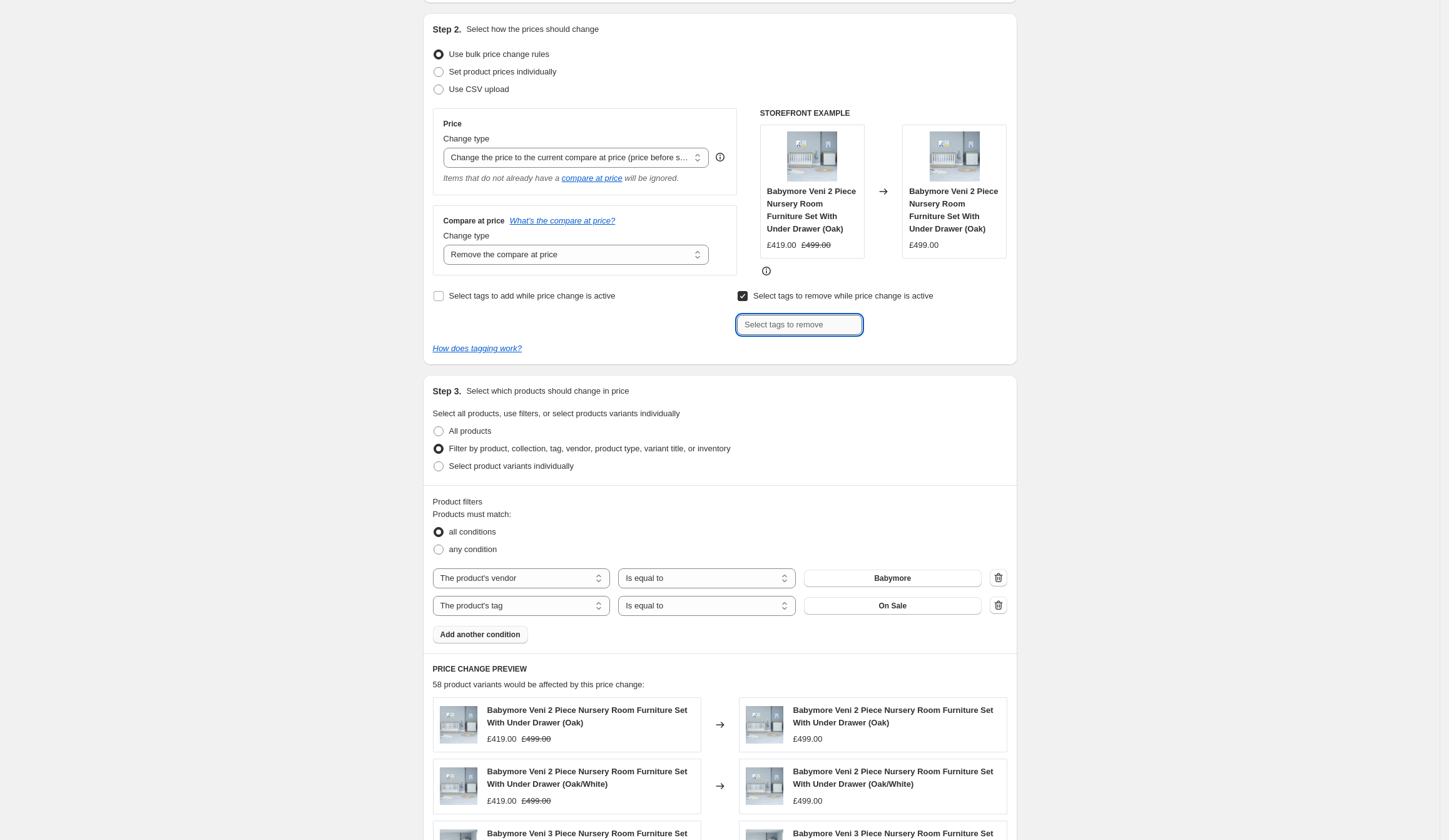
click at [767, 325] on input "text" at bounding box center [800, 325] width 125 height 20
type input "on sale"
click at [889, 318] on span "Add on sale" at bounding box center [894, 323] width 43 height 10
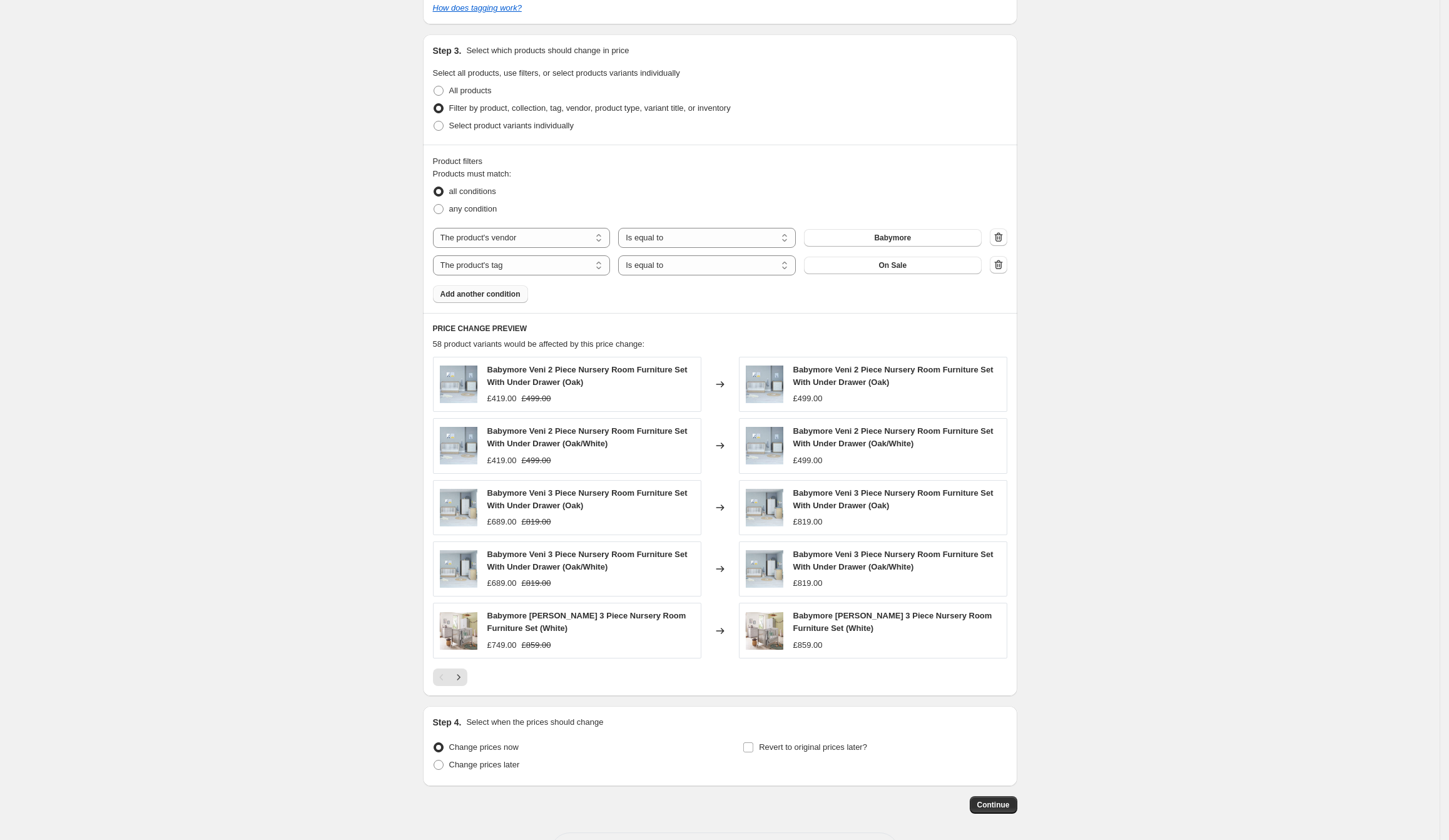
scroll to position [527, 0]
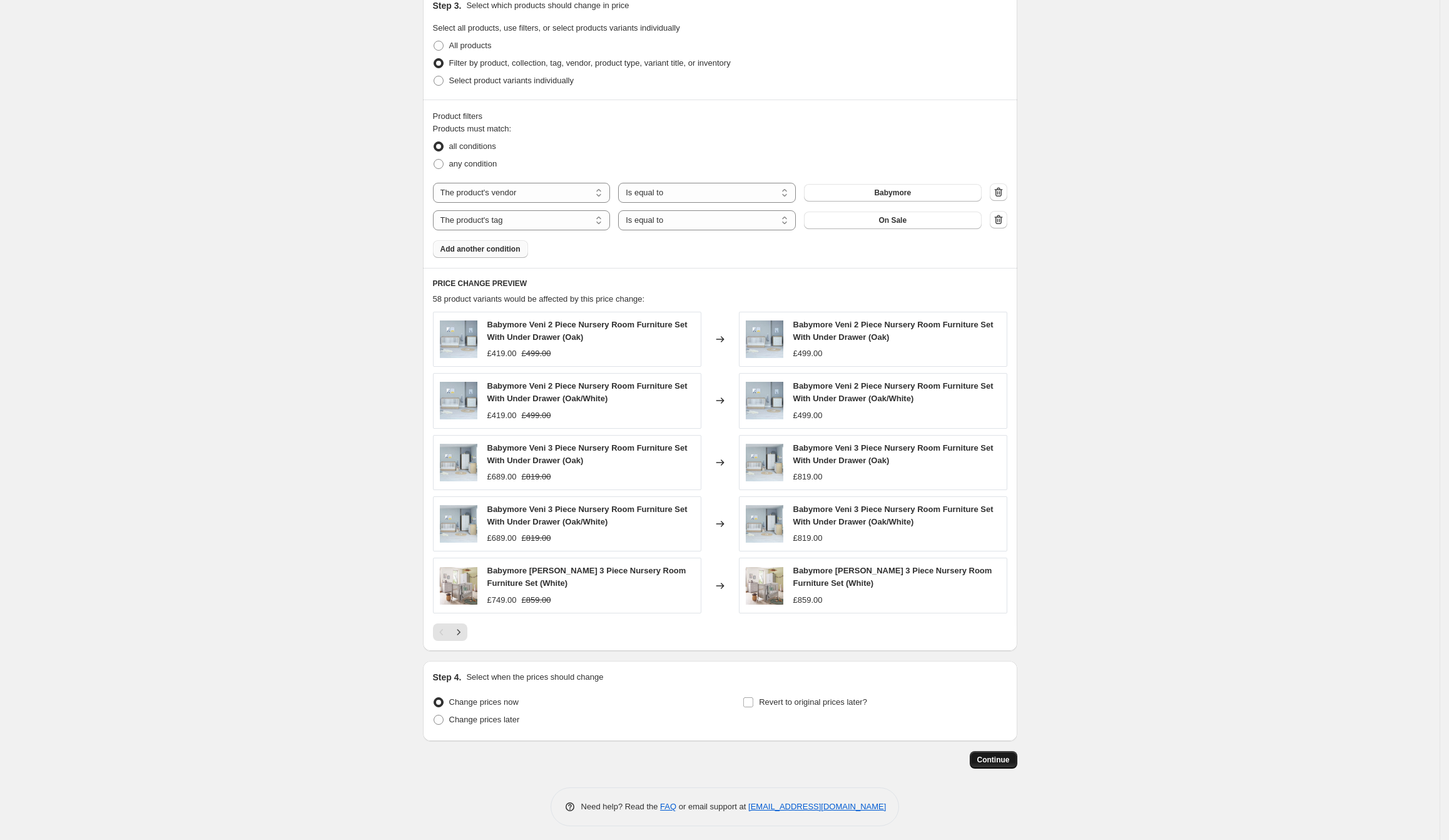
click at [1001, 754] on span "Continue" at bounding box center [994, 759] width 33 height 10
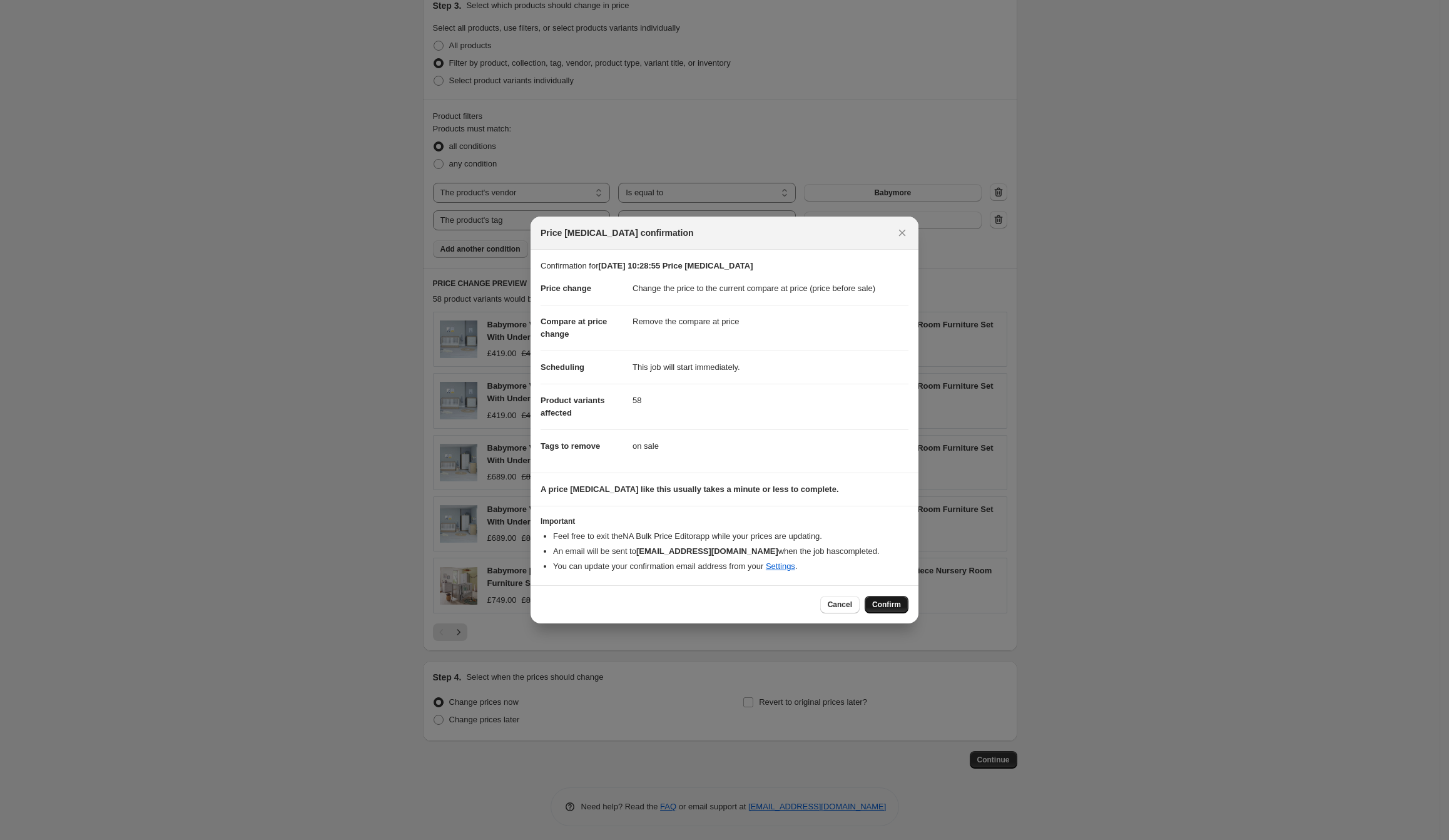
click at [903, 601] on button "Confirm" at bounding box center [886, 604] width 44 height 17
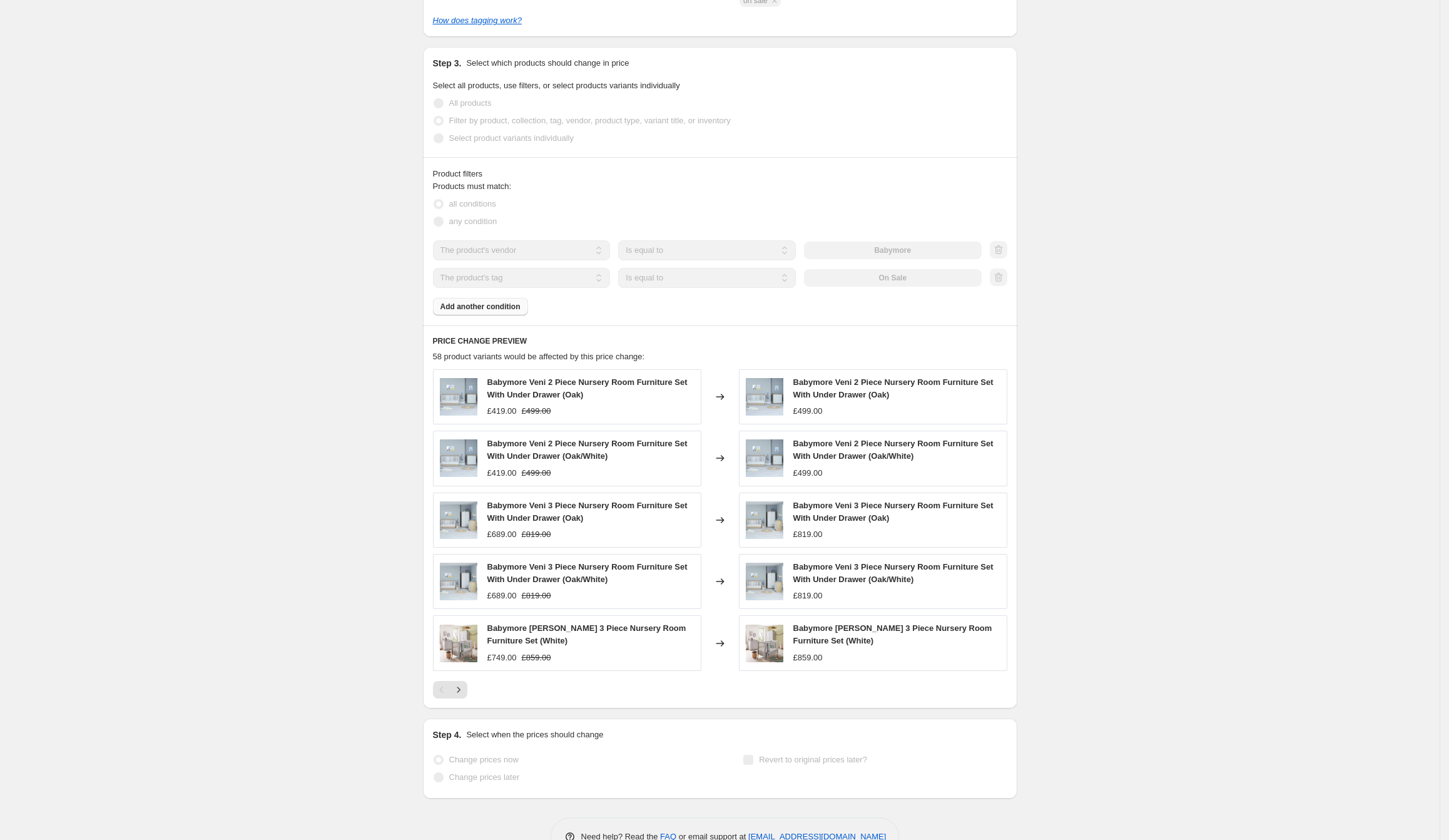
scroll to position [560, 0]
